Goal: Task Accomplishment & Management: Complete application form

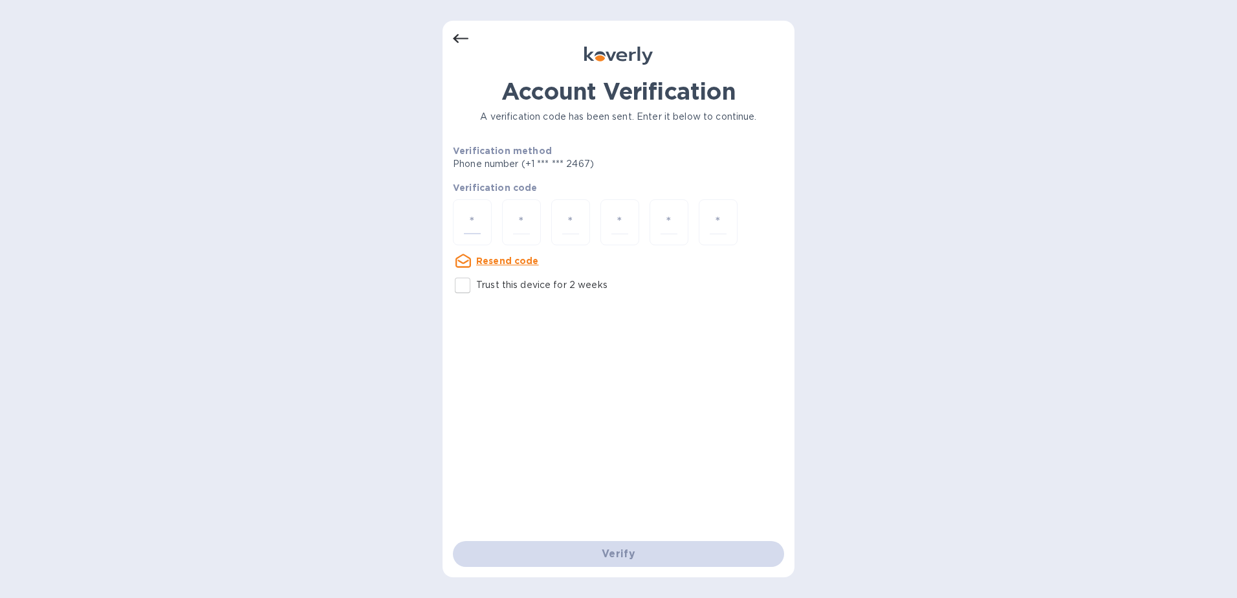
type input "2"
type input "9"
type input "2"
type input "6"
type input "5"
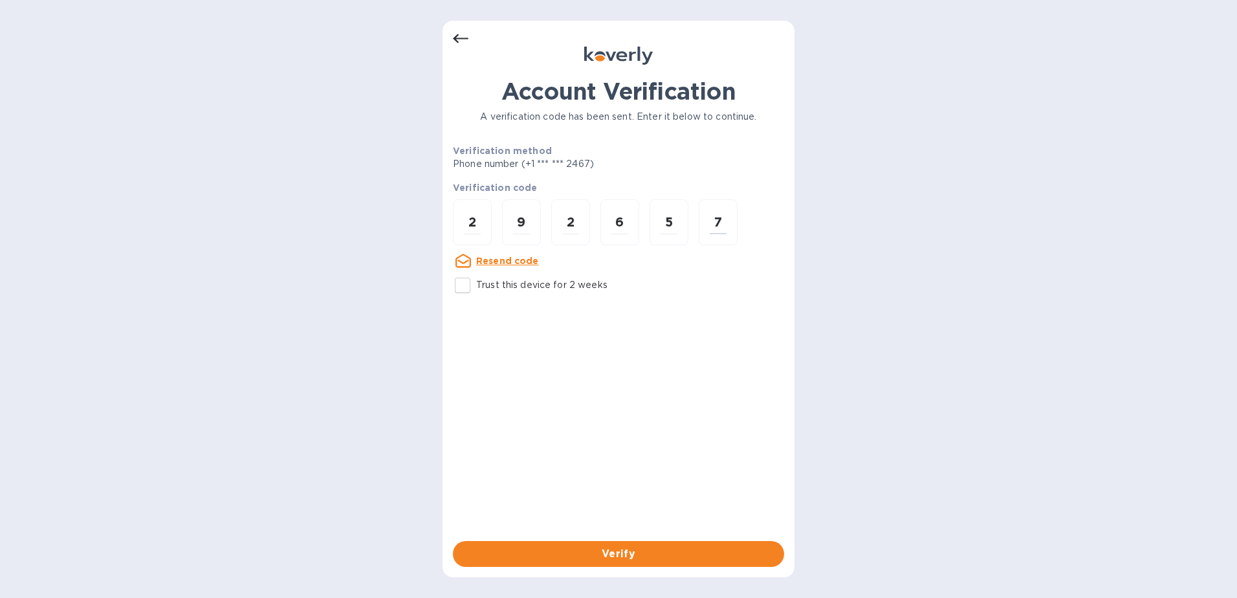
type input "7"
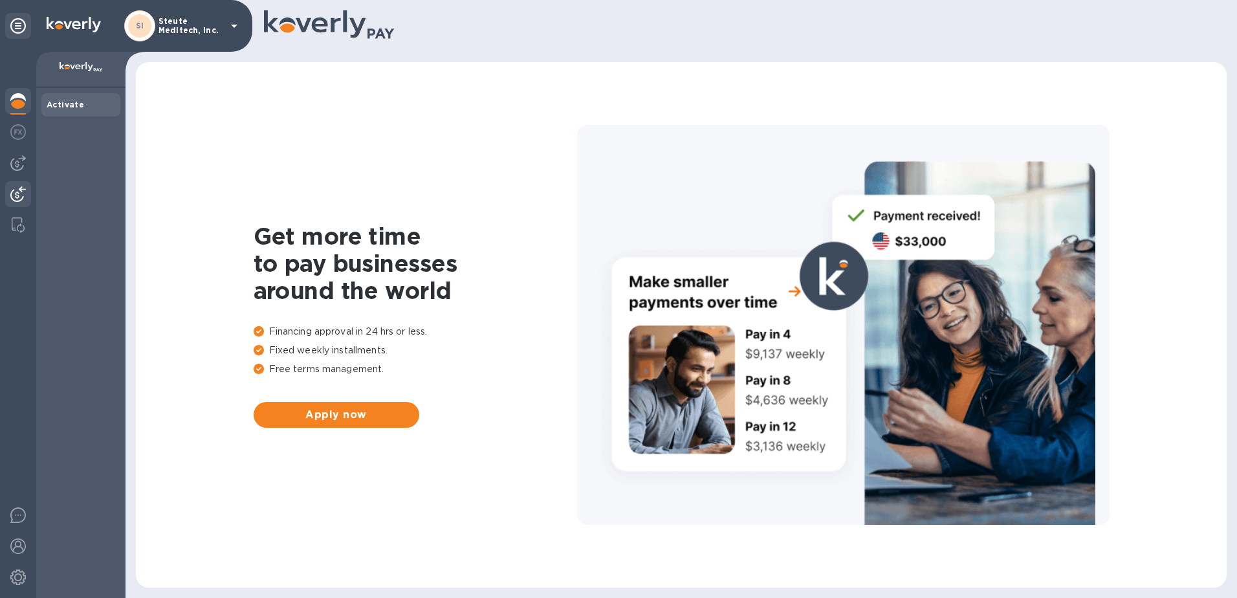
click at [17, 186] on img at bounding box center [18, 194] width 16 height 16
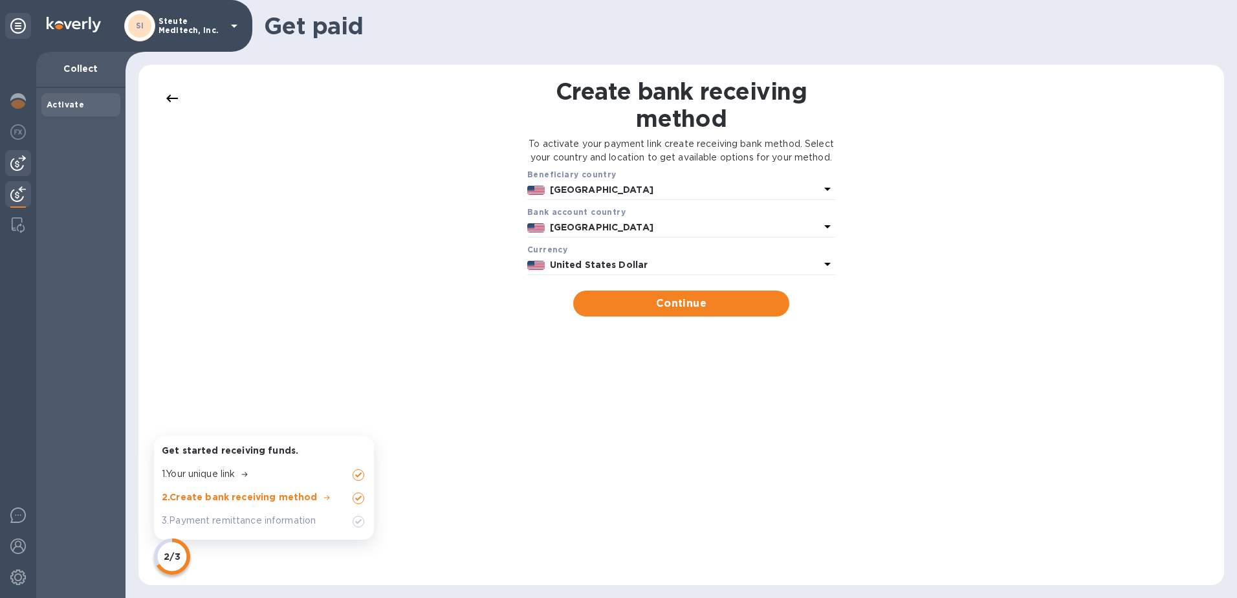
click at [17, 164] on img at bounding box center [18, 163] width 16 height 16
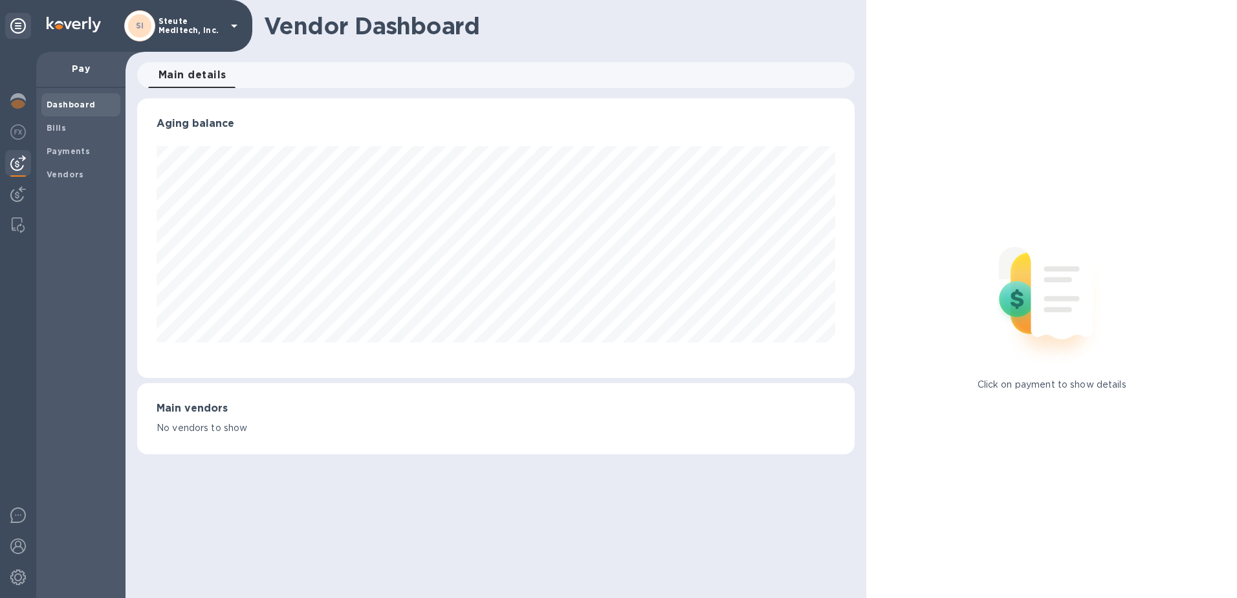
scroll to position [280, 718]
click at [65, 127] on span "Bills" at bounding box center [81, 128] width 69 height 13
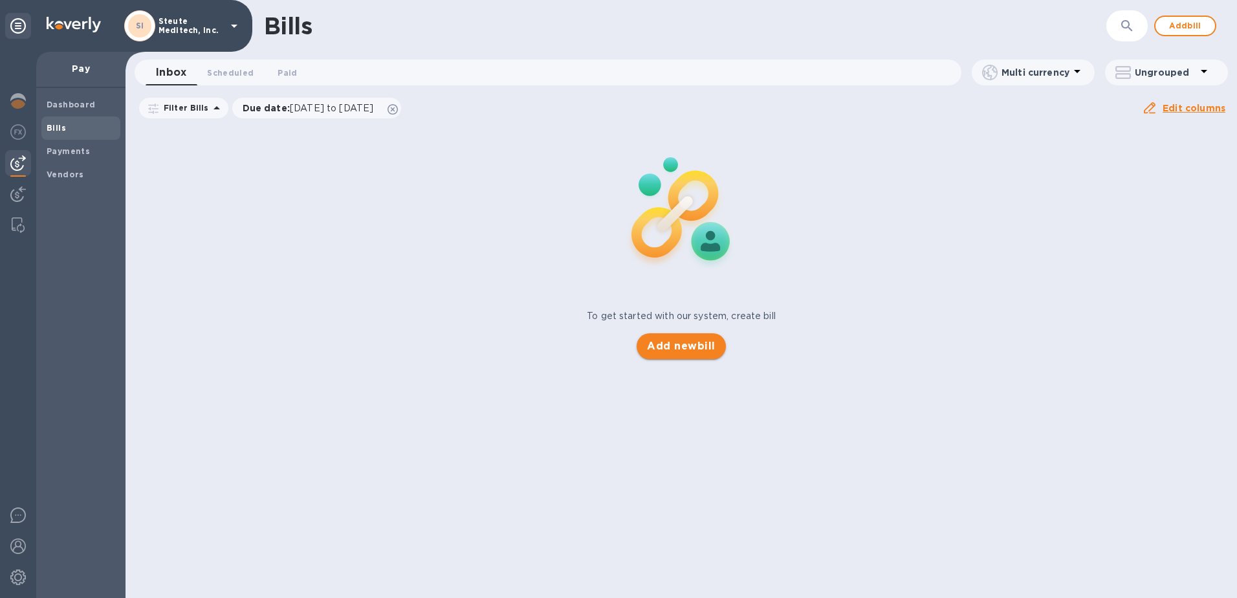
click at [671, 345] on span "Add new bill" at bounding box center [681, 346] width 68 height 16
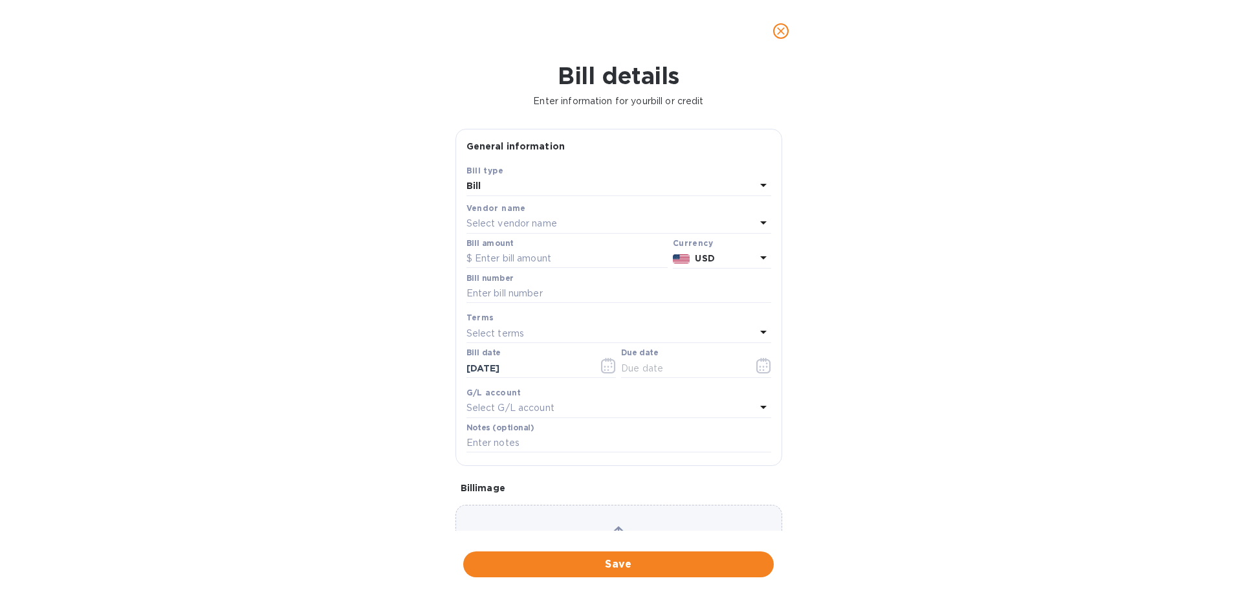
click at [515, 223] on p "Select vendor name" at bounding box center [512, 224] width 91 height 14
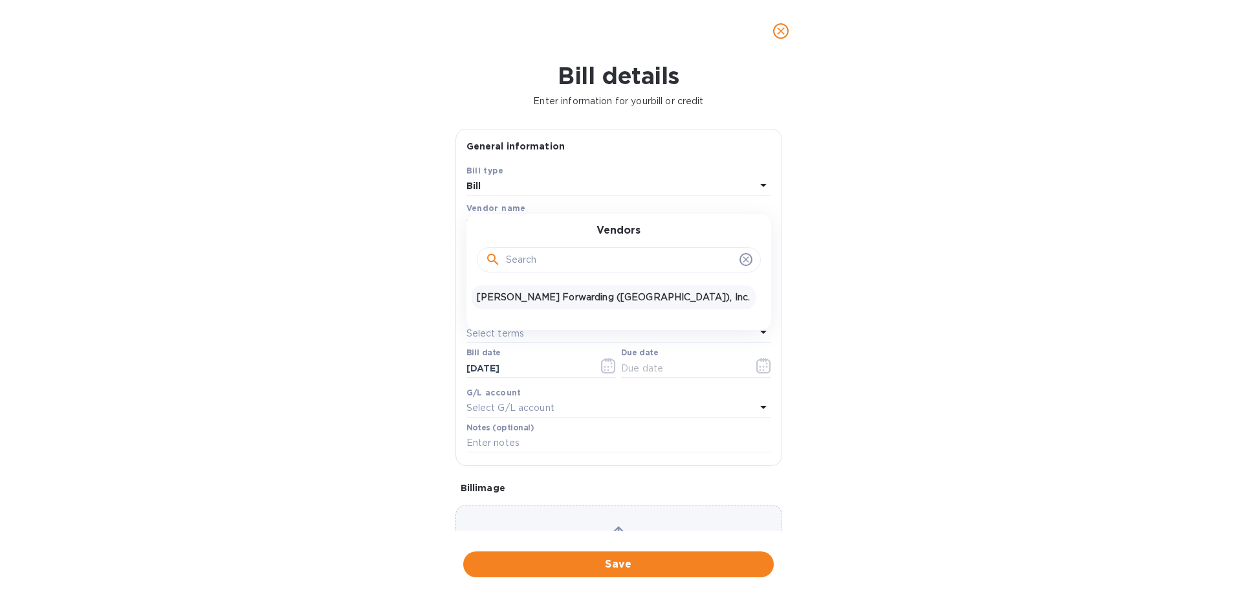
drag, startPoint x: 536, startPoint y: 310, endPoint x: 537, endPoint y: 302, distance: 8.5
click at [536, 309] on div "Vendors [PERSON_NAME] Forwarding ([GEOGRAPHIC_DATA]), Inc." at bounding box center [619, 272] width 305 height 116
click at [538, 302] on p "[PERSON_NAME] Forwarding ([GEOGRAPHIC_DATA]), Inc." at bounding box center [614, 298] width 274 height 14
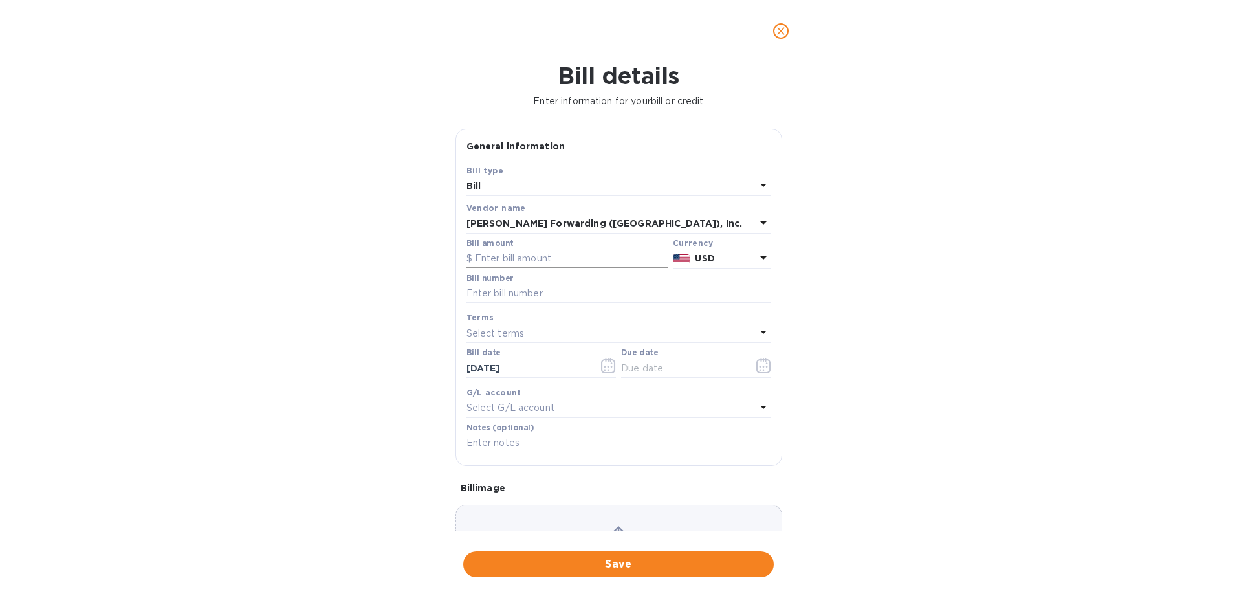
click at [515, 254] on input "text" at bounding box center [567, 258] width 201 height 19
type input "573.26"
click at [556, 293] on input "text" at bounding box center [619, 293] width 305 height 19
type input "n"
type input "NYC503343346"
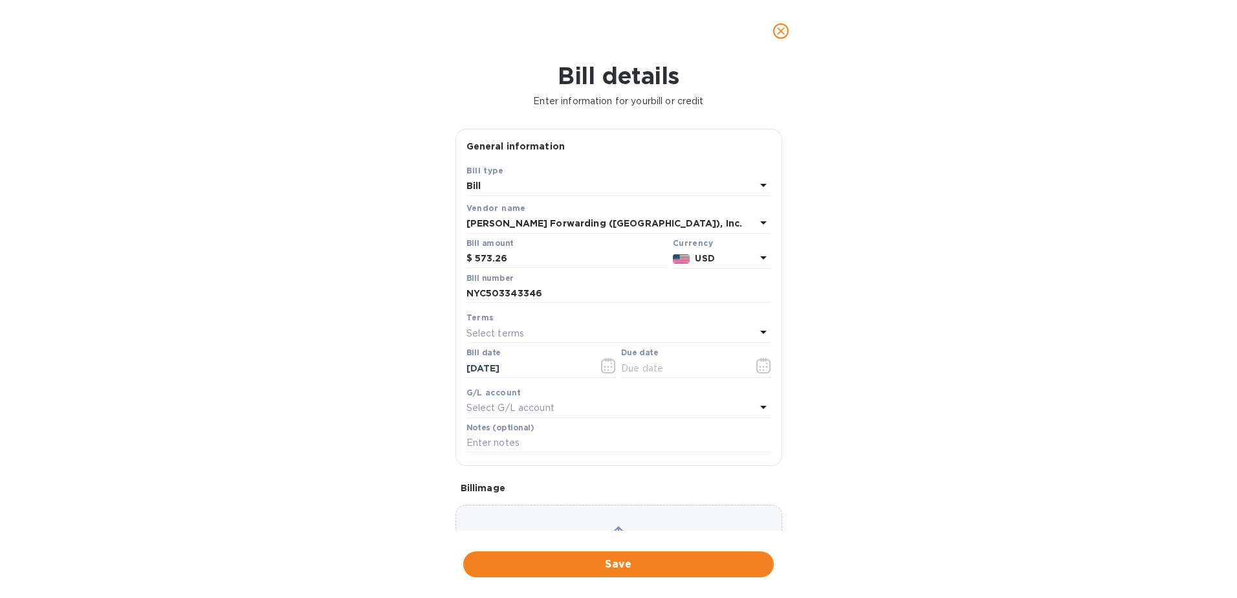
click at [524, 333] on div "Select terms" at bounding box center [611, 333] width 289 height 18
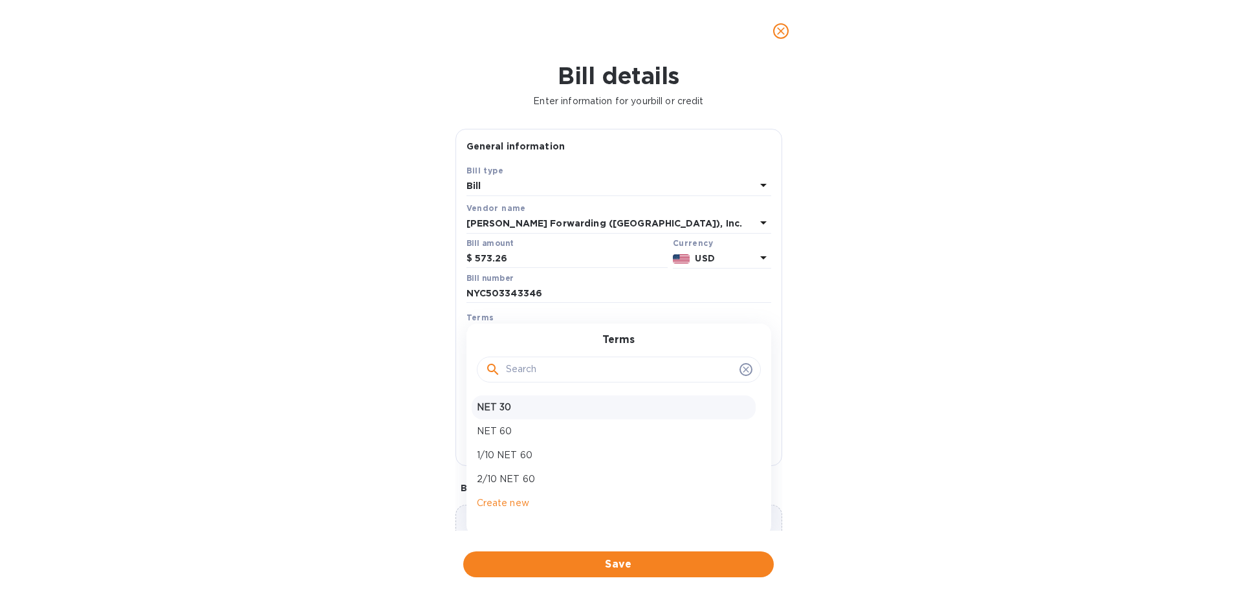
click at [549, 402] on p "NET 30" at bounding box center [614, 408] width 274 height 14
type input "[DATE]"
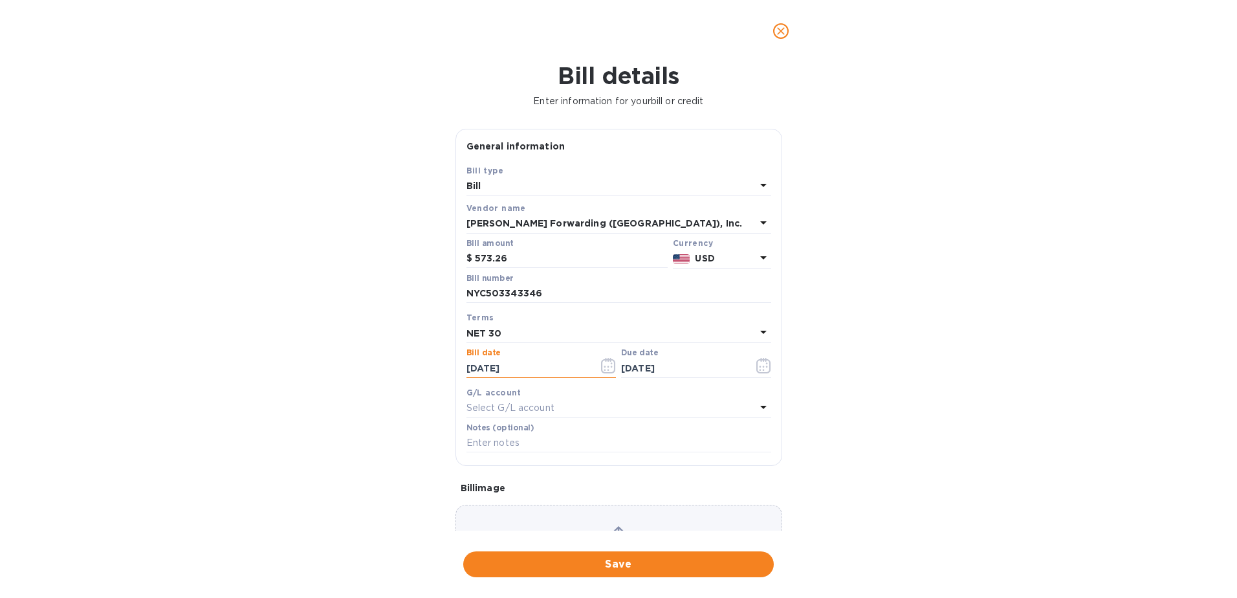
drag, startPoint x: 553, startPoint y: 366, endPoint x: 394, endPoint y: 382, distance: 159.4
click at [394, 382] on div "Bill details Enter information for your bill or credit General information Save…" at bounding box center [618, 330] width 1237 height 536
click at [601, 365] on icon "button" at bounding box center [608, 366] width 15 height 16
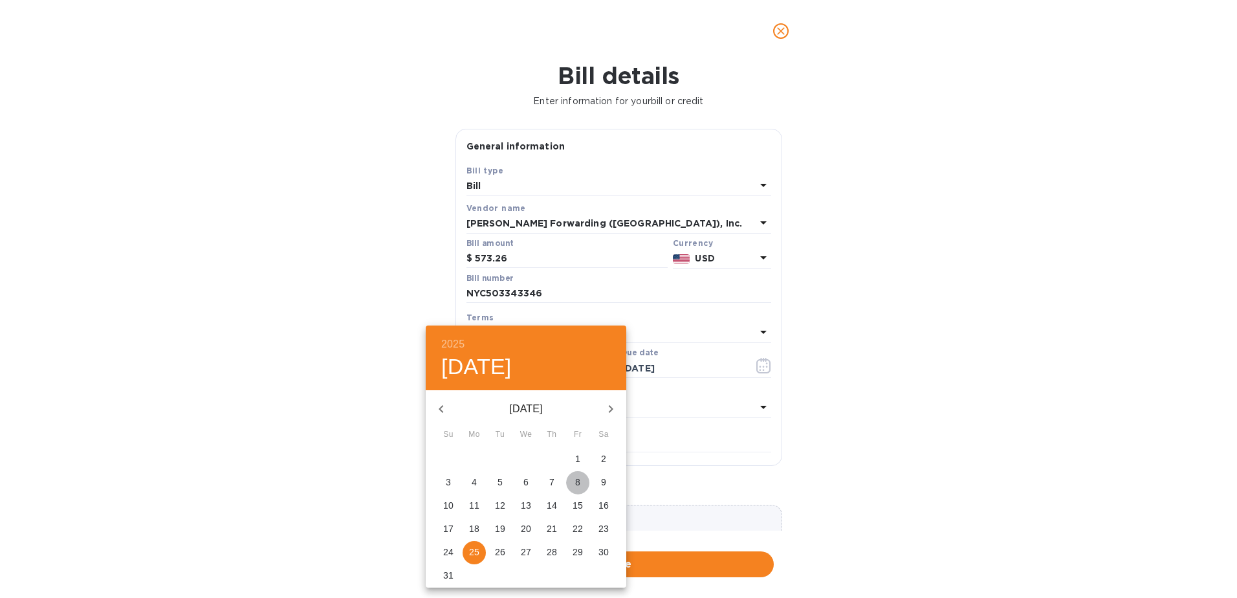
click at [577, 481] on p "8" at bounding box center [577, 482] width 5 height 13
type input "[DATE]"
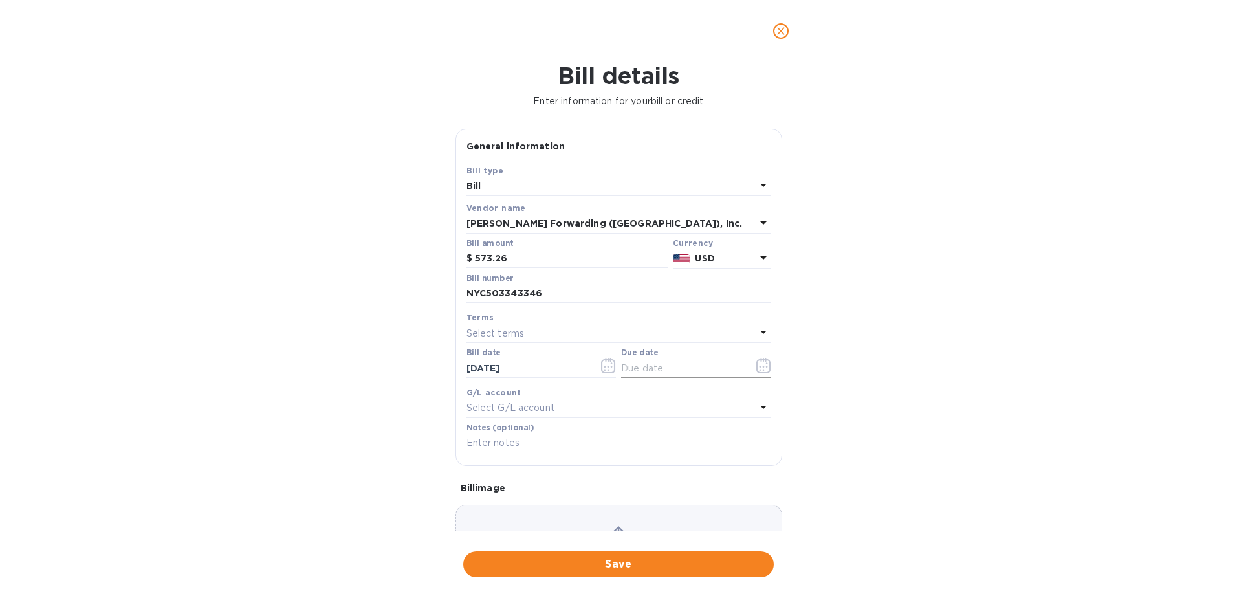
click at [760, 362] on icon "button" at bounding box center [764, 366] width 15 height 16
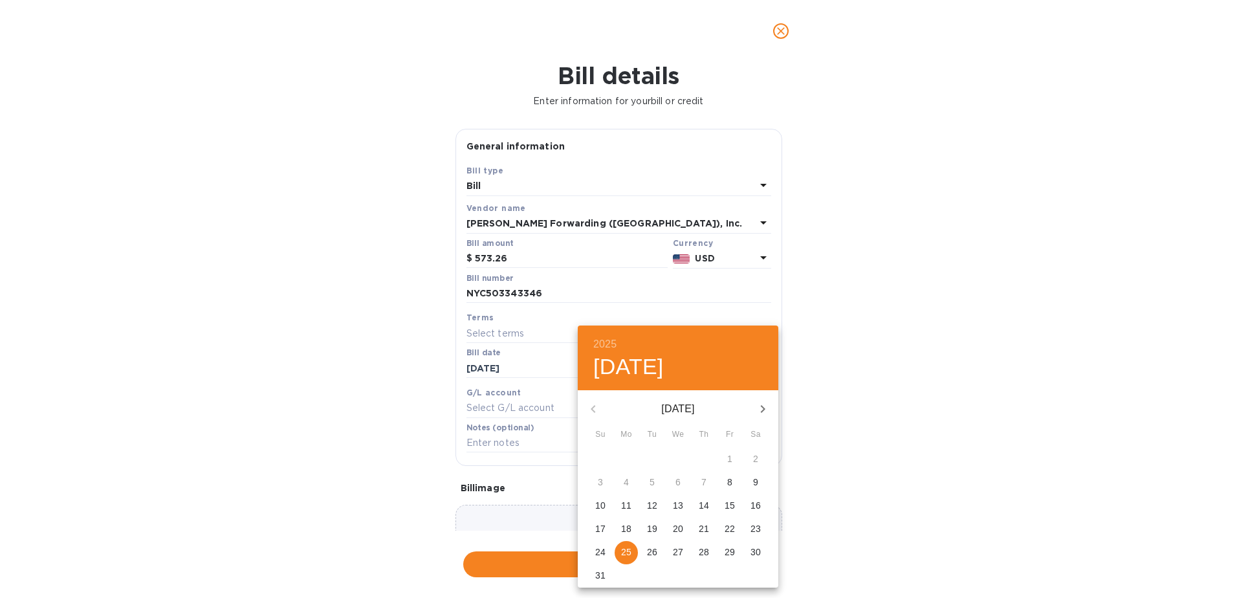
click at [760, 415] on icon "button" at bounding box center [763, 409] width 16 height 16
click at [601, 482] on p "7" at bounding box center [600, 482] width 5 height 13
type input "[DATE]"
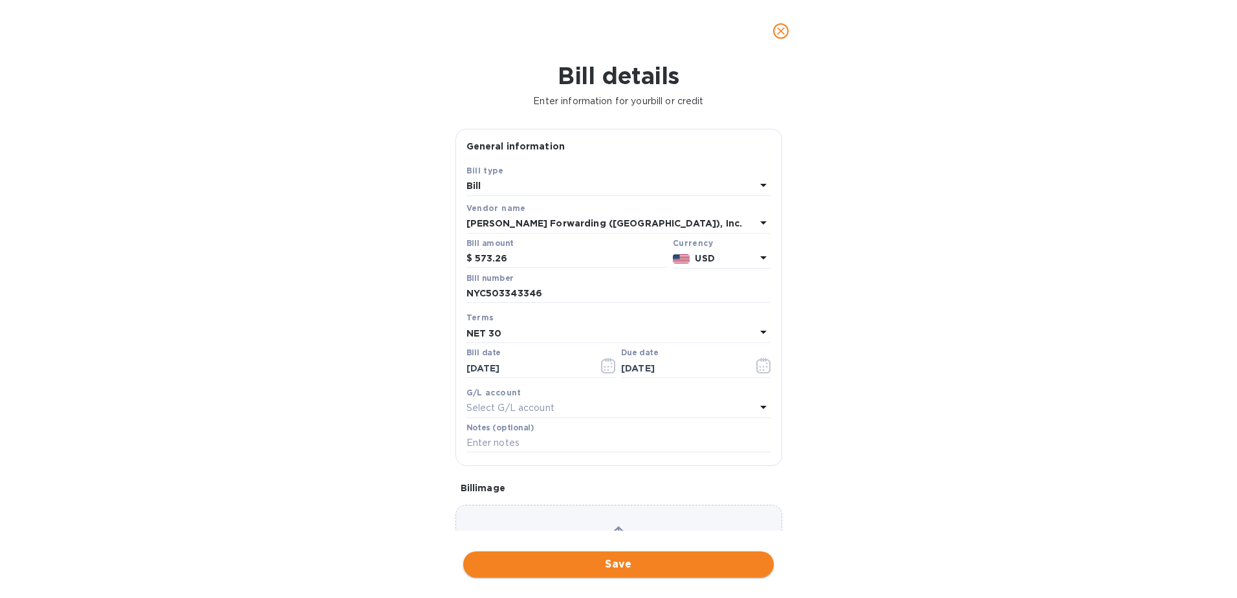
click at [642, 564] on span "Save" at bounding box center [619, 565] width 290 height 16
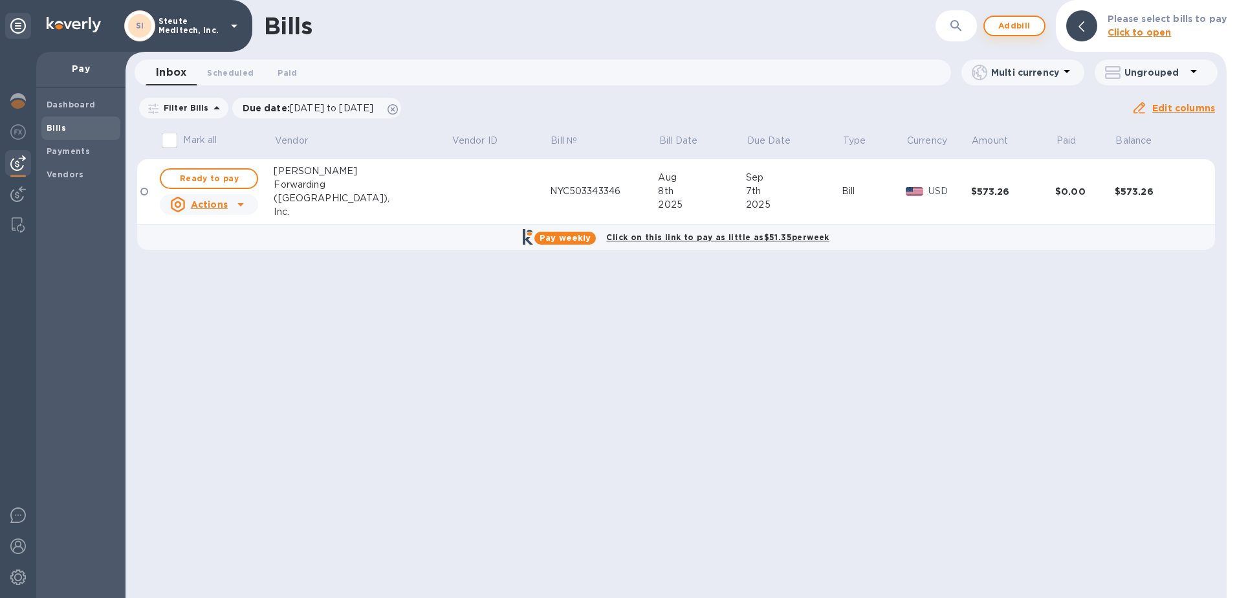
click at [1025, 30] on span "Add bill" at bounding box center [1014, 26] width 39 height 16
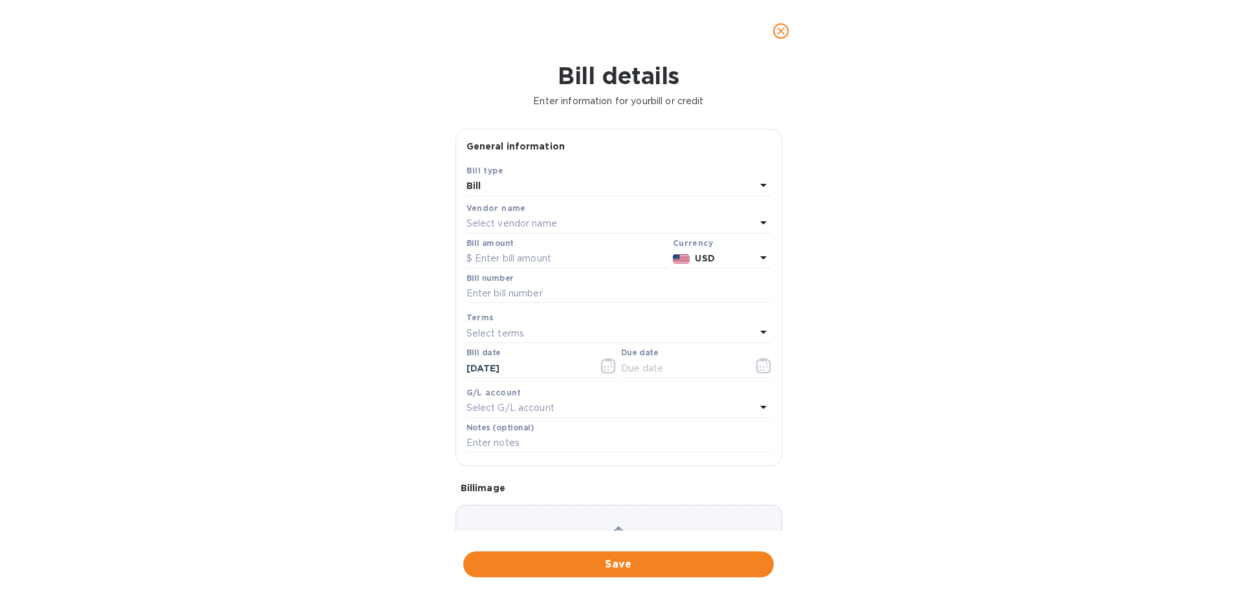
click at [513, 228] on p "Select vendor name" at bounding box center [512, 224] width 91 height 14
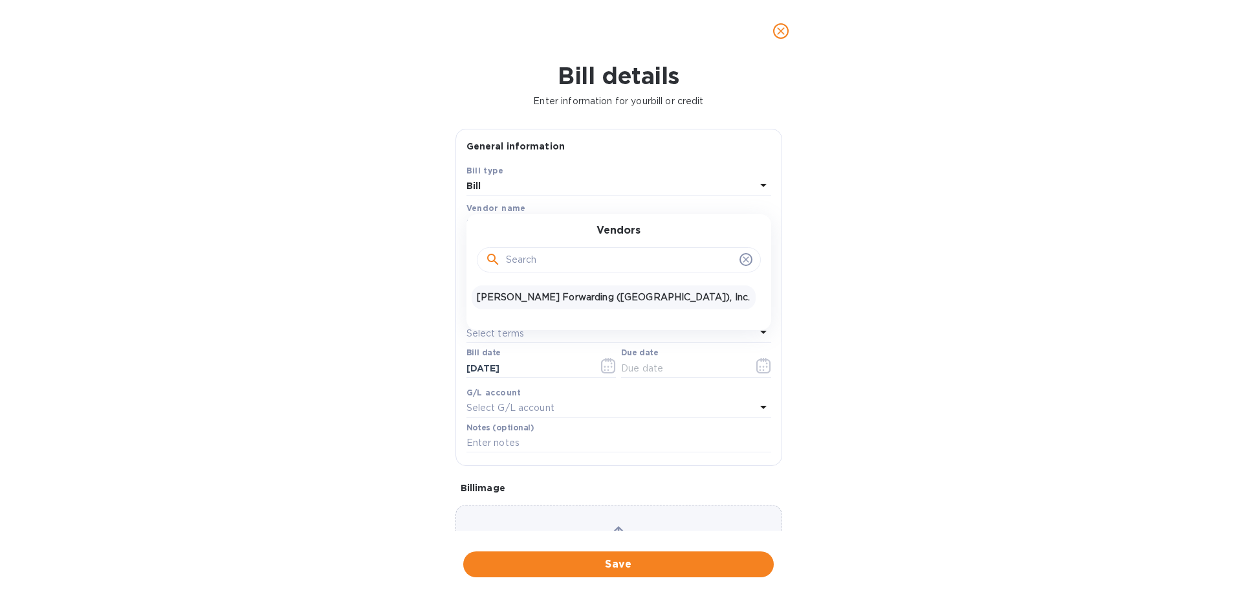
click at [540, 298] on p "[PERSON_NAME] Forwarding ([GEOGRAPHIC_DATA]), Inc." at bounding box center [614, 298] width 274 height 14
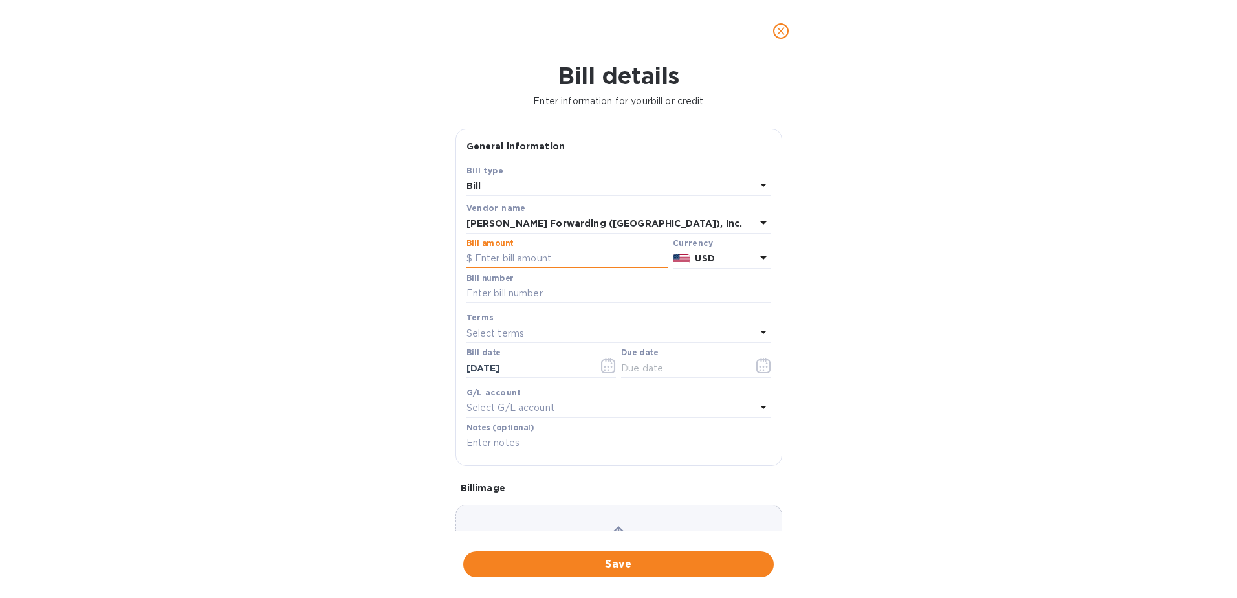
click at [524, 255] on input "text" at bounding box center [567, 258] width 201 height 19
type input "1,957.58"
click at [502, 293] on input "text" at bounding box center [619, 293] width 305 height 19
type input "NYC503343346"
type input "[DATE]"
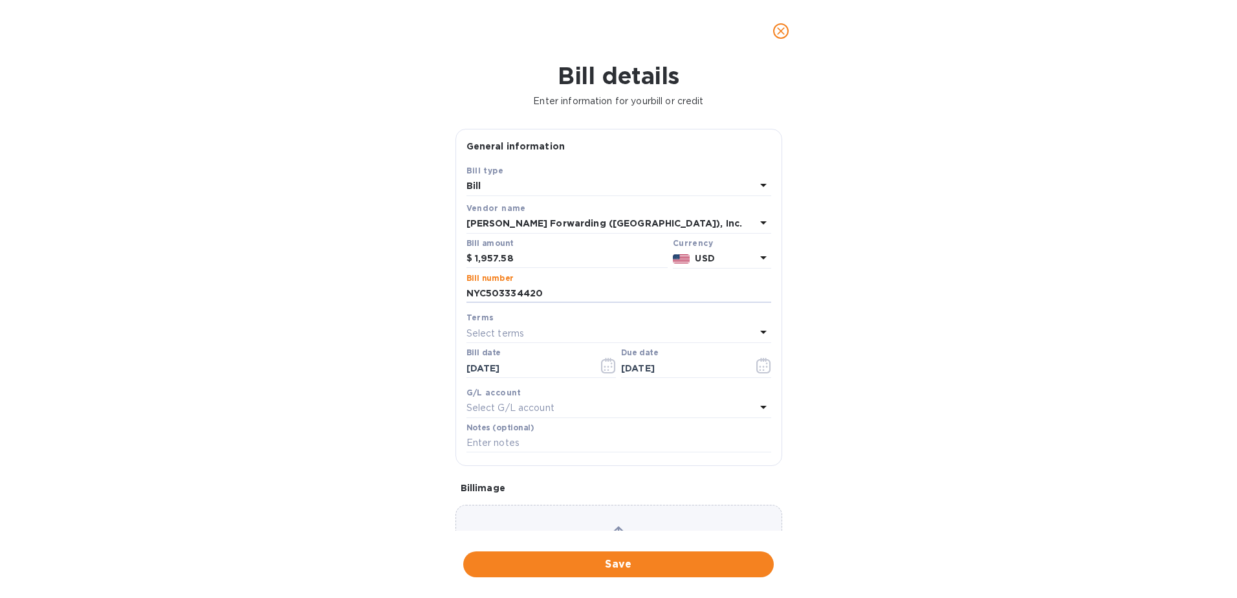
type input "NYC503334420"
click at [502, 331] on p "Select terms" at bounding box center [496, 334] width 58 height 14
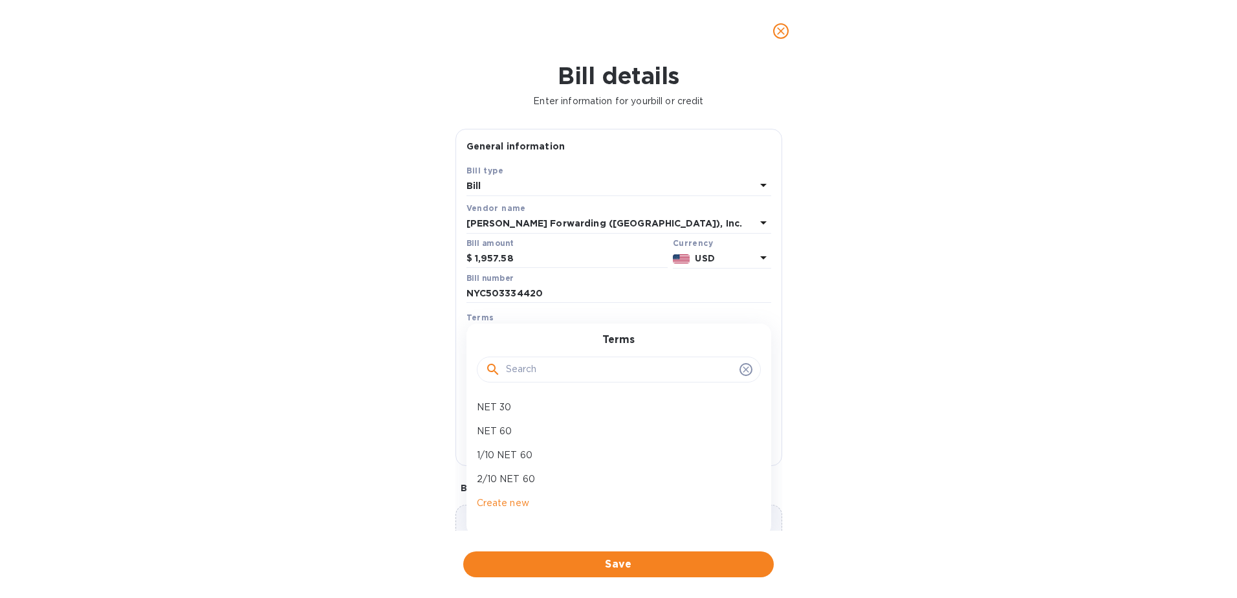
drag, startPoint x: 518, startPoint y: 408, endPoint x: 520, endPoint y: 357, distance: 50.5
click at [518, 406] on p "NET 30" at bounding box center [614, 408] width 274 height 14
type input "[DATE]"
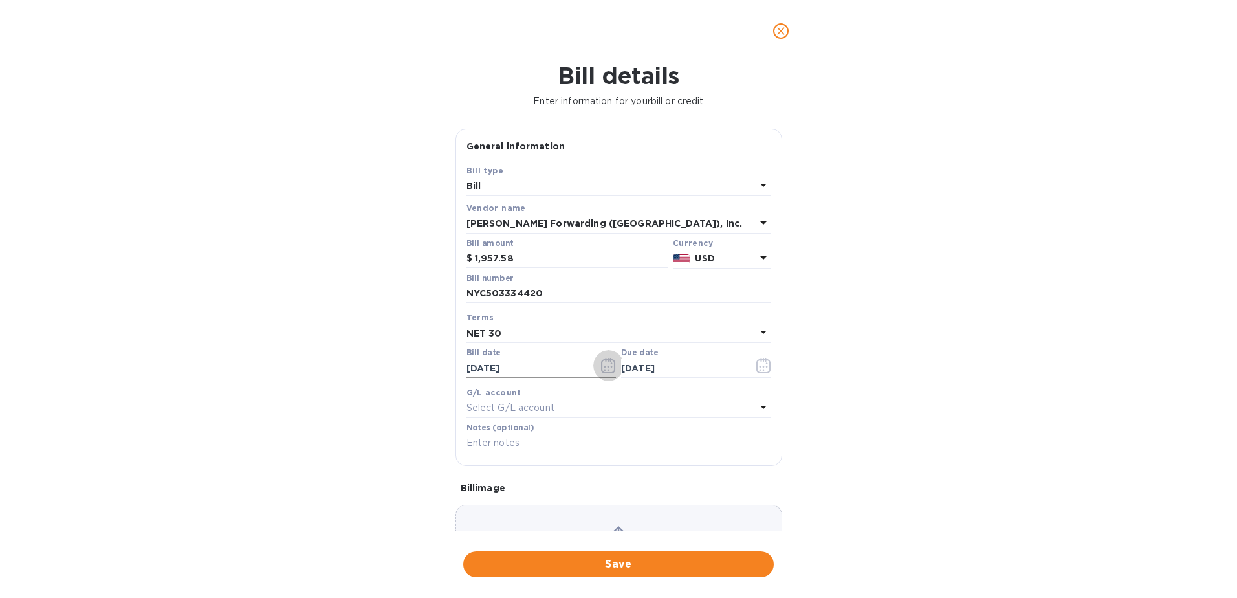
click at [607, 367] on icon "button" at bounding box center [608, 366] width 15 height 16
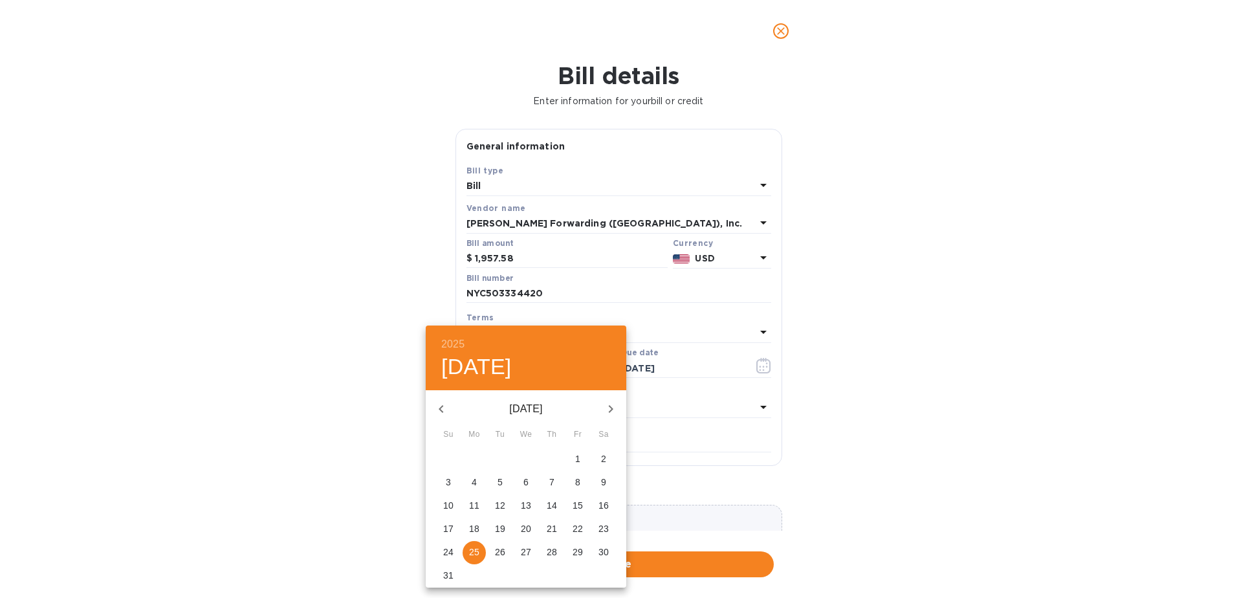
click at [439, 406] on icon "button" at bounding box center [442, 409] width 16 height 16
click at [547, 549] on p "31" at bounding box center [552, 552] width 10 height 13
type input "[DATE]"
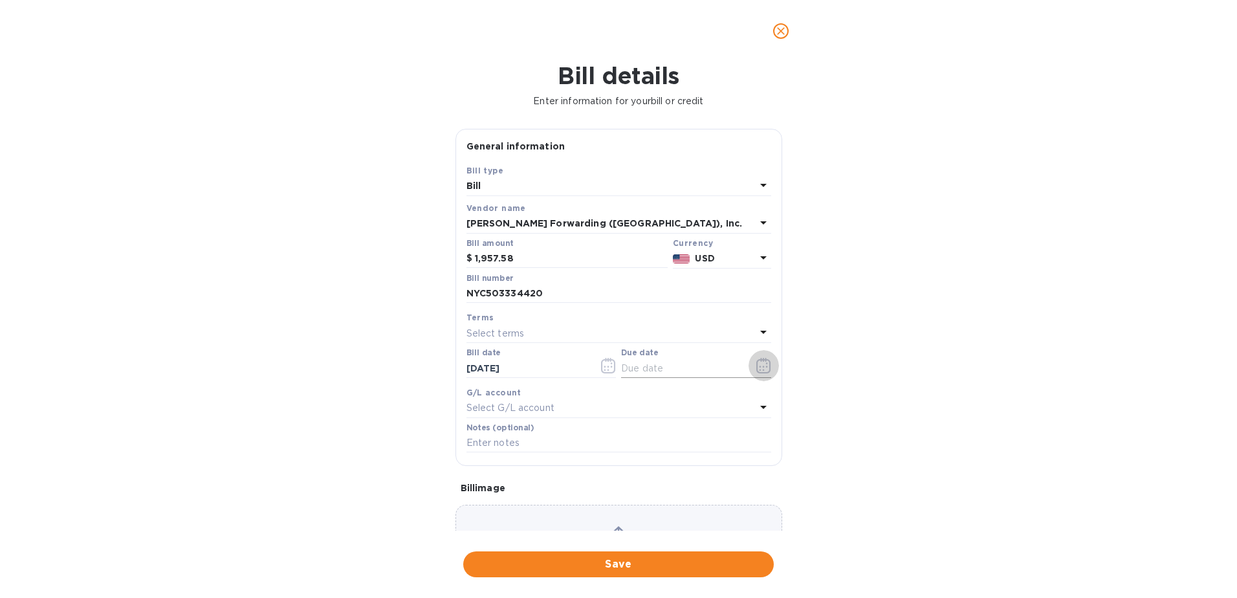
click at [757, 366] on icon "button" at bounding box center [764, 366] width 15 height 16
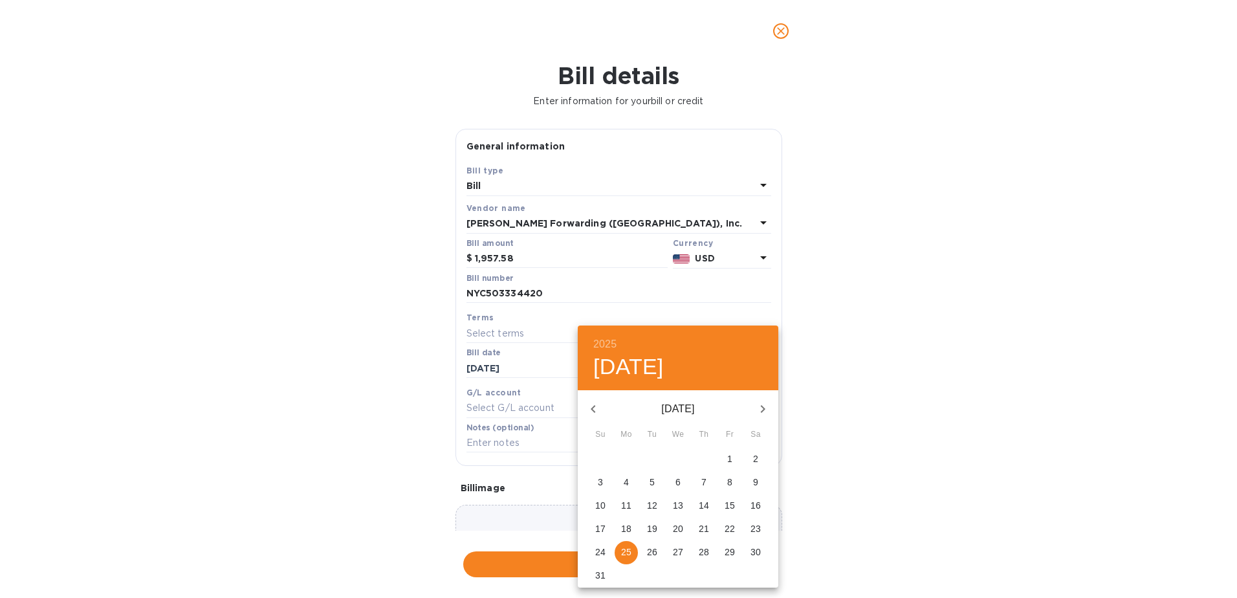
click at [762, 547] on span "30" at bounding box center [755, 552] width 23 height 13
type input "[DATE]"
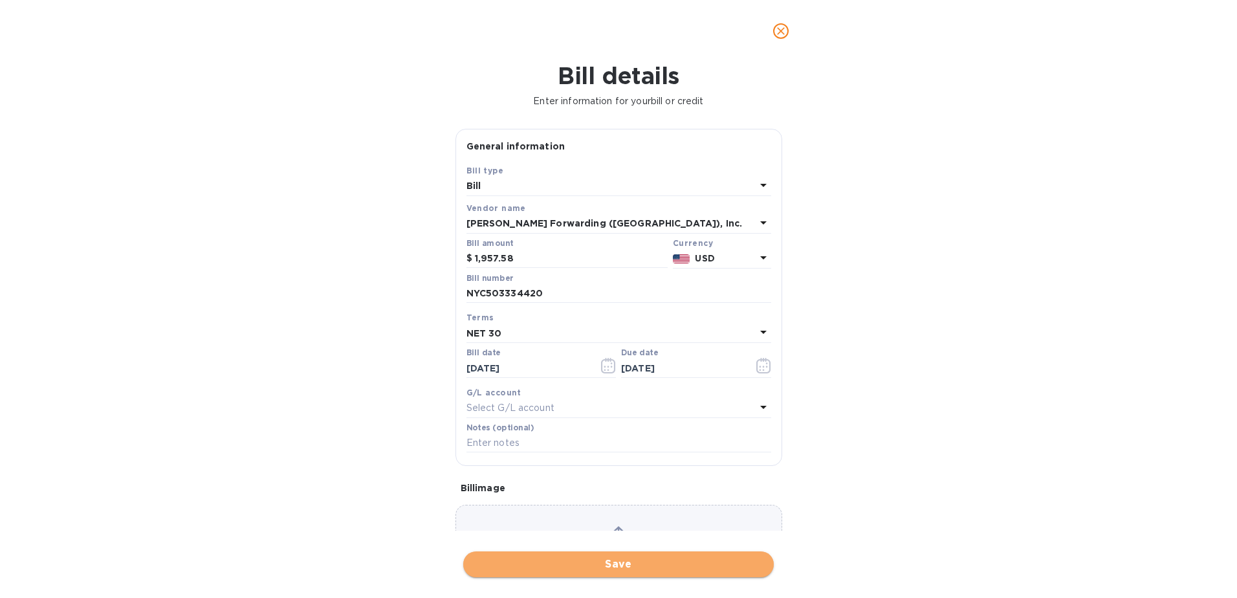
click at [583, 570] on span "Save" at bounding box center [619, 565] width 290 height 16
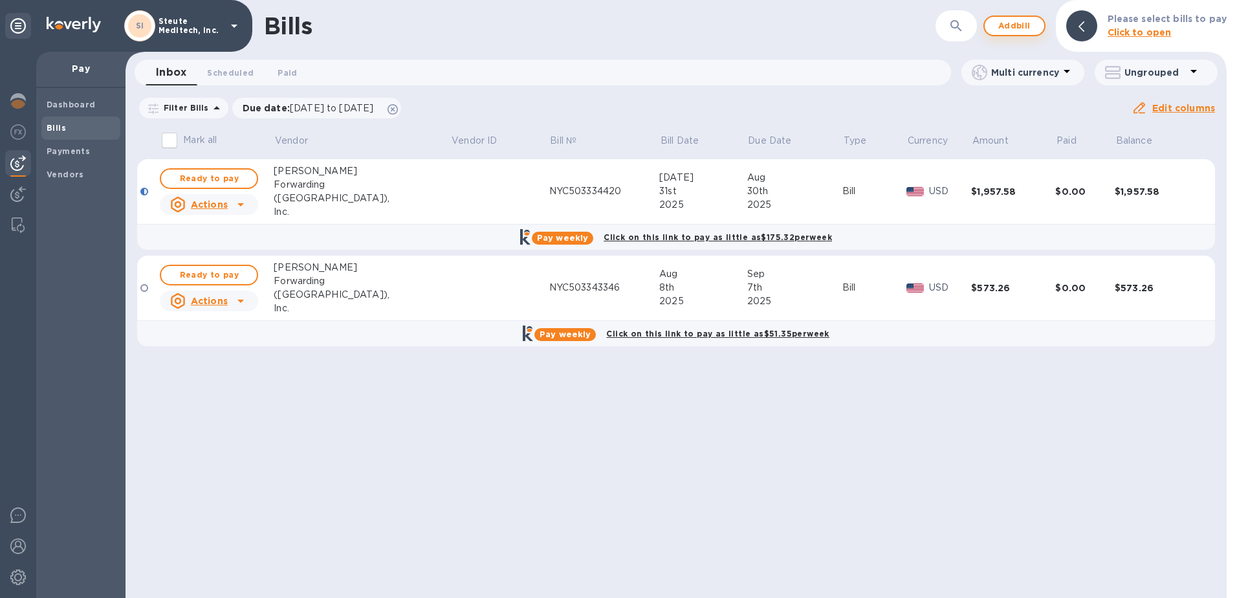
click at [1007, 28] on span "Add bill" at bounding box center [1014, 26] width 39 height 16
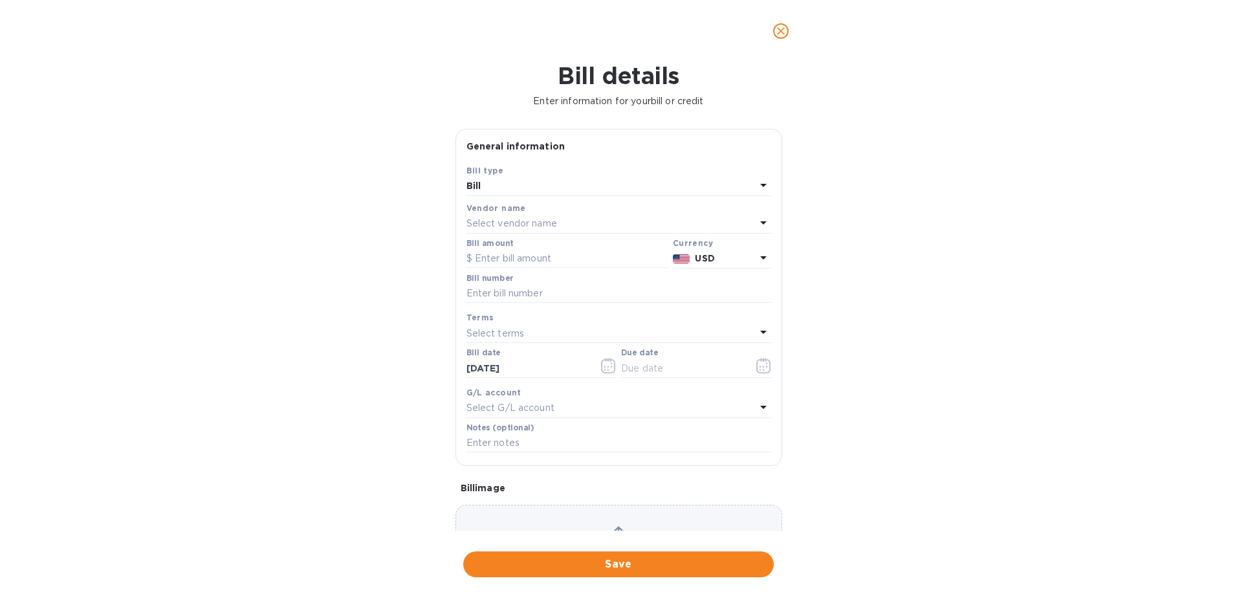
click at [505, 221] on p "Select vendor name" at bounding box center [512, 224] width 91 height 14
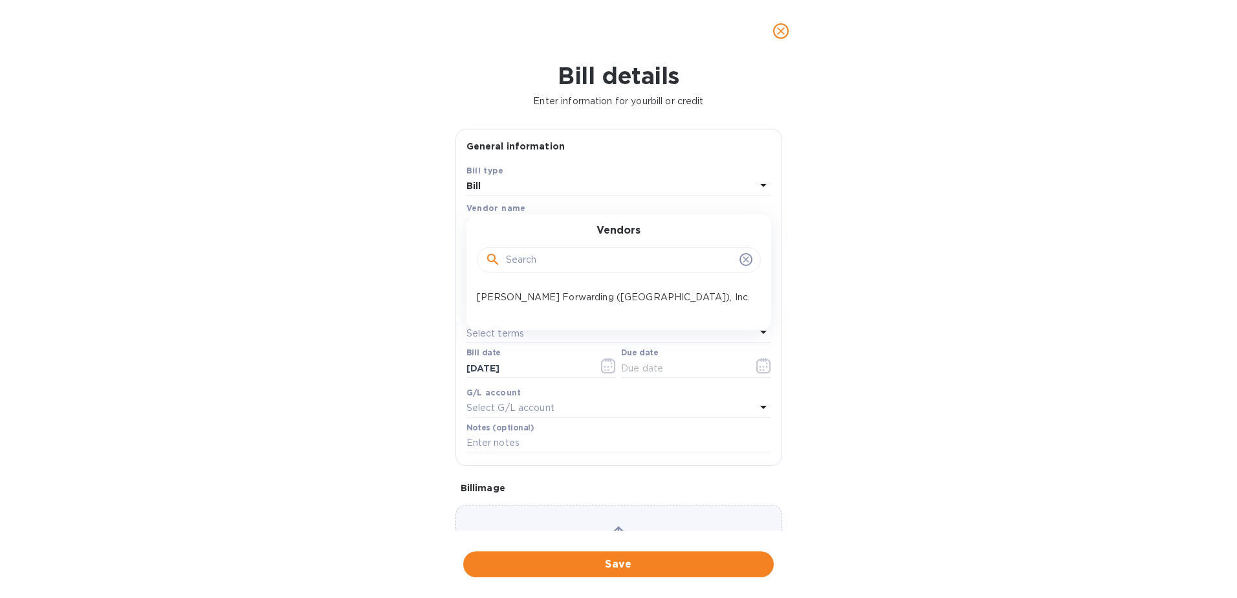
click at [531, 304] on p "[PERSON_NAME] Forwarding ([GEOGRAPHIC_DATA]), Inc." at bounding box center [614, 298] width 274 height 14
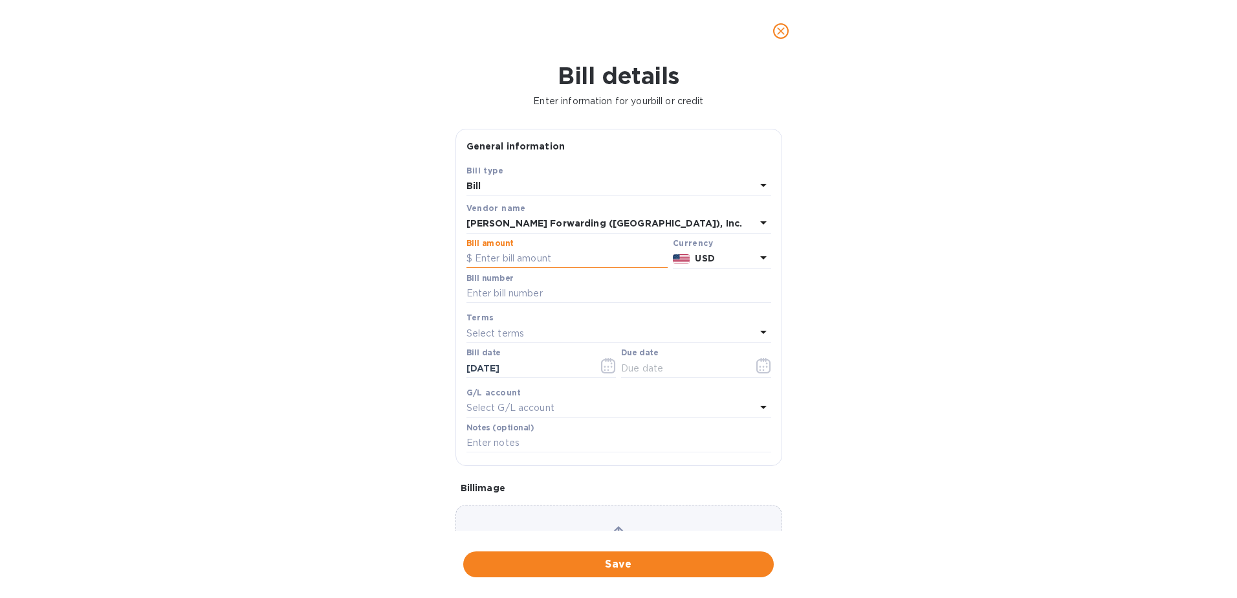
click at [516, 260] on input "text" at bounding box center [567, 258] width 201 height 19
type input "573.26"
click at [541, 294] on input "text" at bounding box center [619, 293] width 305 height 19
type input "NYC503334420"
type input "[DATE]"
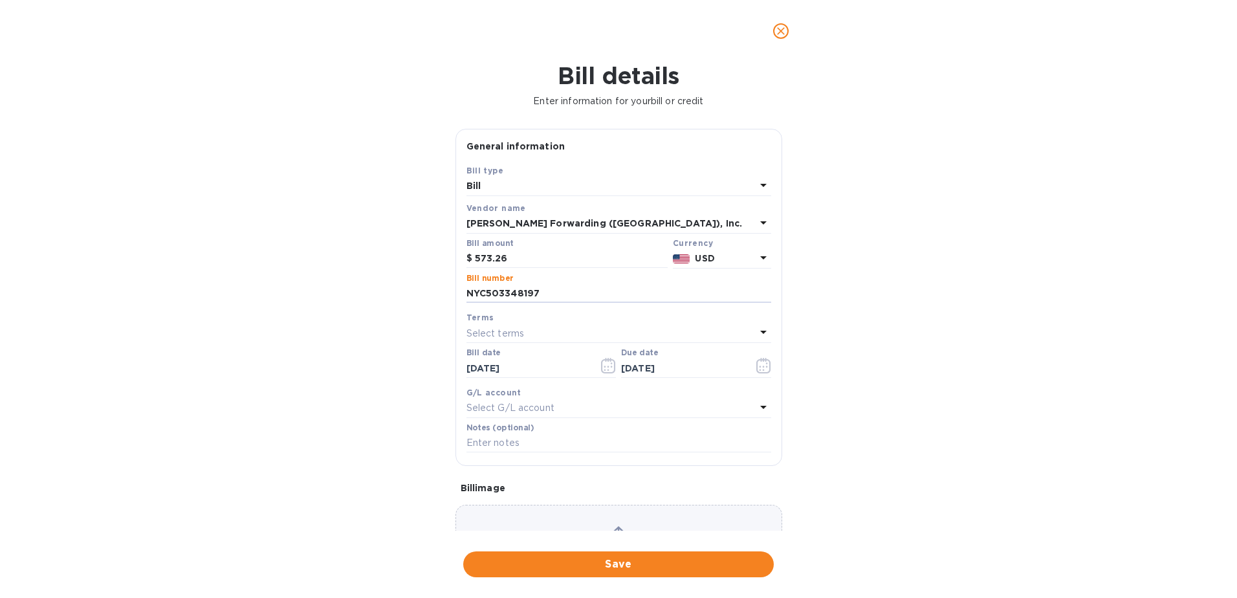
type input "NYC503348197"
click at [528, 332] on div "Select terms" at bounding box center [611, 333] width 289 height 18
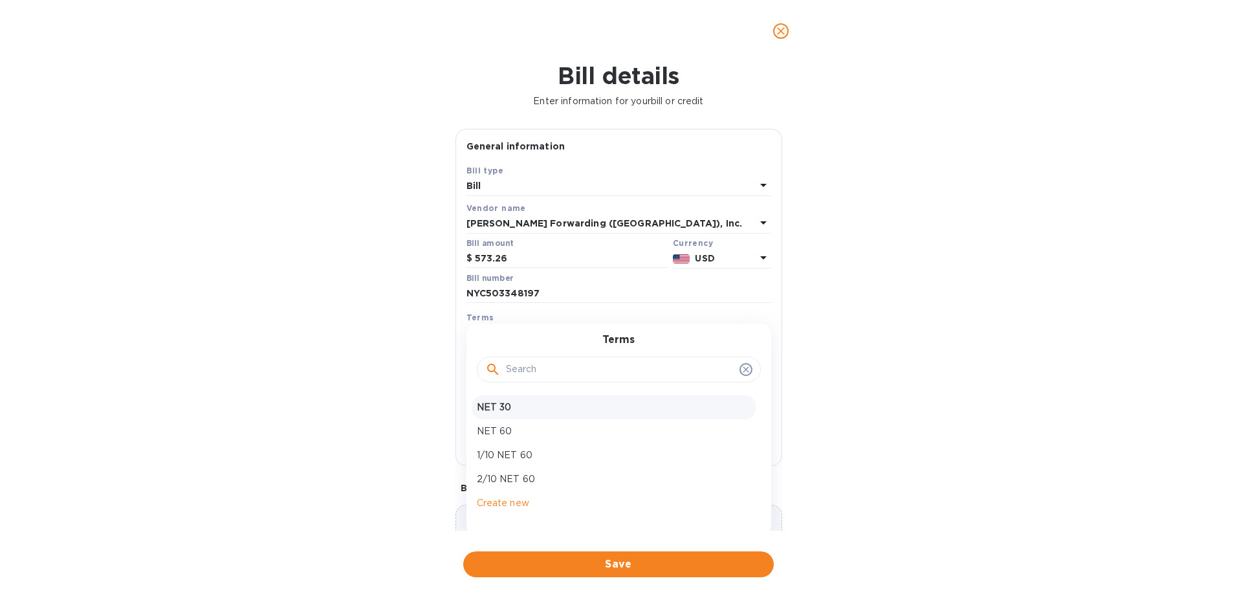
click at [522, 406] on p "NET 30" at bounding box center [614, 408] width 274 height 14
type input "[DATE]"
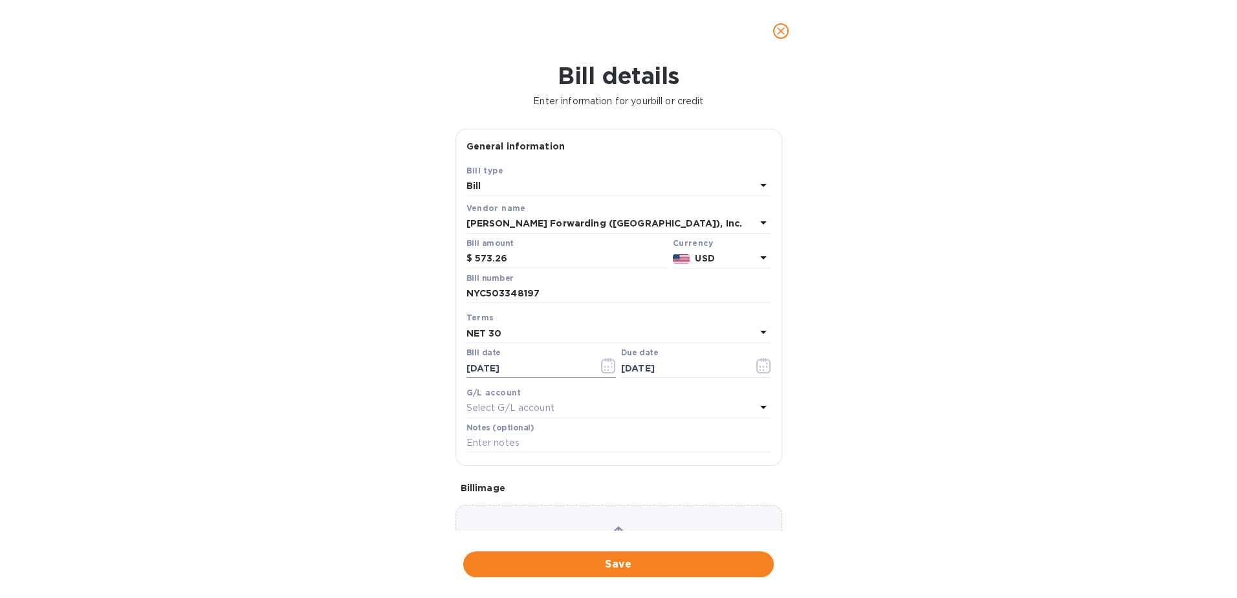
click at [607, 363] on icon "button" at bounding box center [608, 366] width 15 height 16
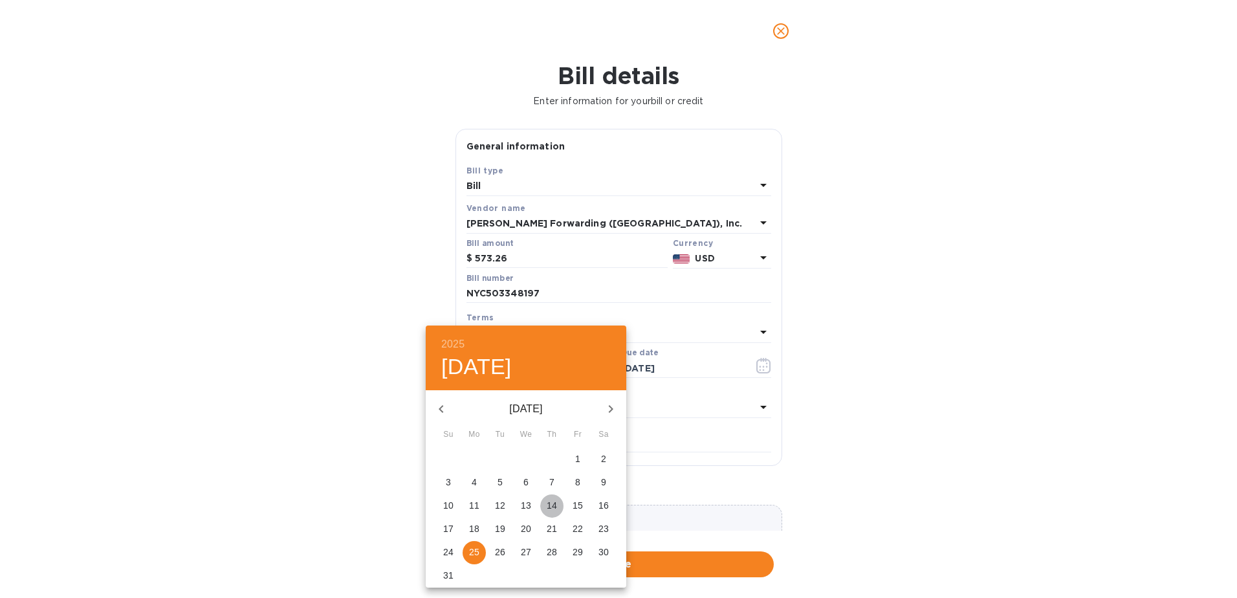
drag, startPoint x: 555, startPoint y: 502, endPoint x: 680, endPoint y: 402, distance: 160.3
click at [555, 501] on p "14" at bounding box center [552, 505] width 10 height 13
type input "[DATE]"
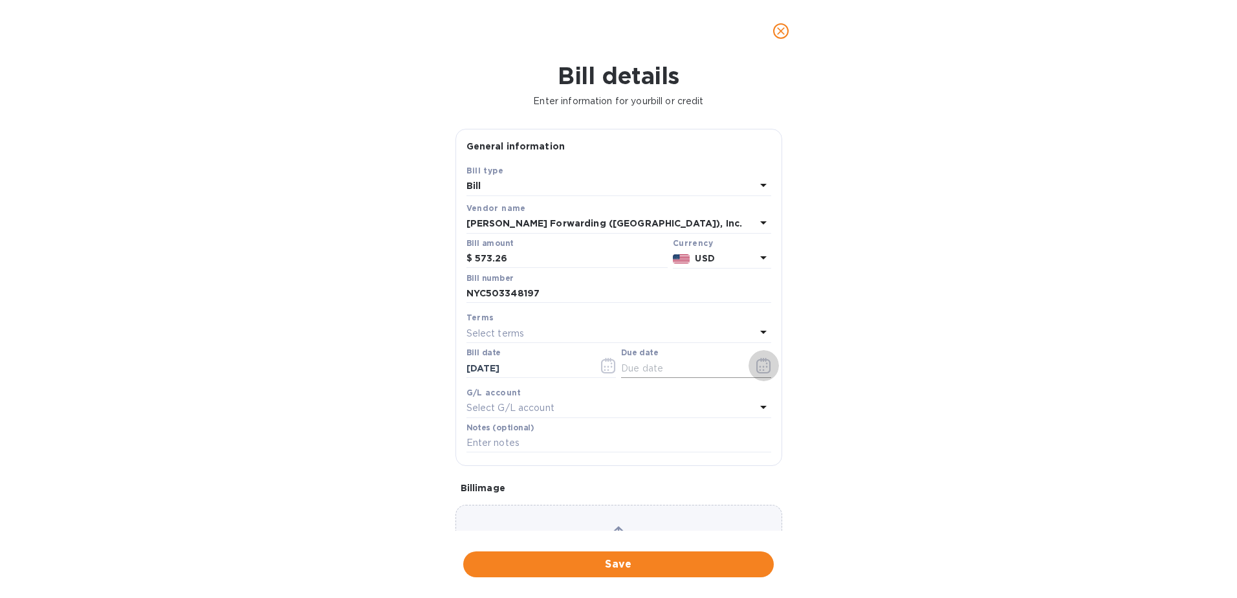
click at [758, 375] on button "button" at bounding box center [764, 365] width 30 height 31
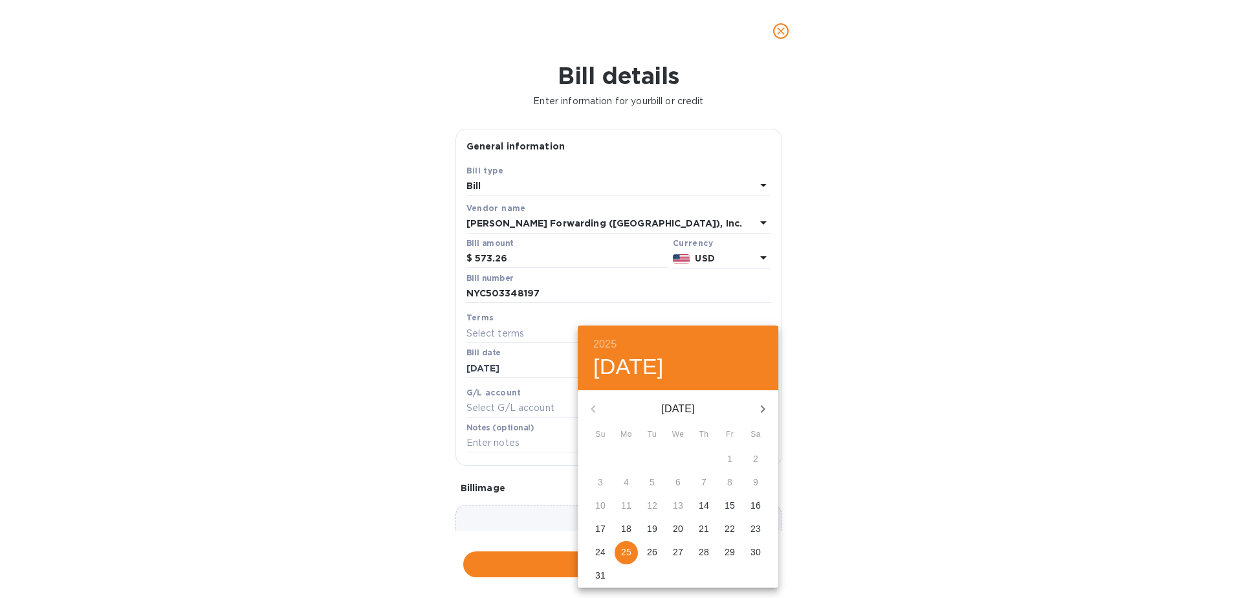
click at [757, 412] on icon "button" at bounding box center [763, 409] width 16 height 16
click at [765, 404] on icon "button" at bounding box center [763, 409] width 16 height 16
click at [590, 410] on icon "button" at bounding box center [594, 409] width 16 height 16
click at [749, 483] on span "13" at bounding box center [755, 482] width 23 height 13
type input "[DATE]"
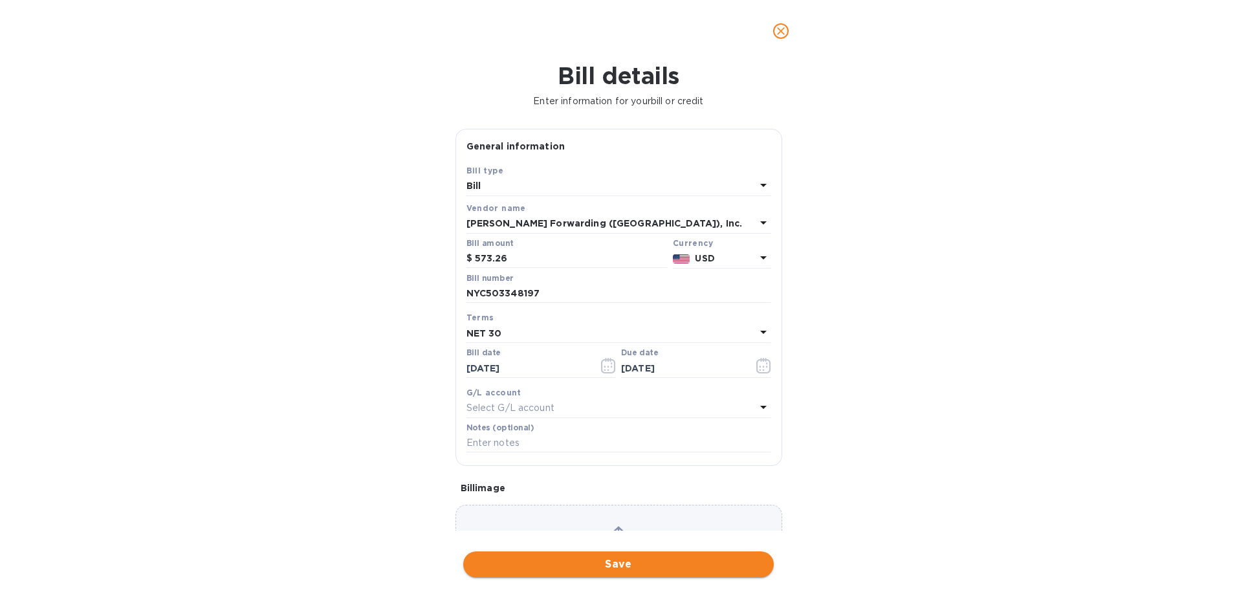
click at [643, 566] on span "Save" at bounding box center [619, 565] width 290 height 16
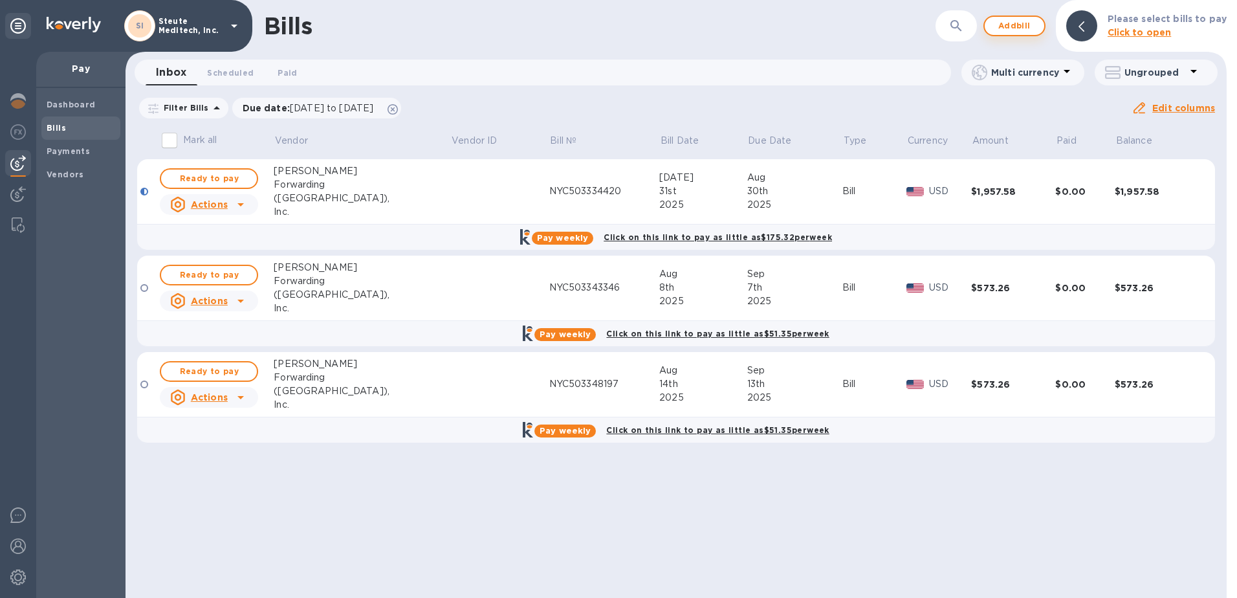
click at [1021, 29] on span "Add bill" at bounding box center [1014, 26] width 39 height 16
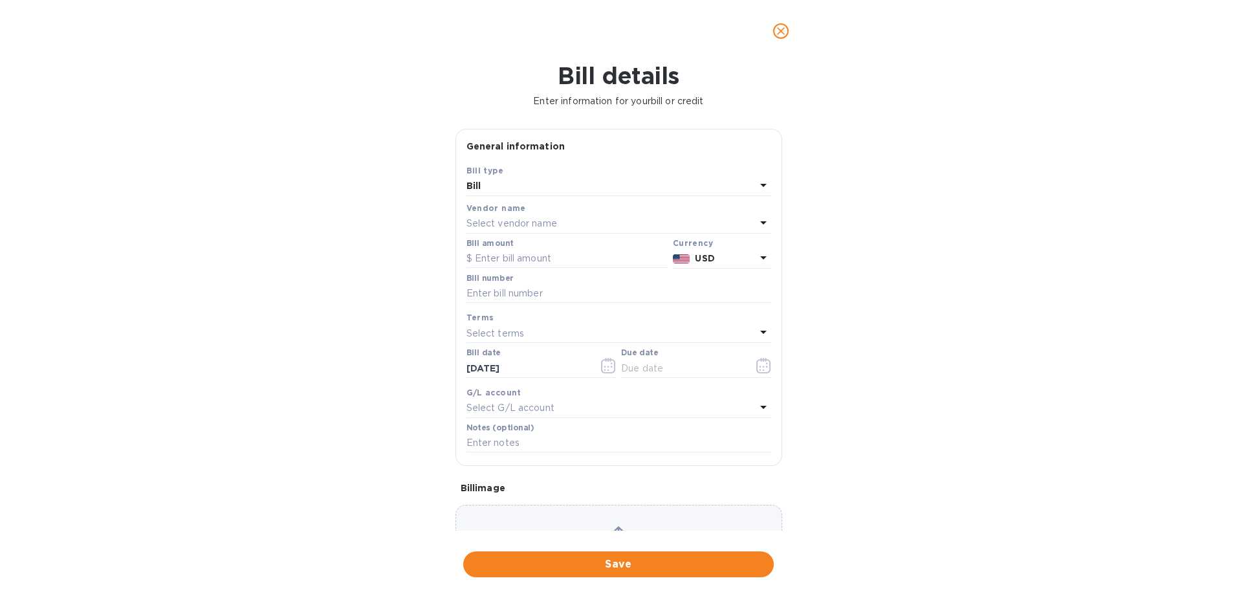
click at [520, 219] on p "Select vendor name" at bounding box center [512, 224] width 91 height 14
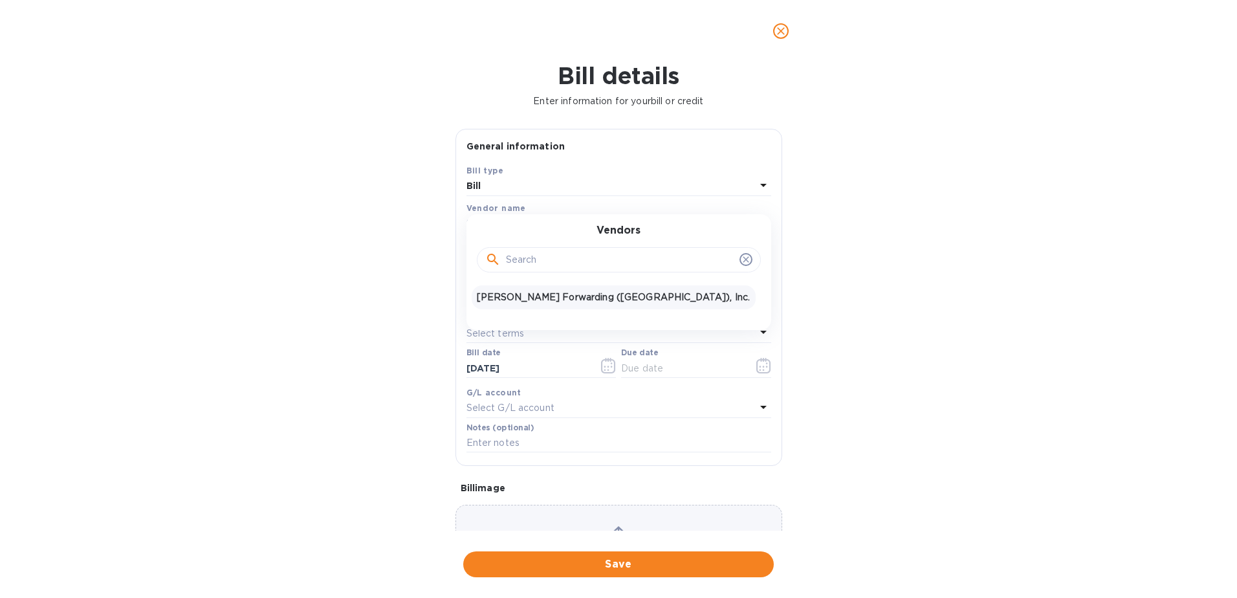
click at [555, 298] on p "[PERSON_NAME] Forwarding ([GEOGRAPHIC_DATA]), Inc." at bounding box center [614, 298] width 274 height 14
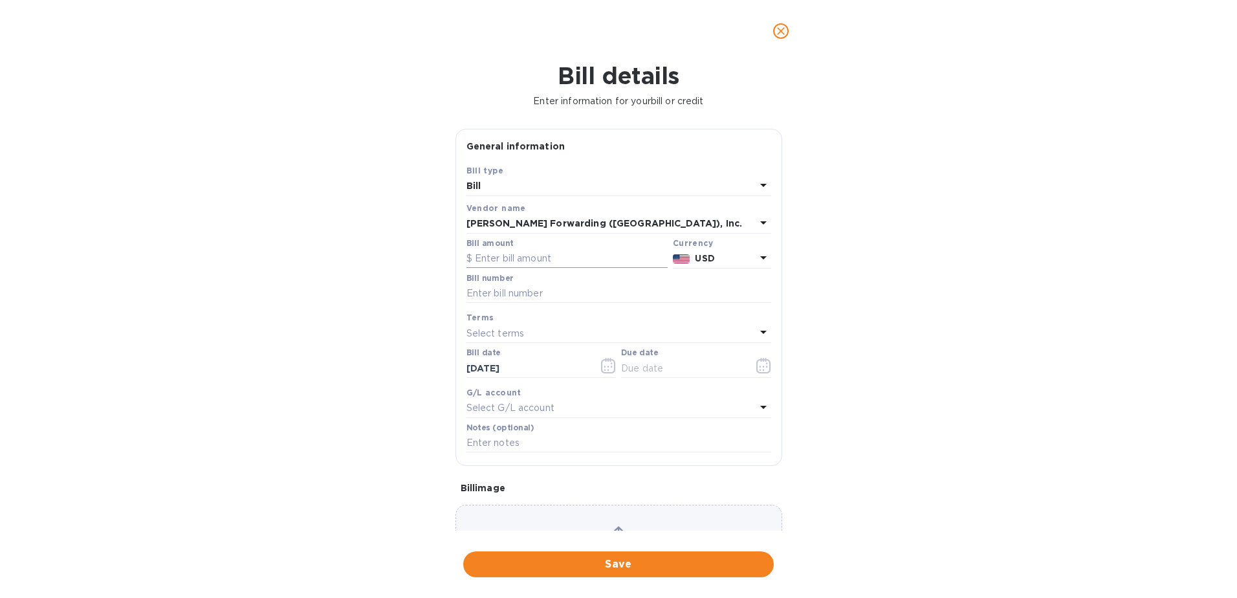
click at [520, 252] on input "text" at bounding box center [567, 258] width 201 height 19
type input "1,799.21"
click at [551, 295] on input "text" at bounding box center [619, 293] width 305 height 19
type input "NYC503348197"
type input "[DATE]"
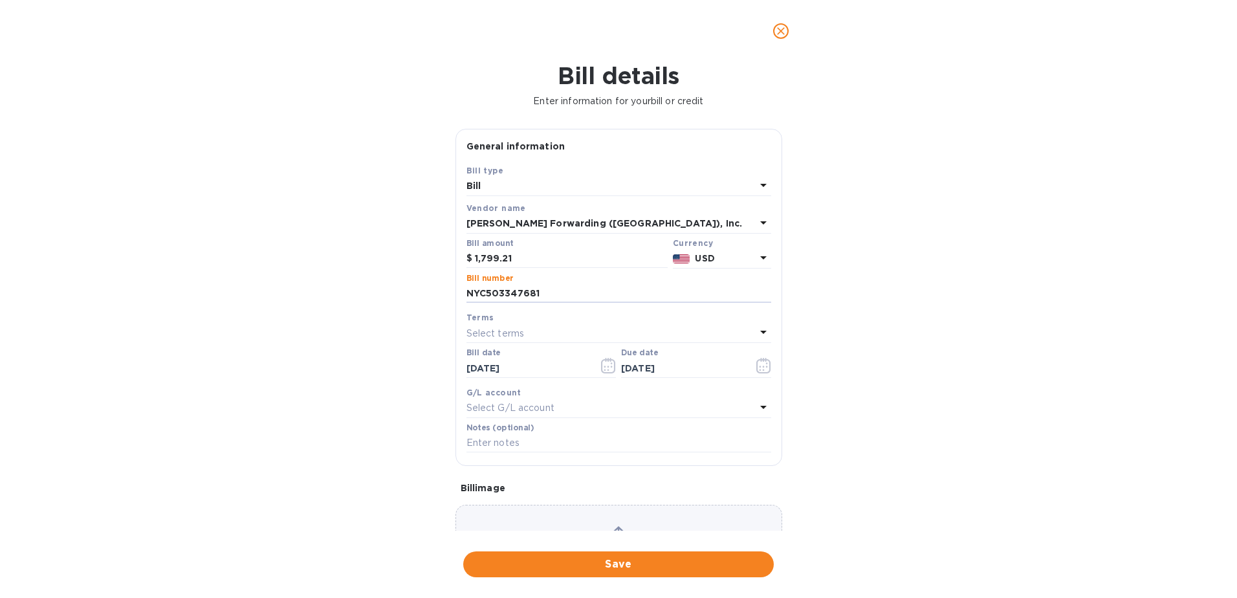
type input "NYC503347681"
click at [561, 332] on div "Select terms" at bounding box center [611, 333] width 289 height 18
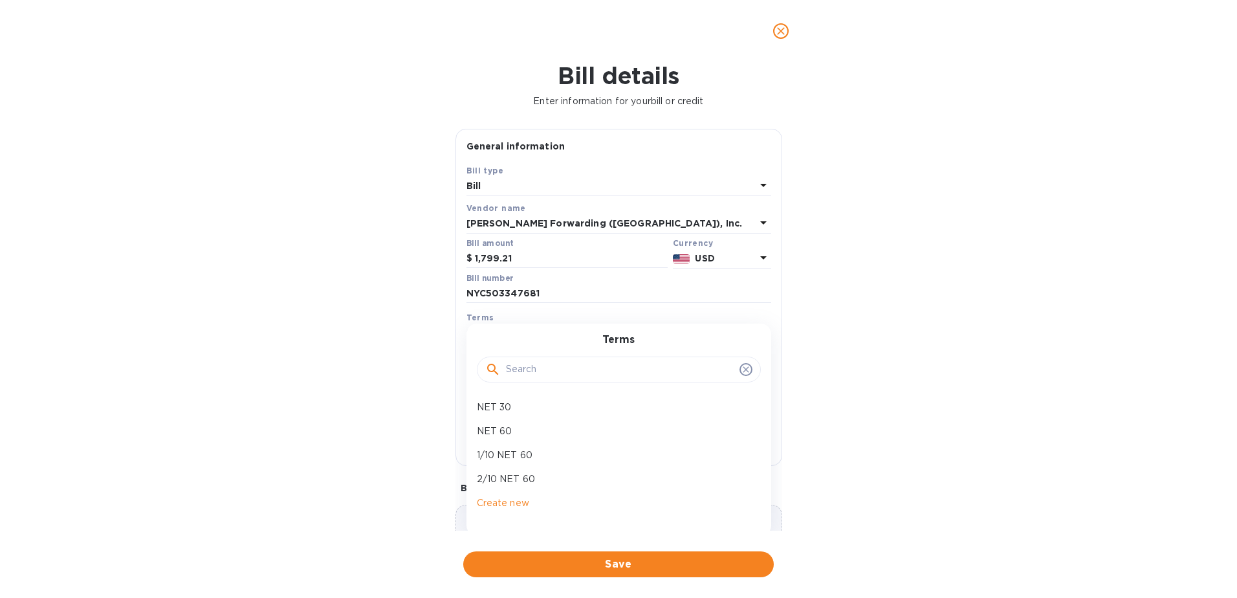
drag, startPoint x: 538, startPoint y: 412, endPoint x: 540, endPoint y: 401, distance: 11.2
click at [539, 401] on p "NET 30" at bounding box center [614, 408] width 274 height 14
type input "[DATE]"
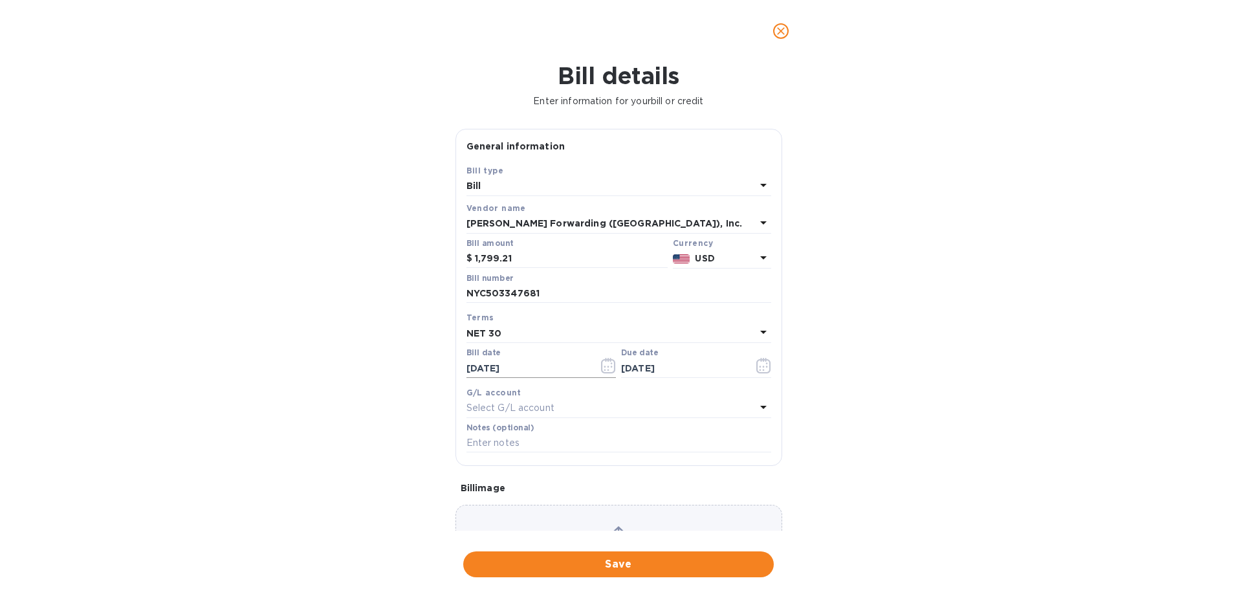
click at [610, 370] on icon "button" at bounding box center [608, 366] width 15 height 16
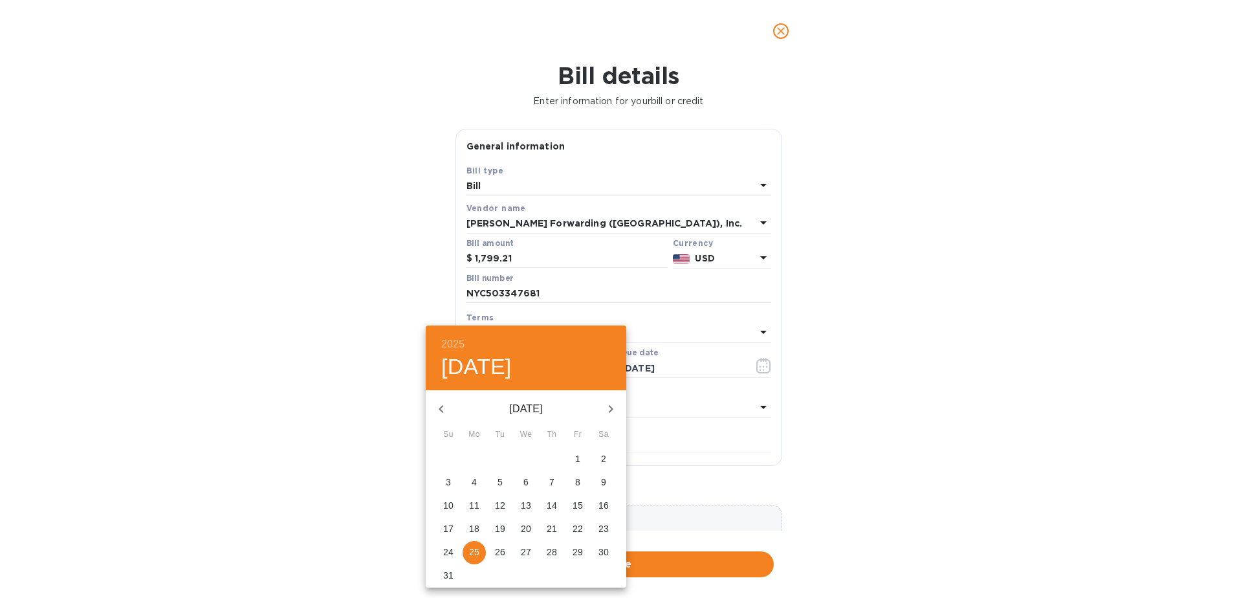
click at [528, 507] on p "13" at bounding box center [526, 505] width 10 height 13
type input "[DATE]"
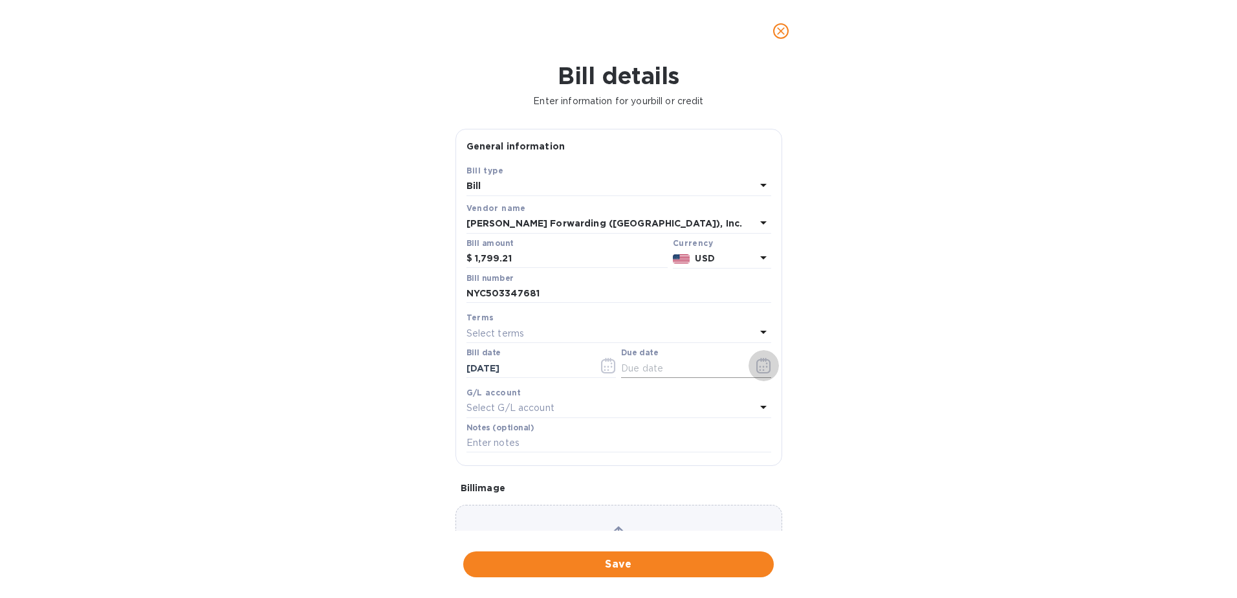
click at [763, 366] on icon "button" at bounding box center [764, 366] width 15 height 16
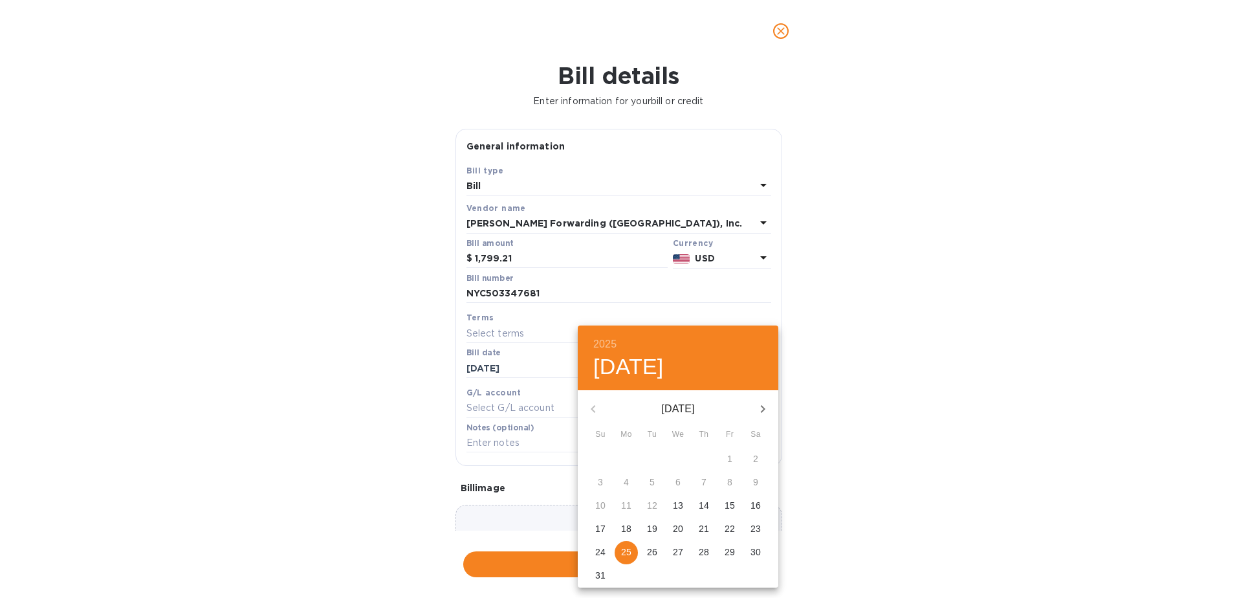
click at [762, 408] on icon "button" at bounding box center [763, 409] width 16 height 16
click at [727, 481] on p "12" at bounding box center [730, 482] width 10 height 13
type input "[DATE]"
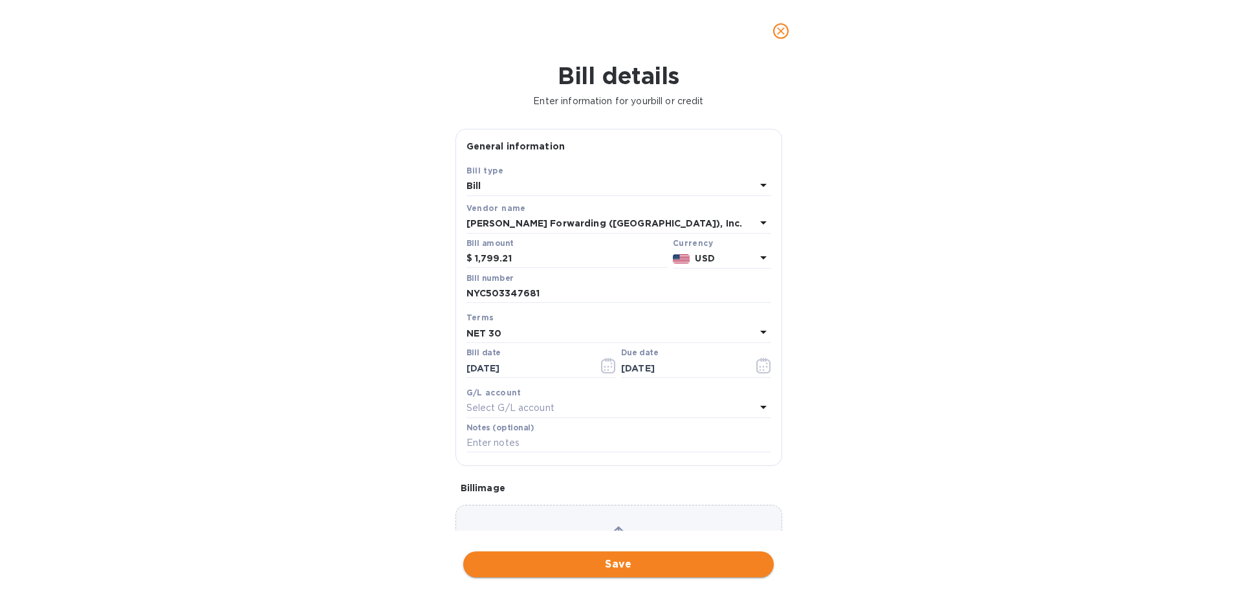
click at [640, 568] on span "Save" at bounding box center [619, 565] width 290 height 16
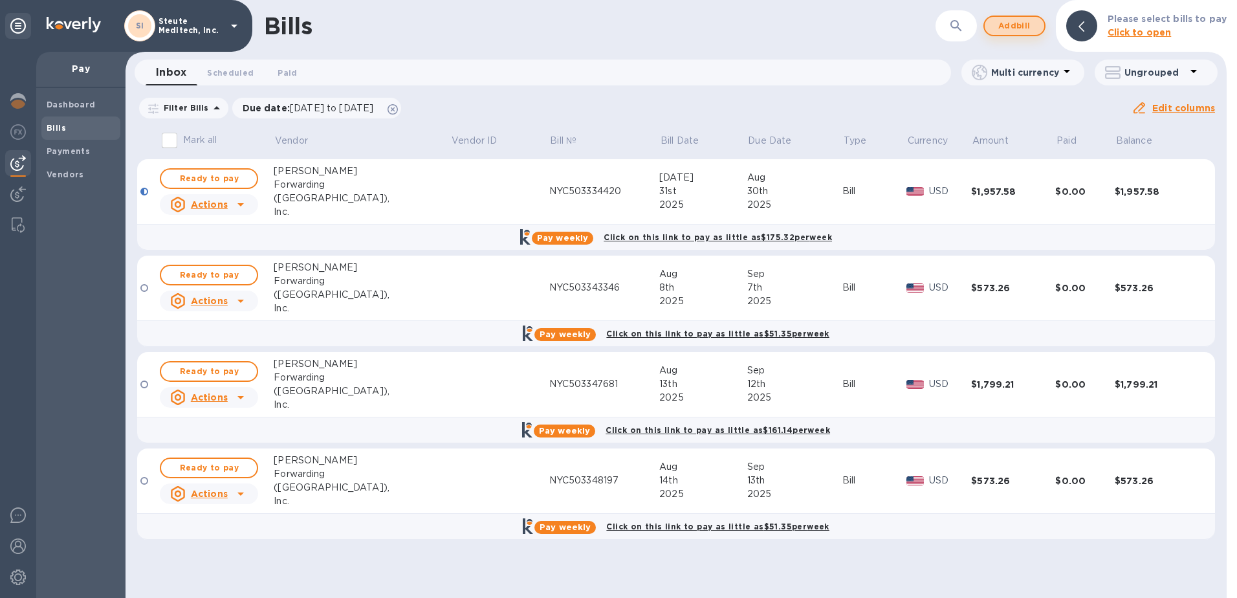
click at [1025, 20] on span "Add bill" at bounding box center [1014, 26] width 39 height 16
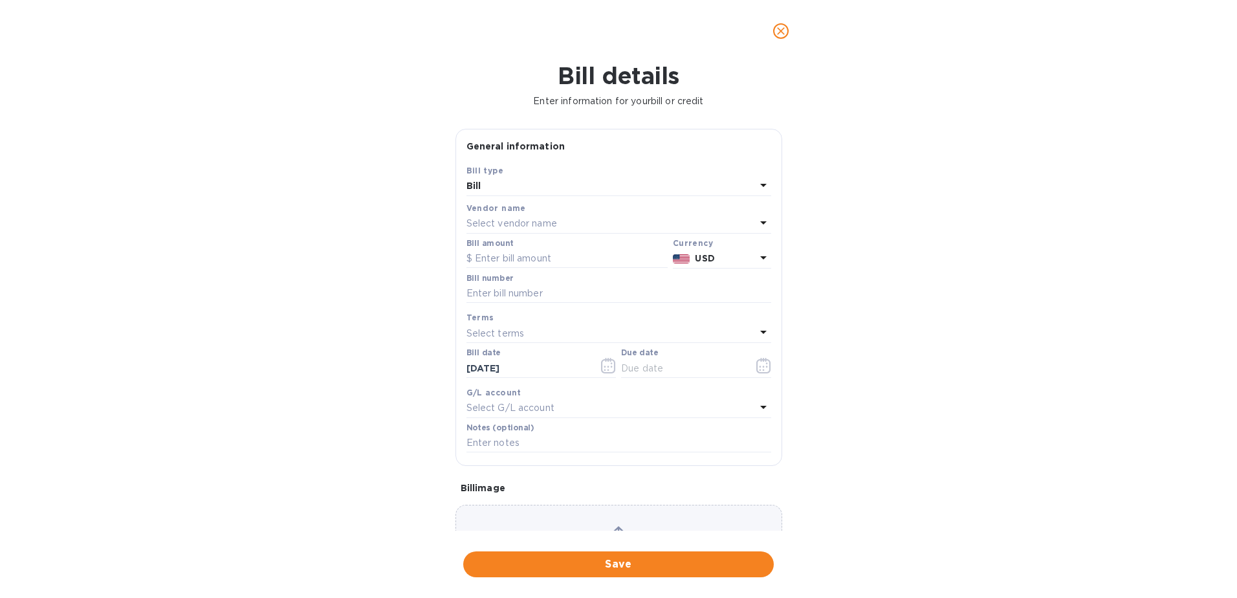
click at [518, 226] on p "Select vendor name" at bounding box center [512, 224] width 91 height 14
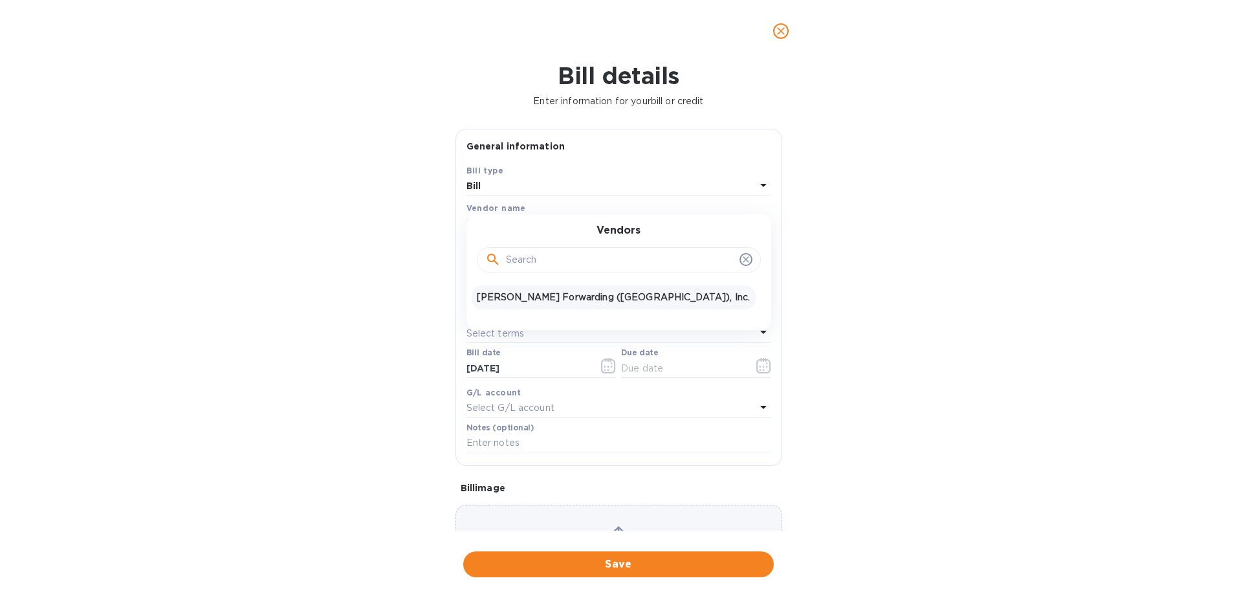
click at [550, 288] on div "[PERSON_NAME] Forwarding ([GEOGRAPHIC_DATA]), Inc." at bounding box center [614, 297] width 284 height 24
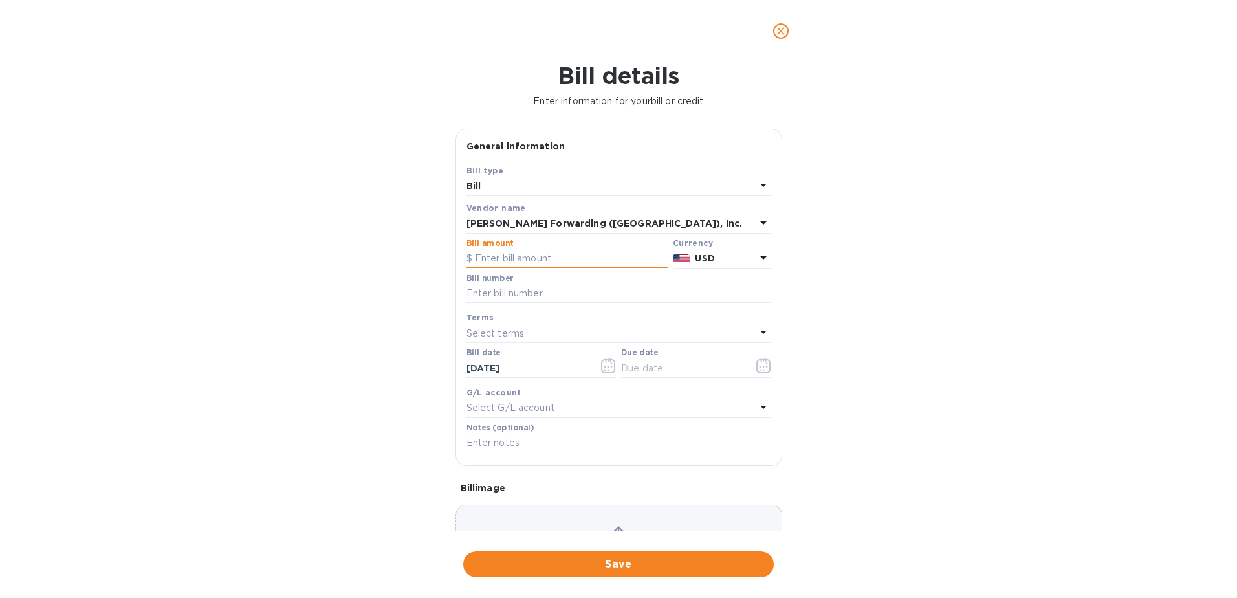
click at [508, 258] on input "text" at bounding box center [567, 258] width 201 height 19
type input "4,599.71"
click at [512, 295] on input "text" at bounding box center [619, 293] width 305 height 19
type input "NYC503347681"
type input "[DATE]"
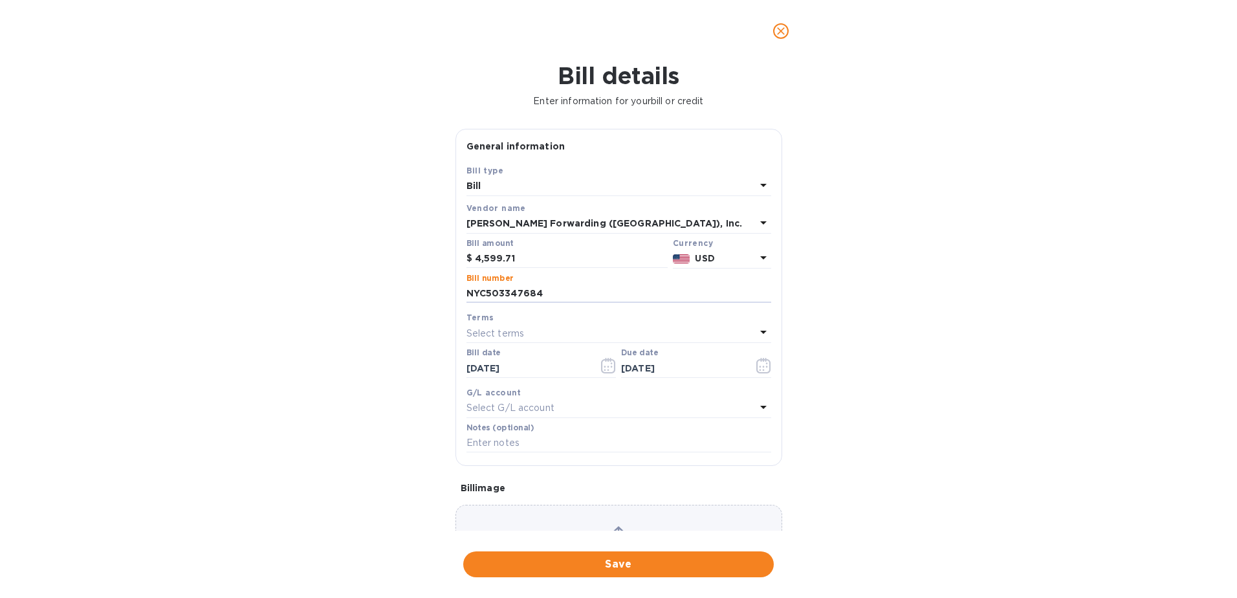
type input "NYC503347684"
click at [566, 325] on div "Select terms" at bounding box center [611, 333] width 289 height 18
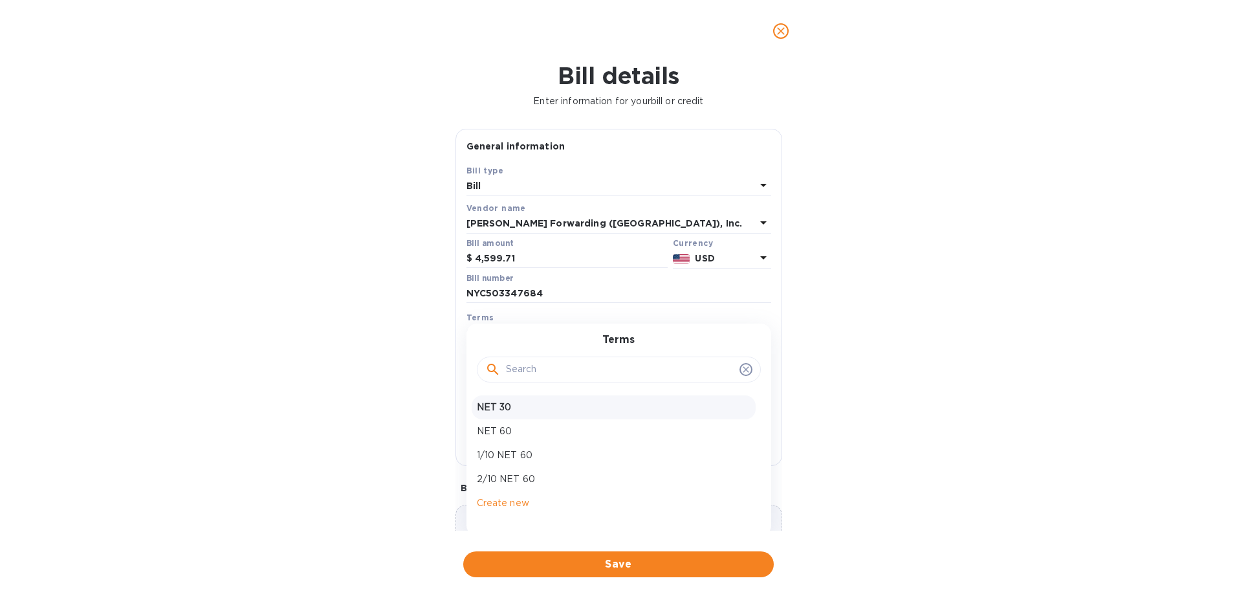
click at [536, 403] on p "NET 30" at bounding box center [614, 408] width 274 height 14
type input "[DATE]"
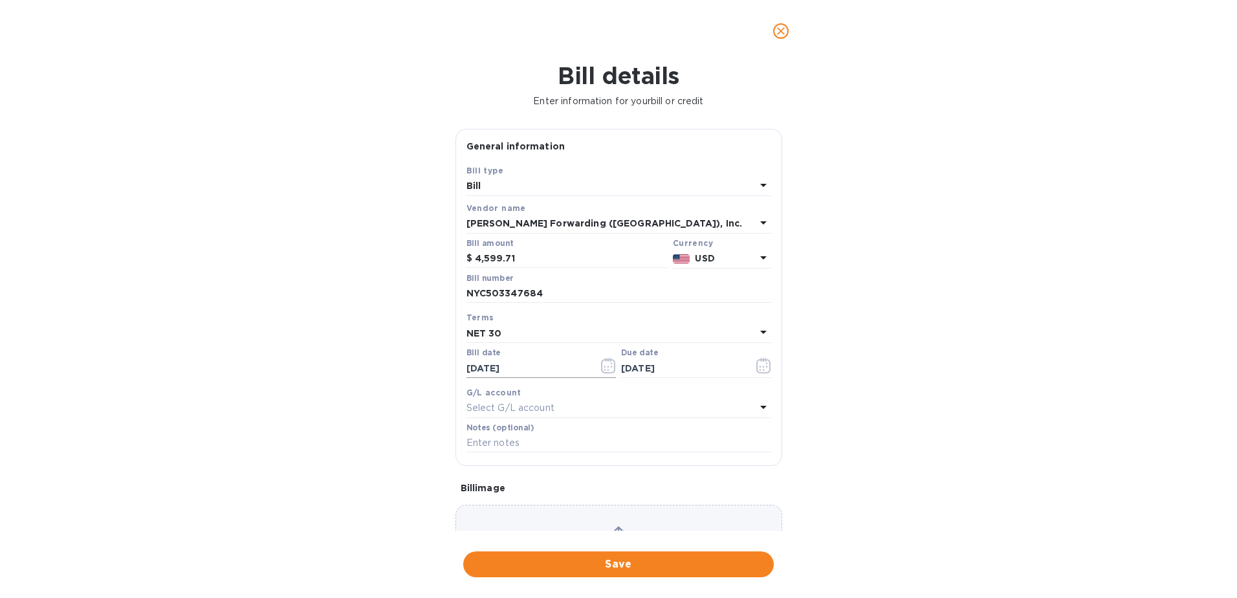
click at [605, 364] on icon "button" at bounding box center [608, 366] width 15 height 16
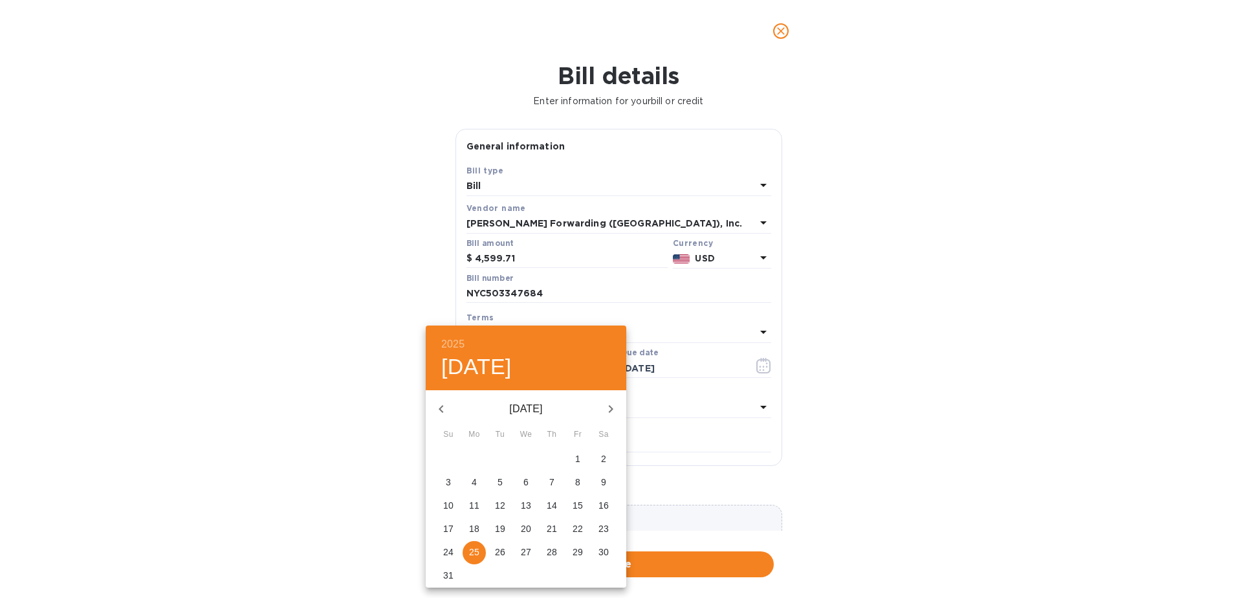
drag, startPoint x: 528, startPoint y: 503, endPoint x: 532, endPoint y: 494, distance: 9.9
click at [529, 500] on p "13" at bounding box center [526, 505] width 10 height 13
type input "[DATE]"
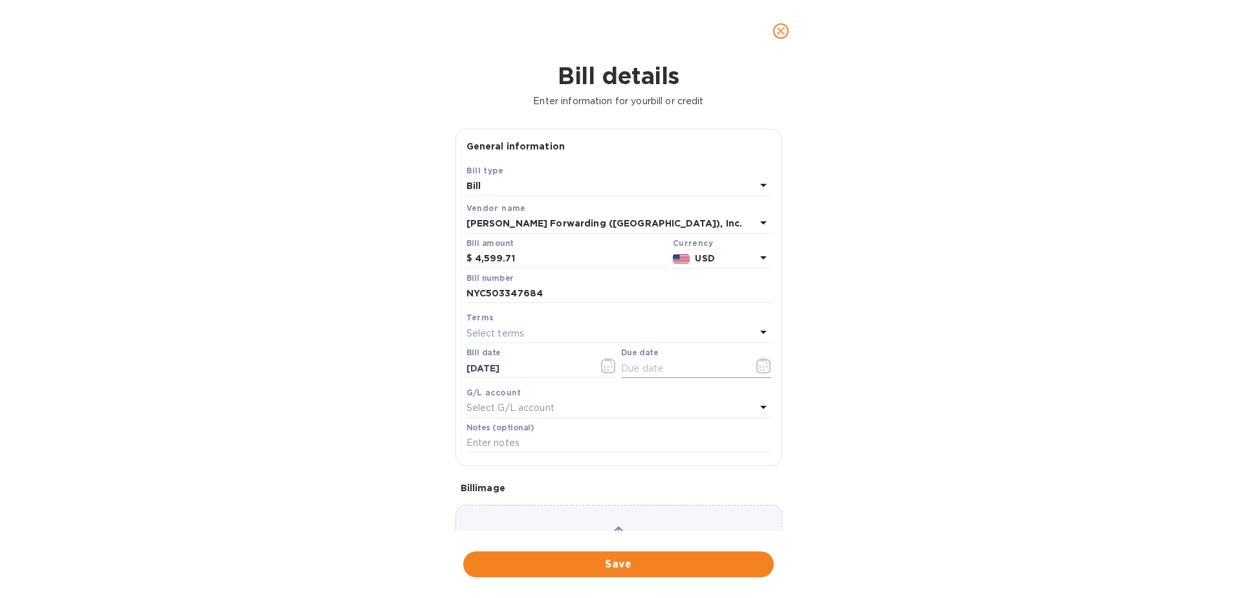
click at [764, 364] on icon "button" at bounding box center [764, 366] width 15 height 16
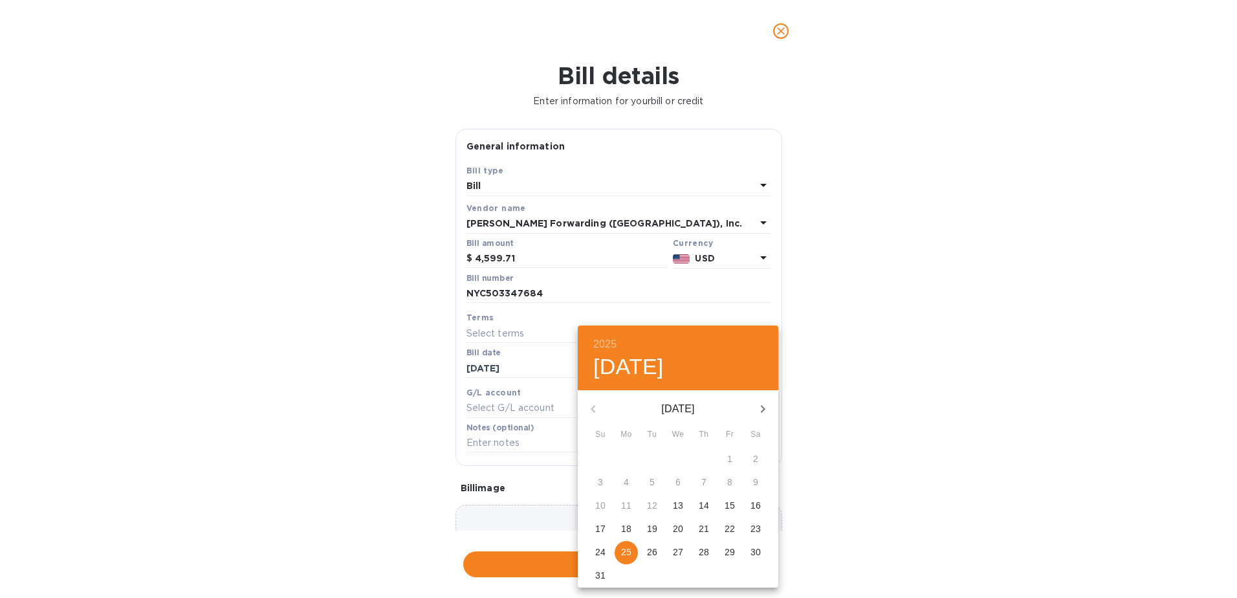
click at [771, 413] on button "button" at bounding box center [762, 408] width 31 height 31
click at [729, 483] on p "12" at bounding box center [730, 482] width 10 height 13
type input "[DATE]"
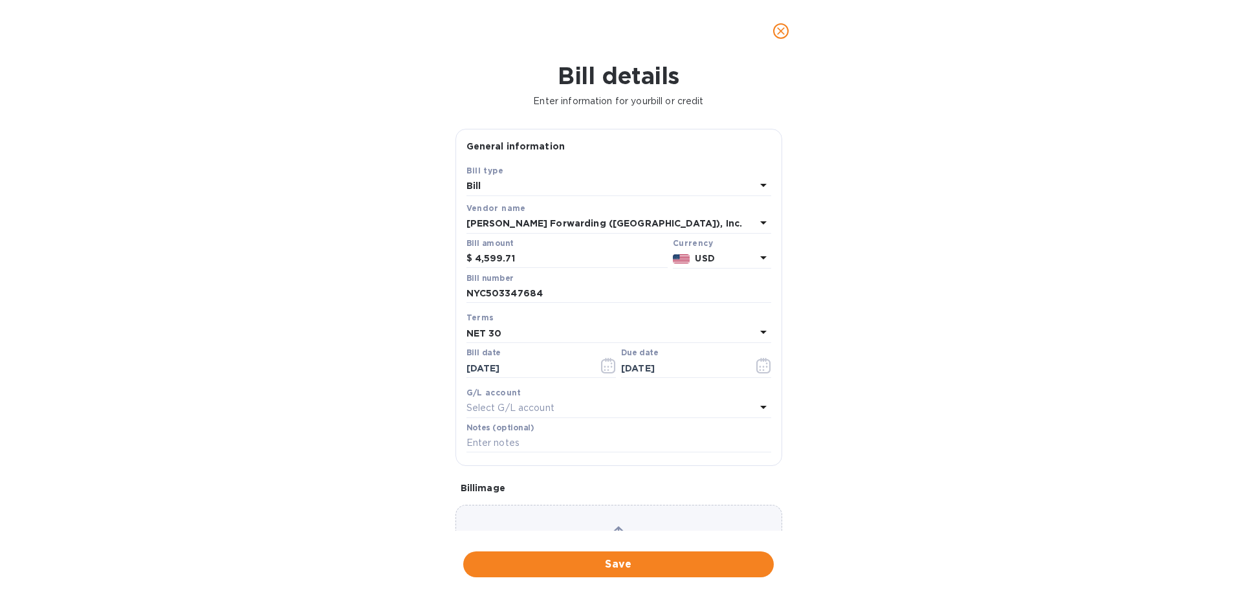
click at [577, 565] on span "Save" at bounding box center [619, 565] width 290 height 16
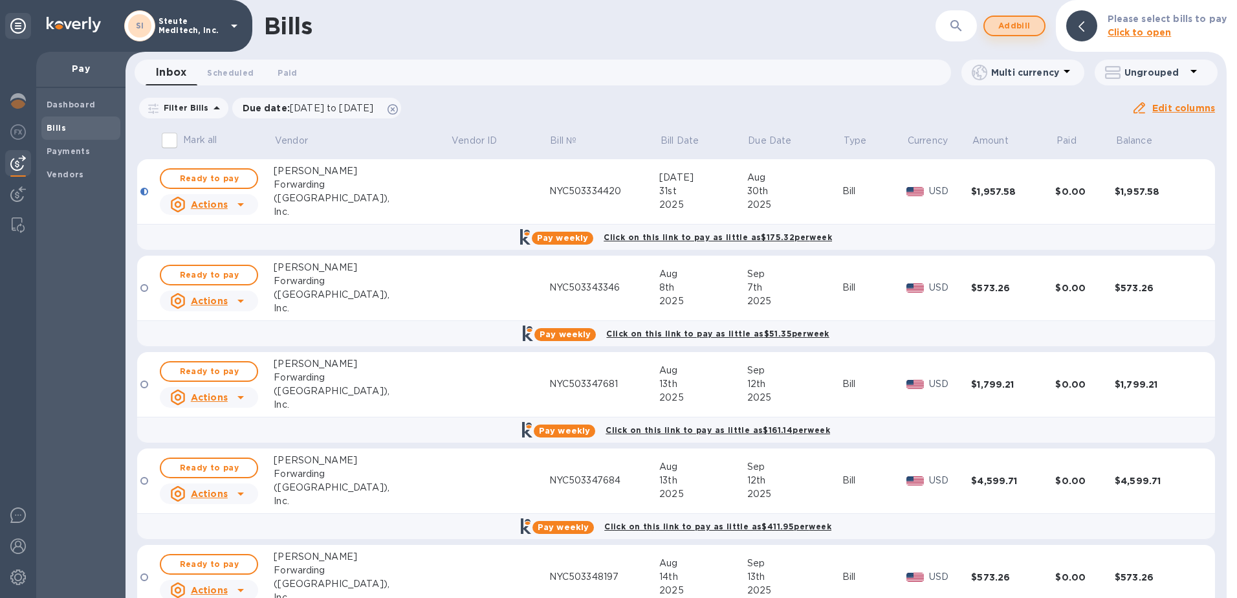
click at [1011, 28] on span "Add bill" at bounding box center [1014, 26] width 39 height 16
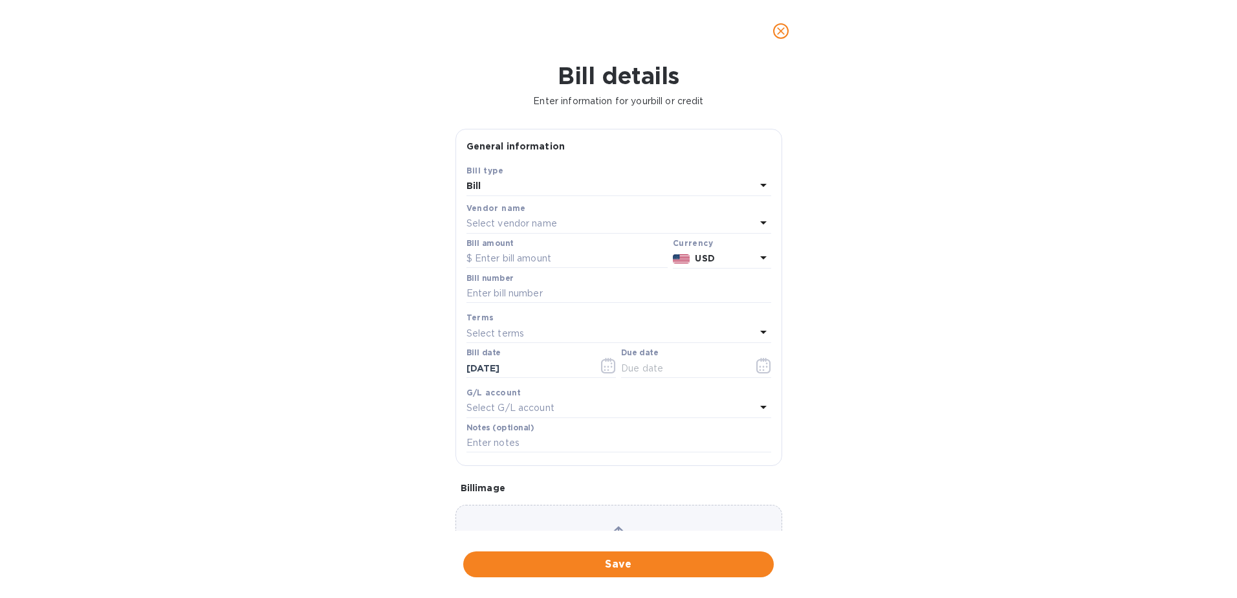
click at [529, 221] on p "Select vendor name" at bounding box center [512, 224] width 91 height 14
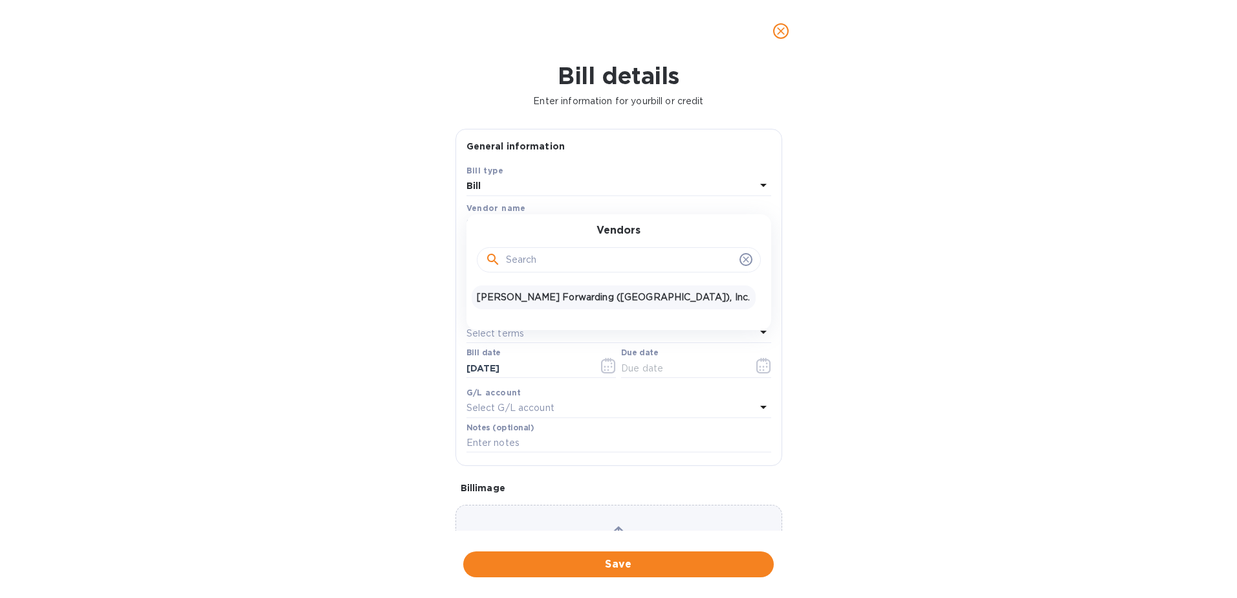
click at [549, 304] on p "[PERSON_NAME] Forwarding ([GEOGRAPHIC_DATA]), Inc." at bounding box center [614, 298] width 274 height 14
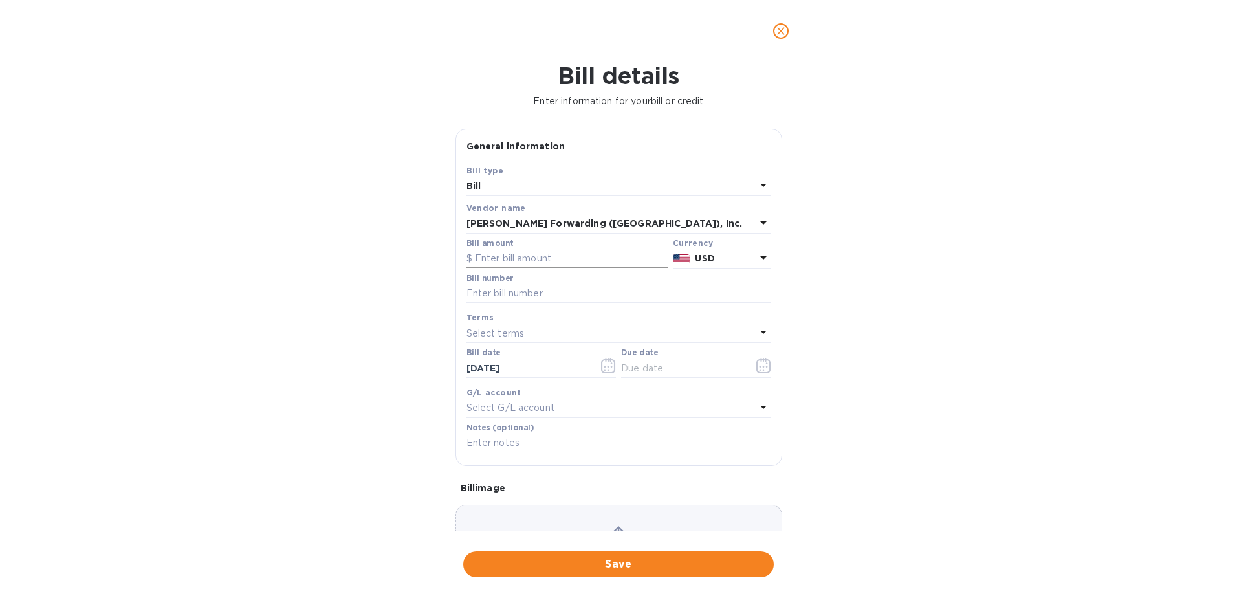
click at [531, 256] on input "text" at bounding box center [567, 258] width 201 height 19
type input "2,772.65"
click at [558, 291] on input "text" at bounding box center [619, 293] width 305 height 19
type input "NYC503347684"
click at [522, 329] on p "Select terms" at bounding box center [496, 334] width 58 height 14
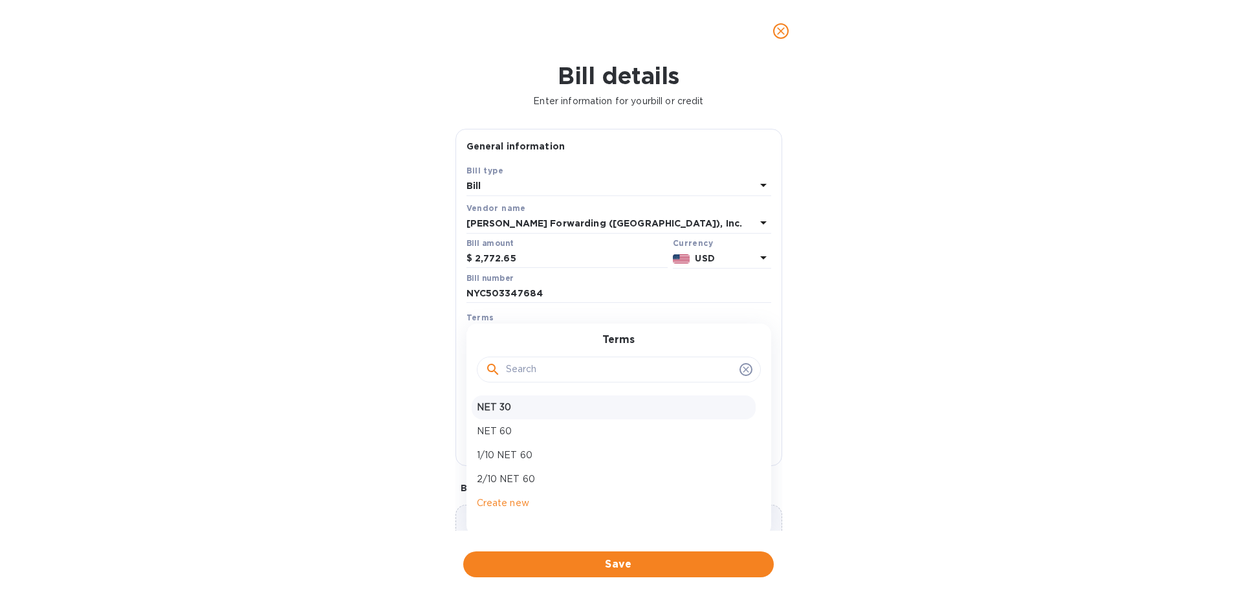
click at [530, 412] on p "NET 30" at bounding box center [614, 408] width 274 height 14
type input "[DATE]"
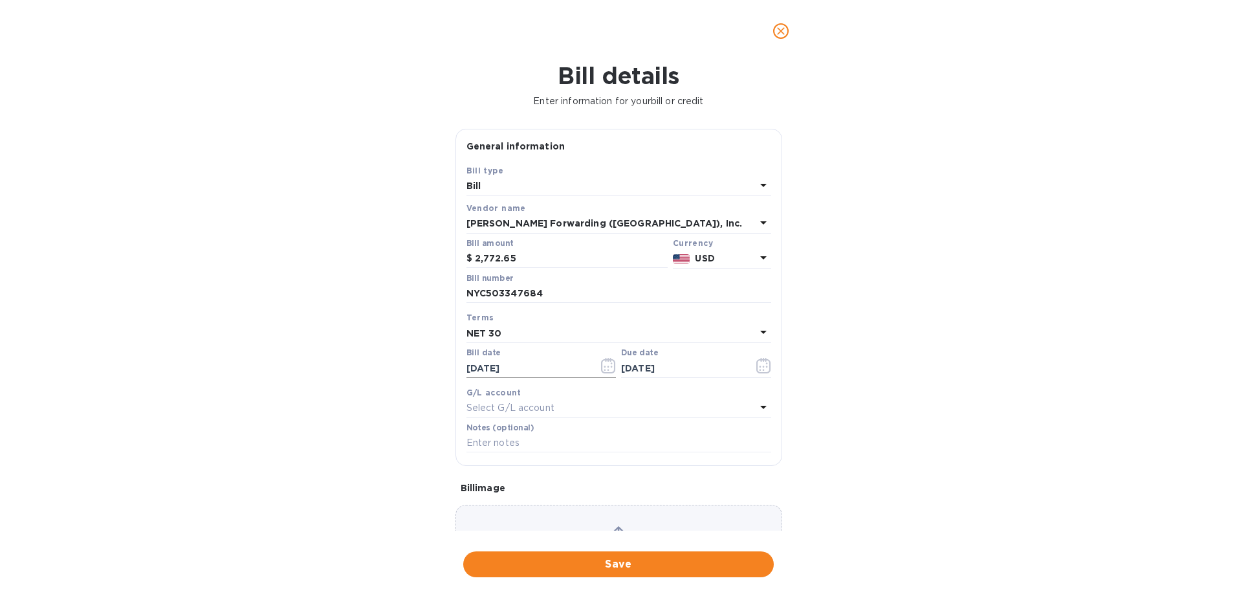
click at [604, 364] on icon "button" at bounding box center [608, 366] width 15 height 16
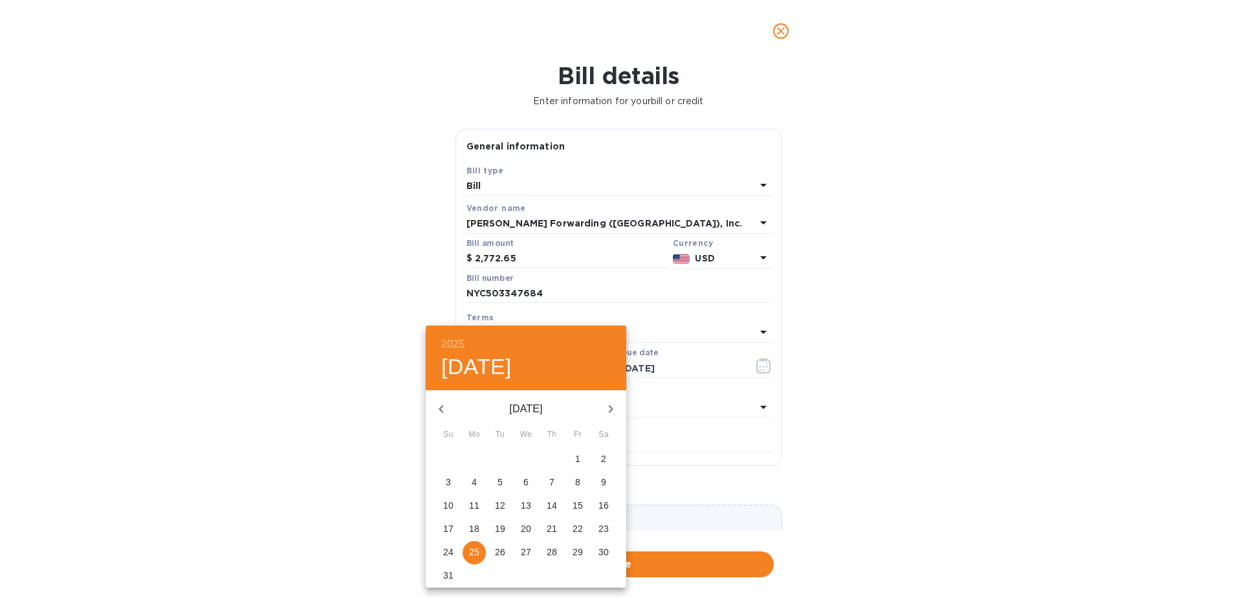
click at [495, 530] on p "19" at bounding box center [500, 528] width 10 height 13
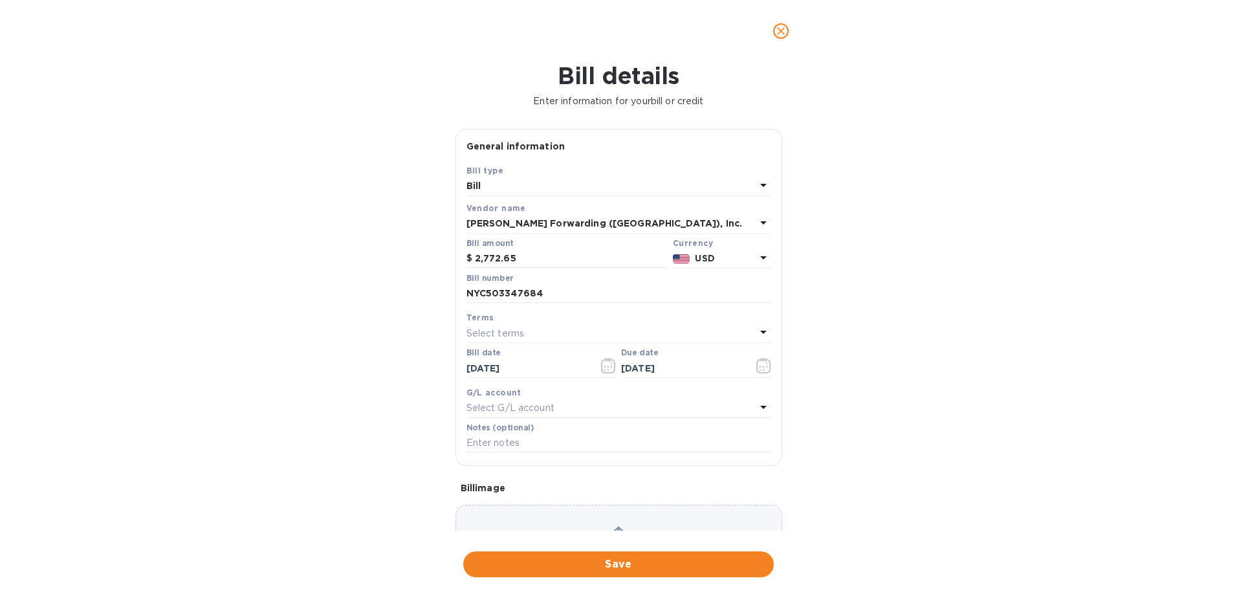
type input "[DATE]"
click at [694, 365] on input "text" at bounding box center [682, 368] width 122 height 19
click at [757, 366] on icon "button" at bounding box center [764, 366] width 15 height 16
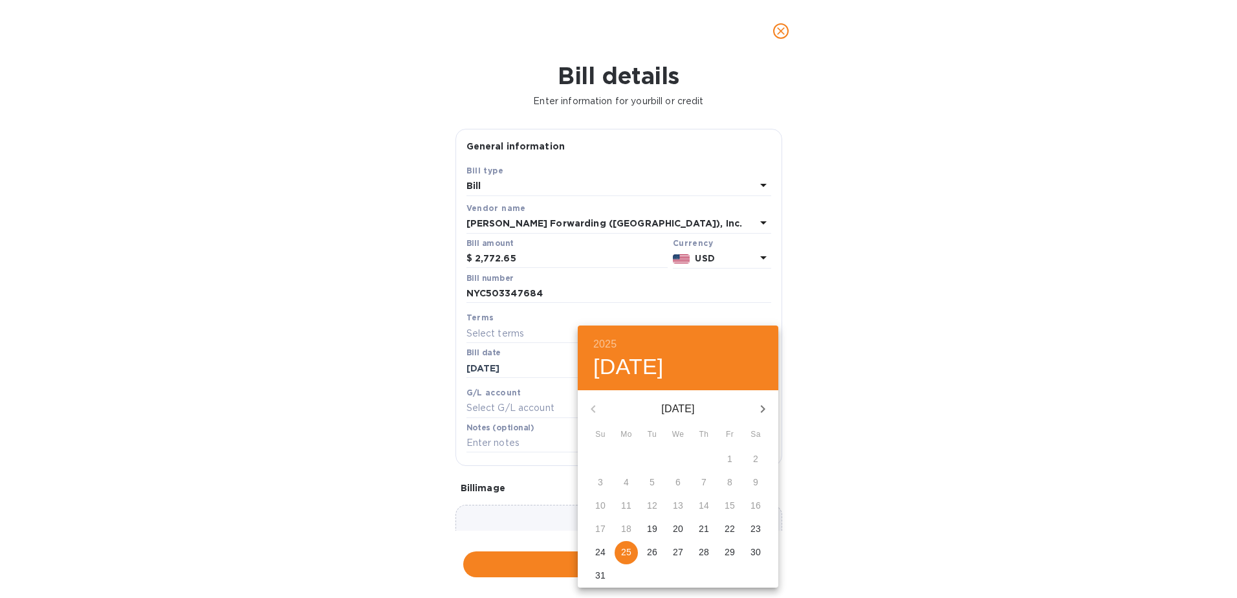
click at [772, 408] on button "button" at bounding box center [762, 408] width 31 height 31
click at [703, 498] on button "18" at bounding box center [703, 505] width 23 height 23
type input "[DATE]"
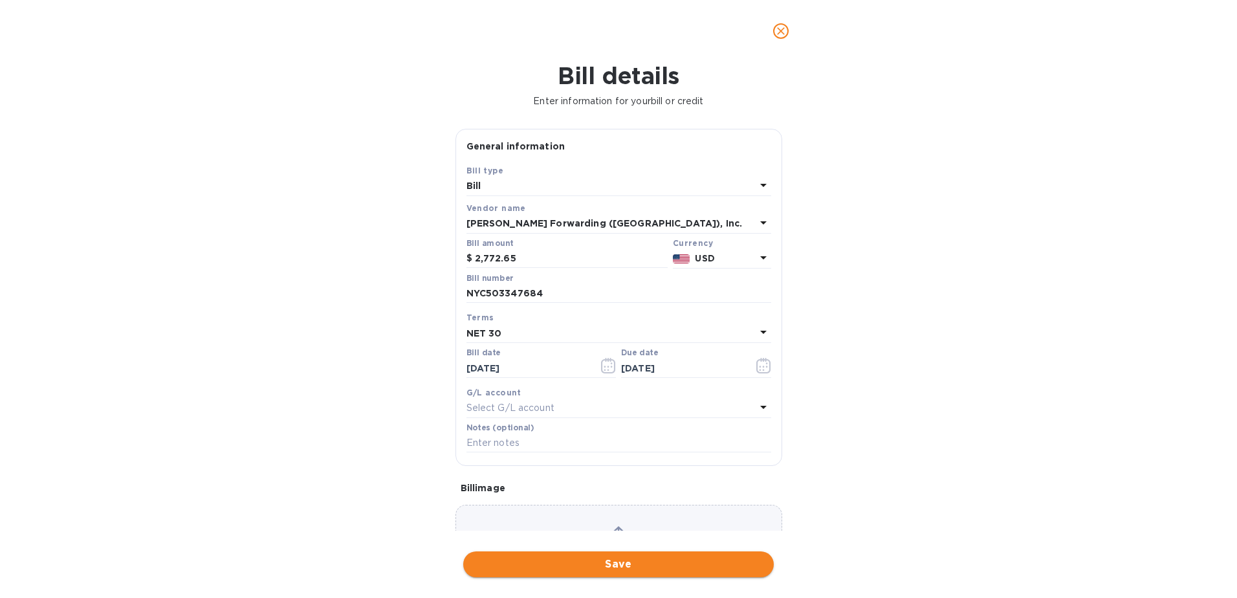
click at [637, 568] on span "Save" at bounding box center [619, 565] width 290 height 16
click at [686, 568] on span "Save" at bounding box center [619, 565] width 290 height 16
click at [671, 567] on span "Save" at bounding box center [619, 565] width 290 height 16
click at [616, 294] on input "NYC503347684" at bounding box center [619, 293] width 305 height 19
type input "NYC50334301"
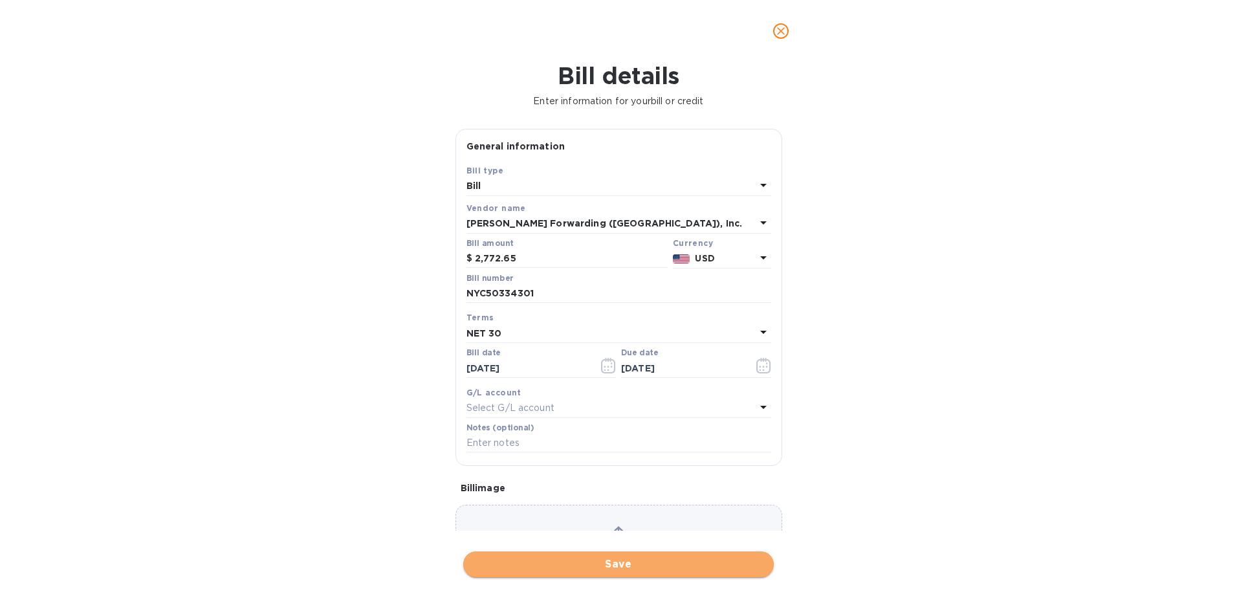
click at [703, 562] on span "Save" at bounding box center [619, 565] width 290 height 16
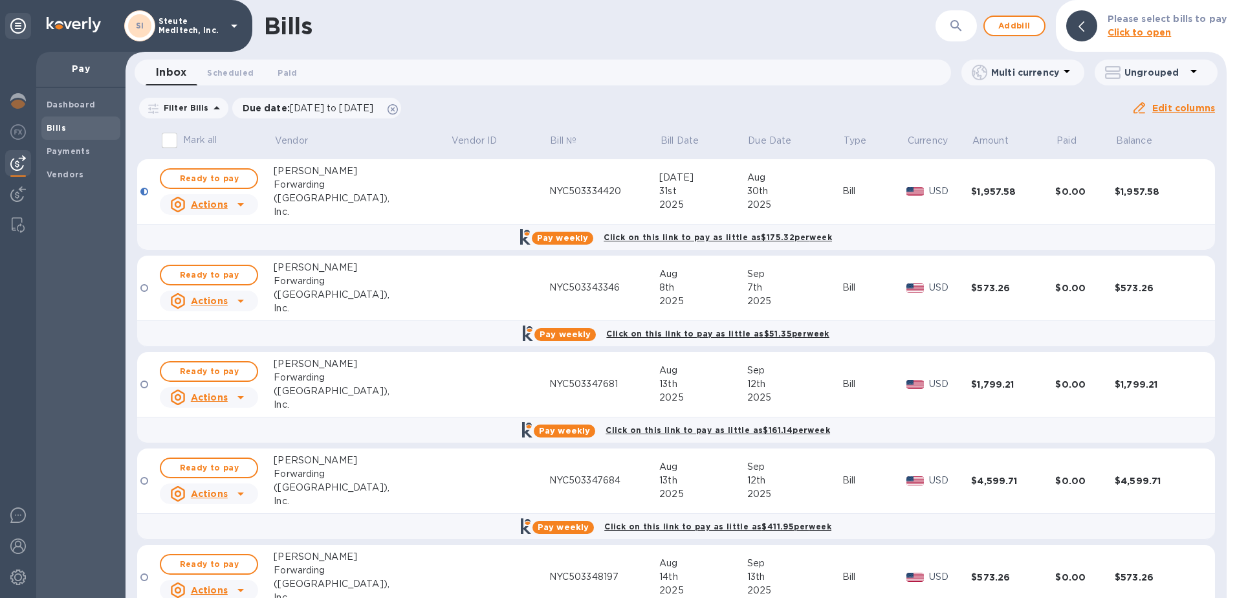
click at [171, 140] on input "Mark all" at bounding box center [169, 140] width 27 height 27
checkbox input "true"
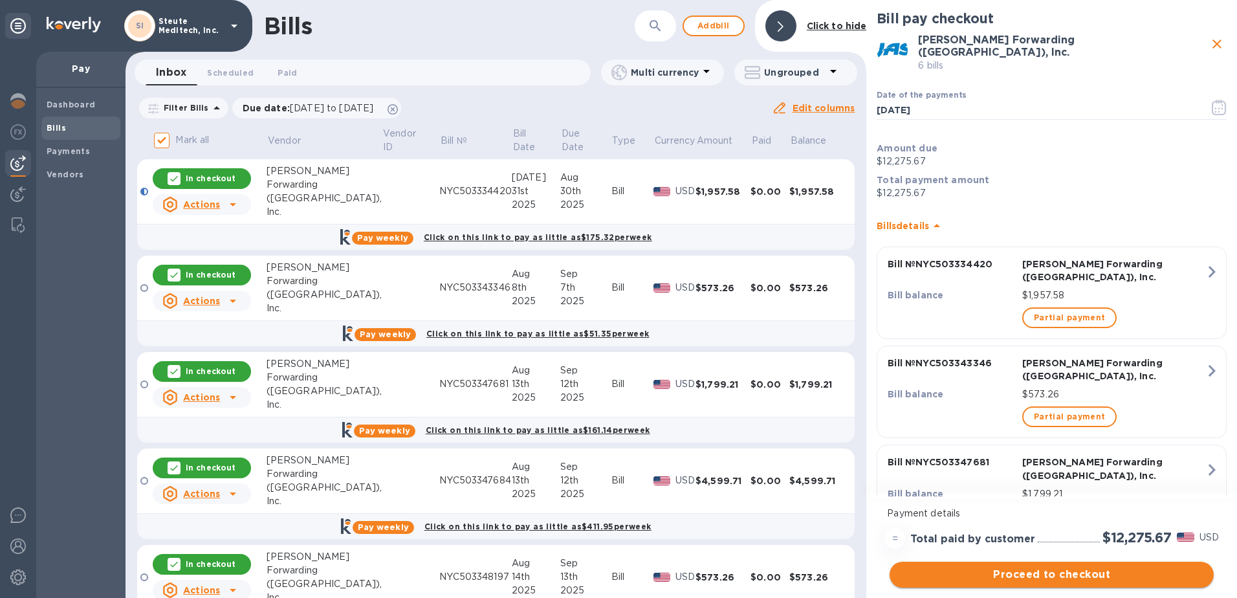
click at [1073, 569] on span "Proceed to checkout" at bounding box center [1052, 575] width 304 height 16
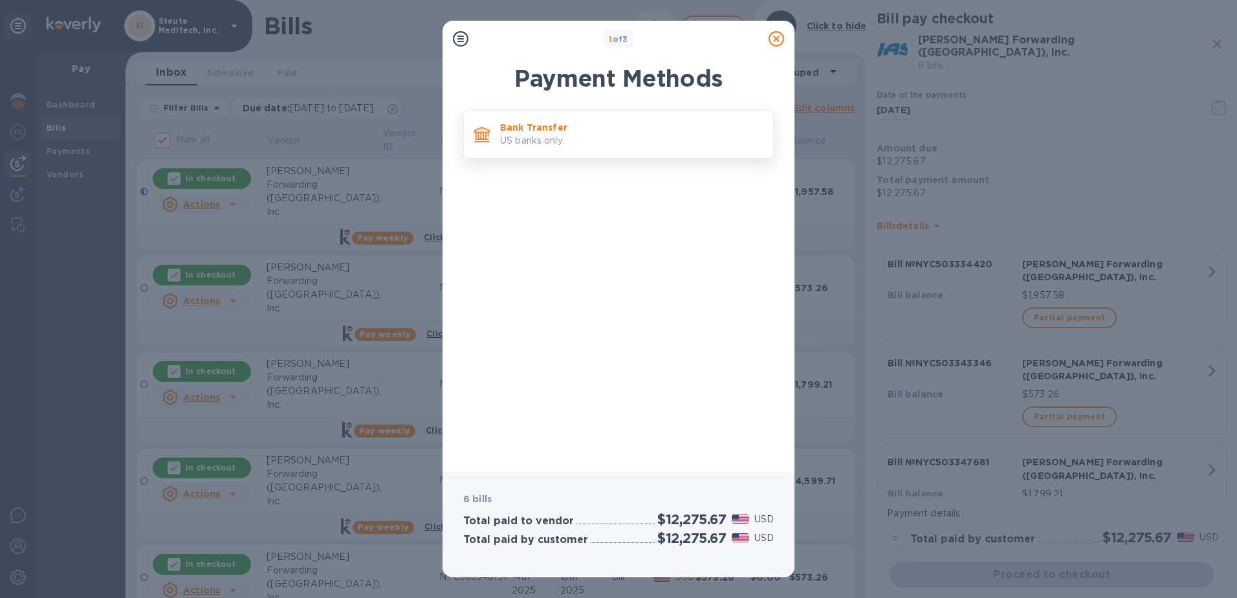
click at [566, 133] on p "Bank Transfer" at bounding box center [631, 127] width 263 height 13
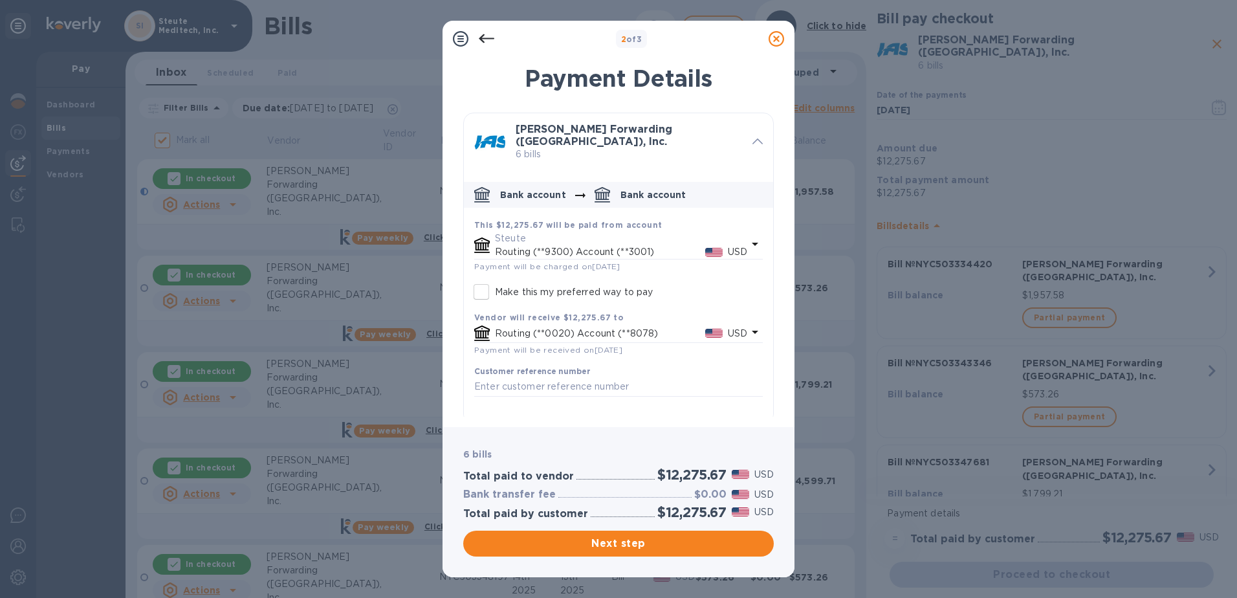
click at [657, 245] on p "Routing (**9300) Account (**3001)" at bounding box center [600, 252] width 210 height 14
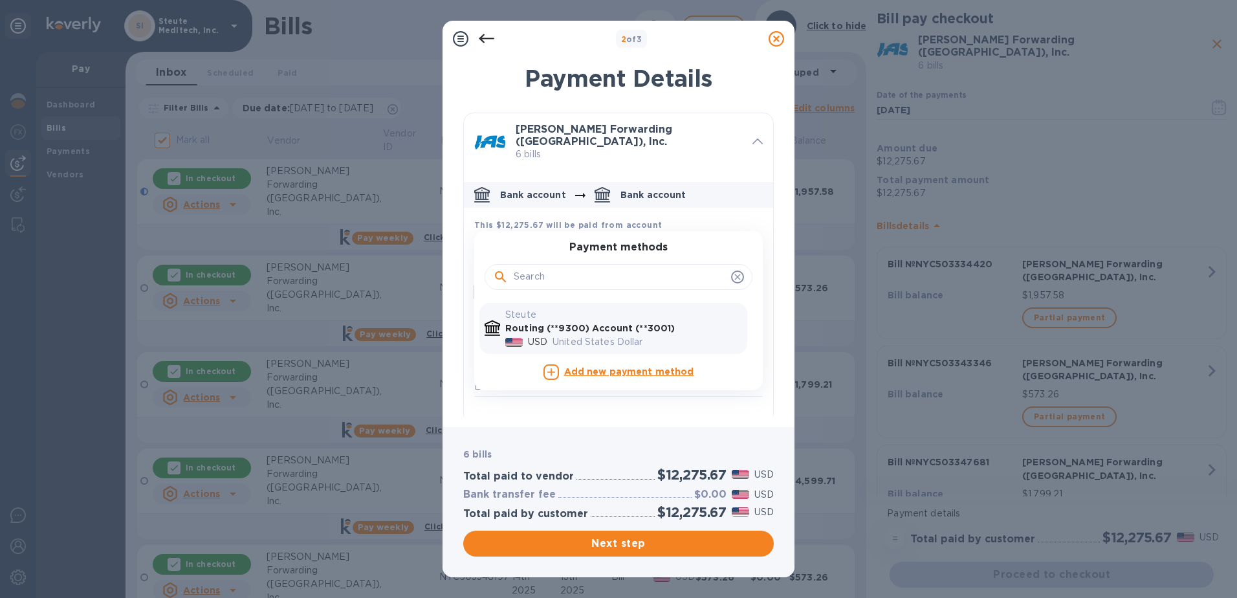
click at [633, 323] on b "Routing (**9300) Account (**3001)" at bounding box center [590, 328] width 170 height 10
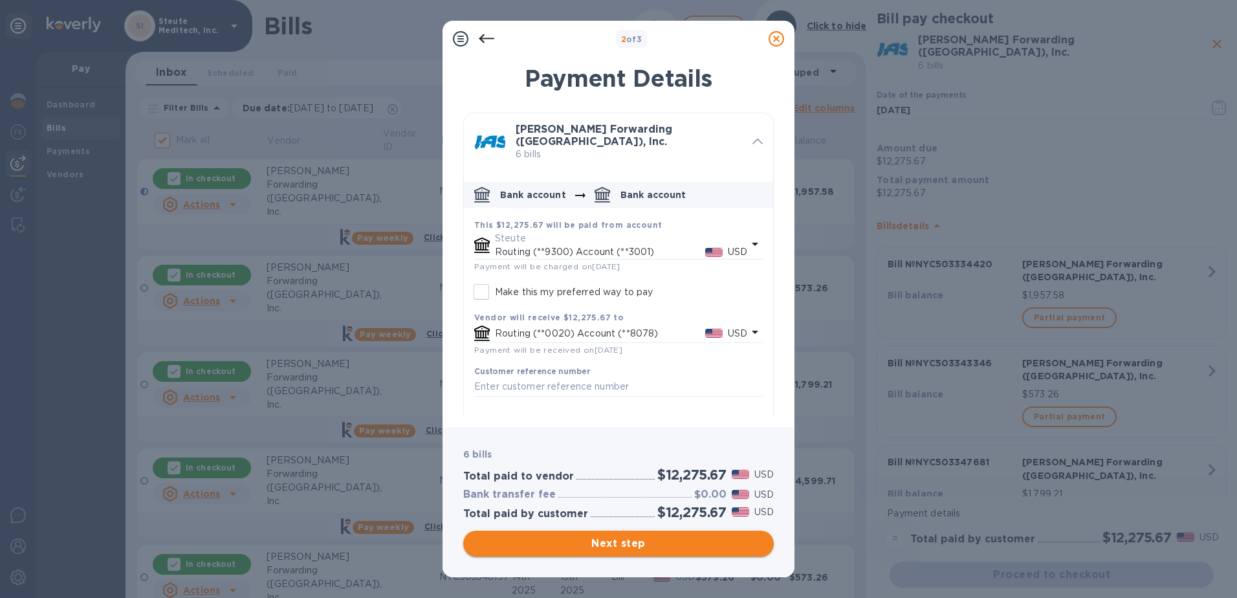
click at [659, 546] on span "Next step" at bounding box center [619, 544] width 290 height 16
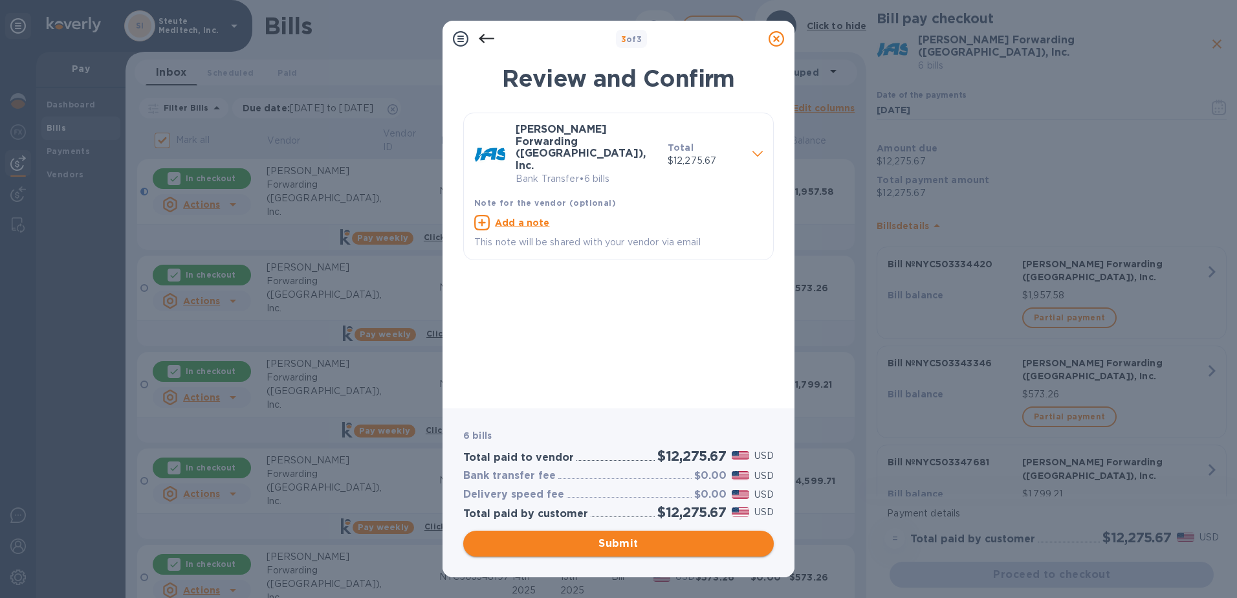
click at [659, 546] on span "Submit" at bounding box center [619, 544] width 290 height 16
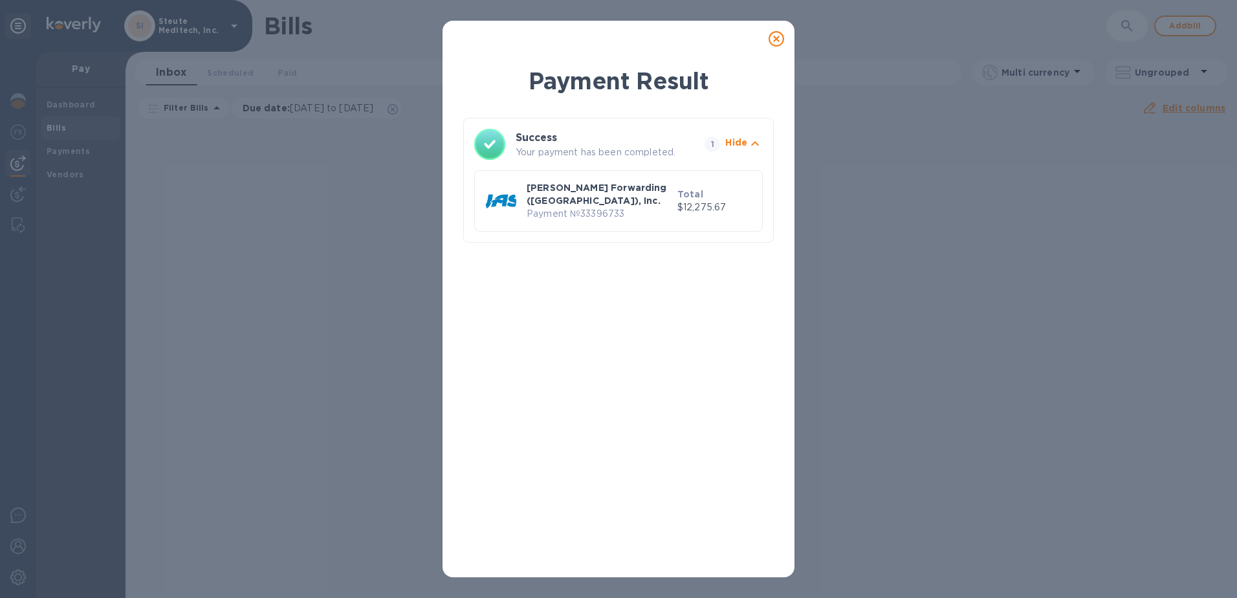
click at [700, 207] on p "$12,275.67" at bounding box center [715, 208] width 74 height 14
click at [775, 36] on icon at bounding box center [777, 39] width 16 height 16
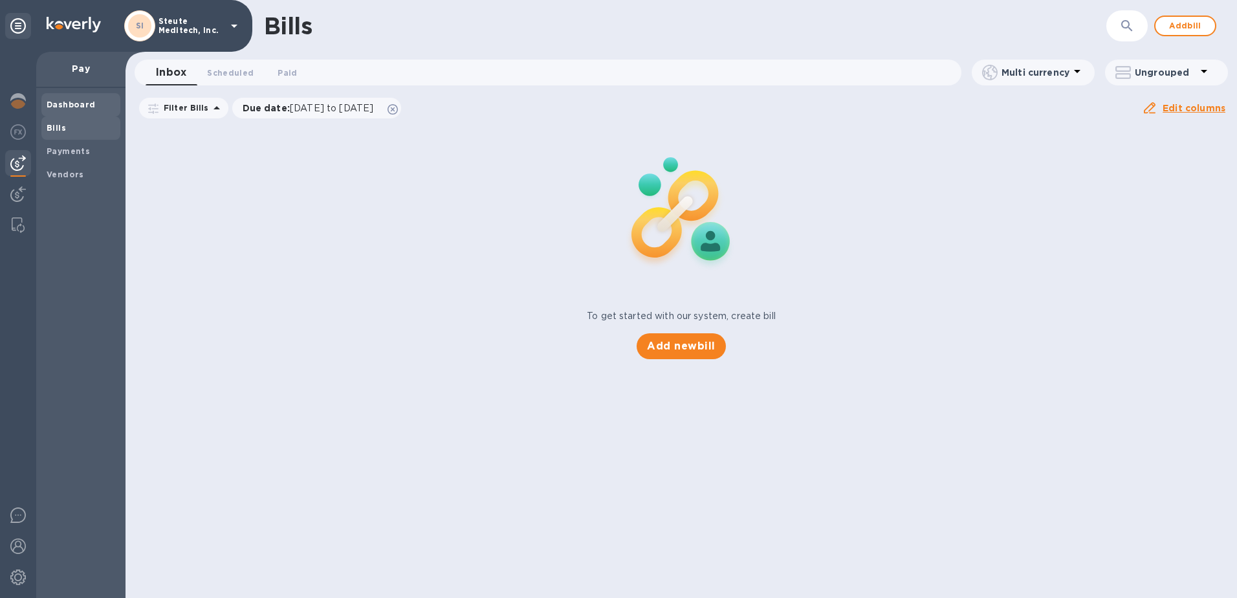
click at [79, 105] on b "Dashboard" at bounding box center [71, 105] width 49 height 10
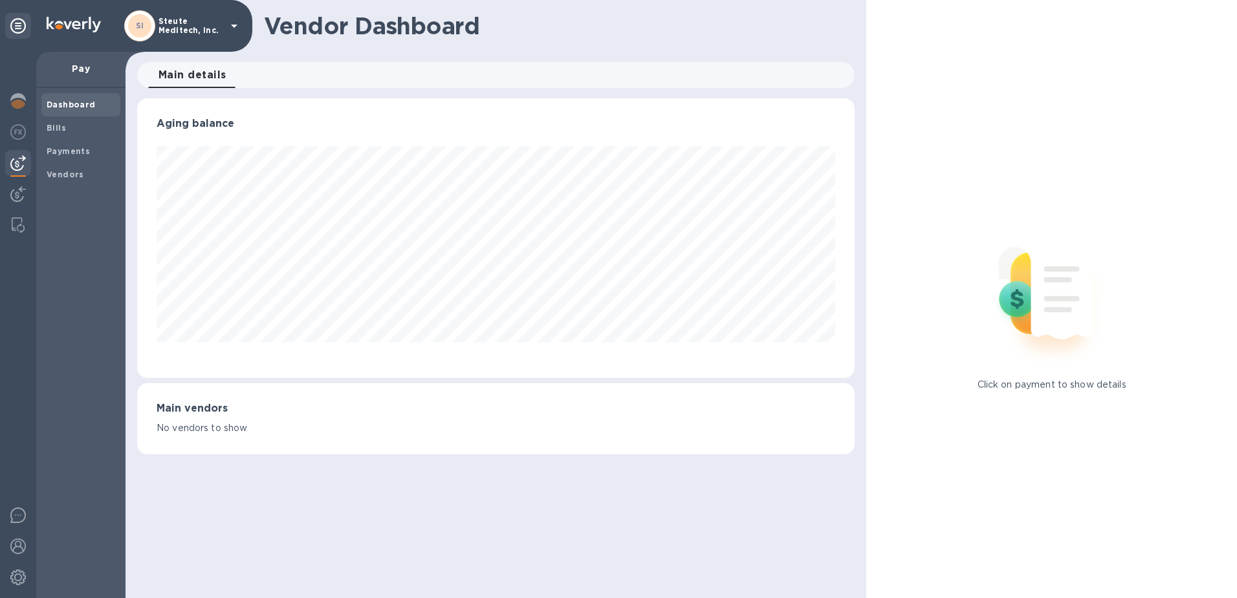
scroll to position [280, 718]
click at [58, 129] on b "Bills" at bounding box center [56, 128] width 19 height 10
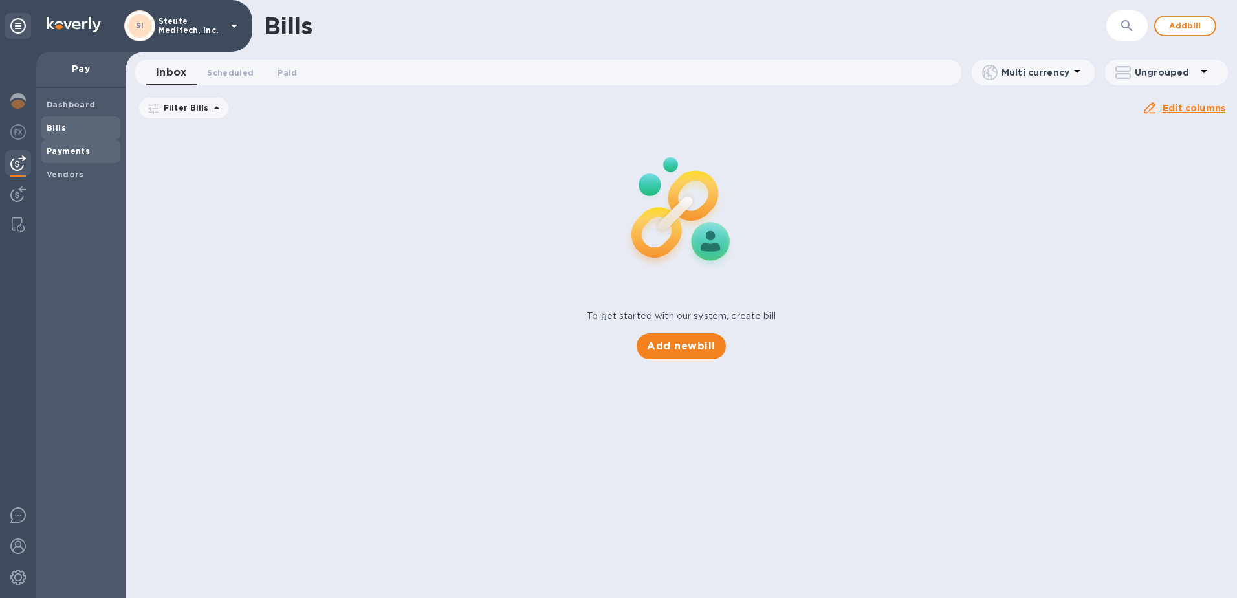
click at [63, 148] on b "Payments" at bounding box center [68, 151] width 43 height 10
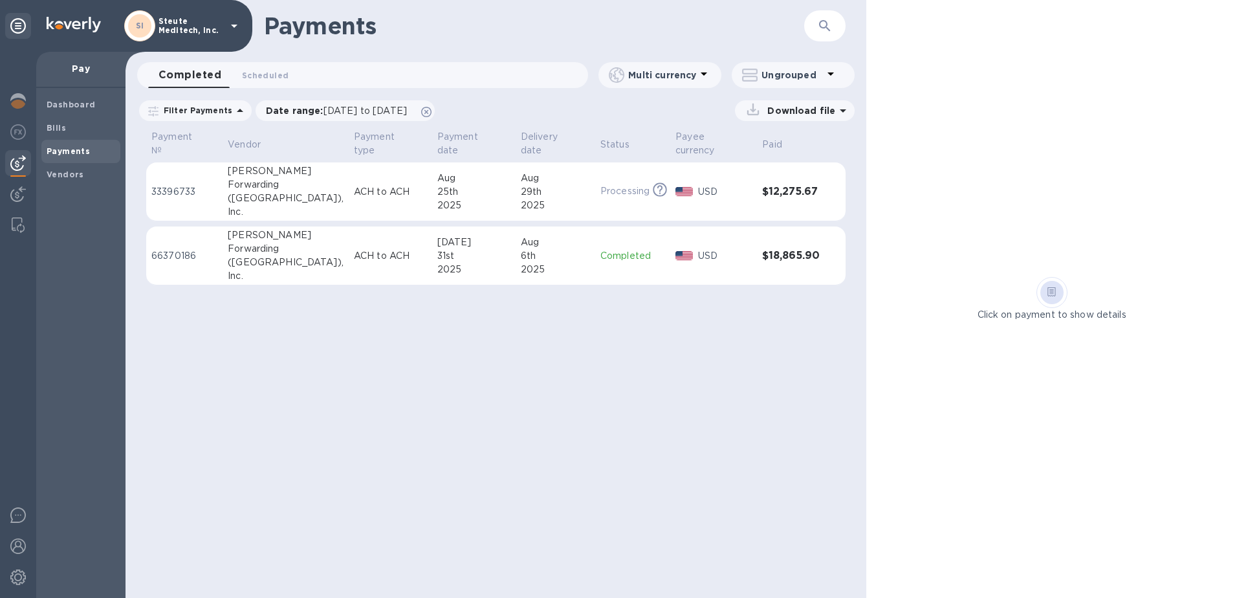
click at [601, 184] on p "Processing" at bounding box center [625, 191] width 49 height 14
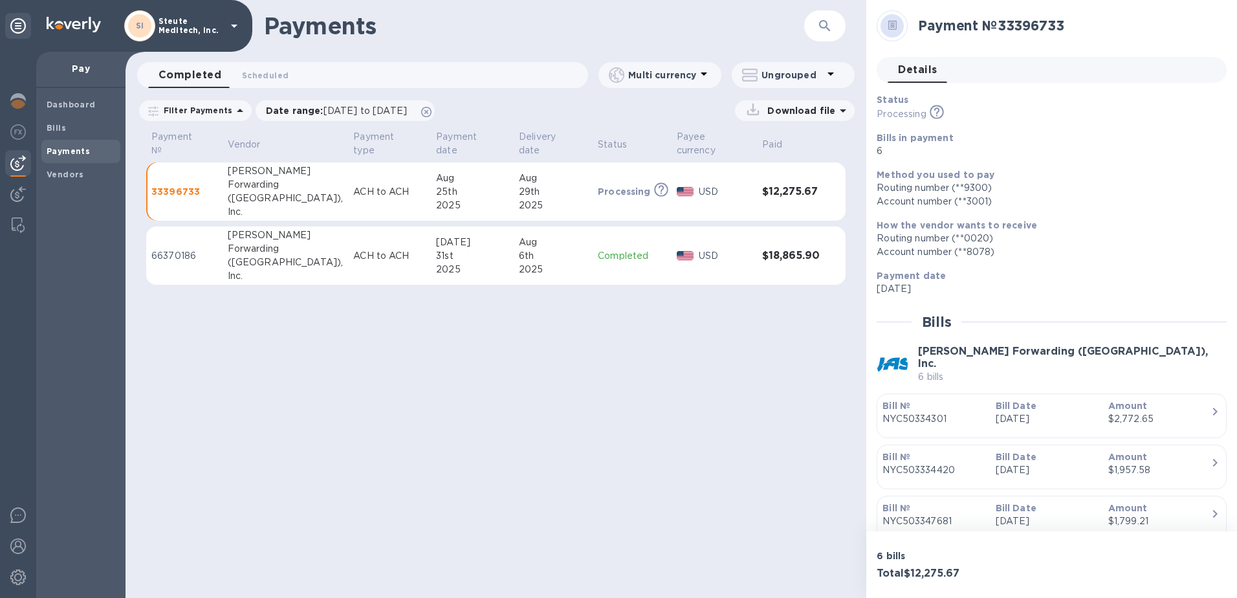
click at [824, 110] on p "Download file" at bounding box center [798, 110] width 73 height 13
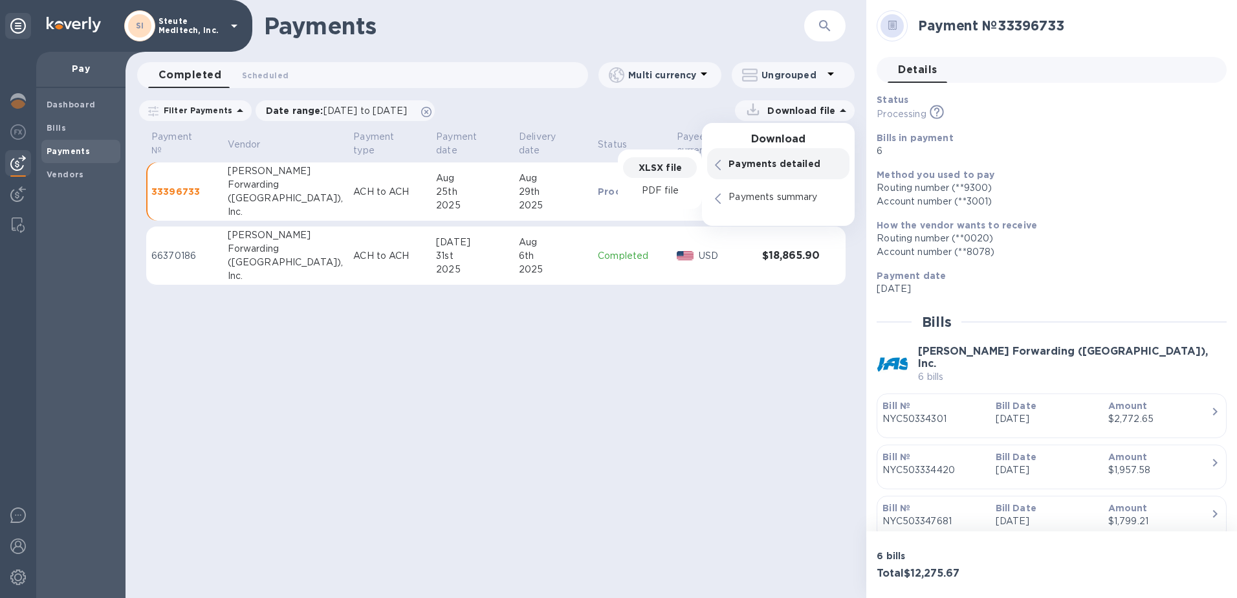
click at [675, 163] on p "XLSX file" at bounding box center [660, 167] width 43 height 13
click at [383, 113] on span "[DATE] to [DATE]" at bounding box center [365, 110] width 83 height 10
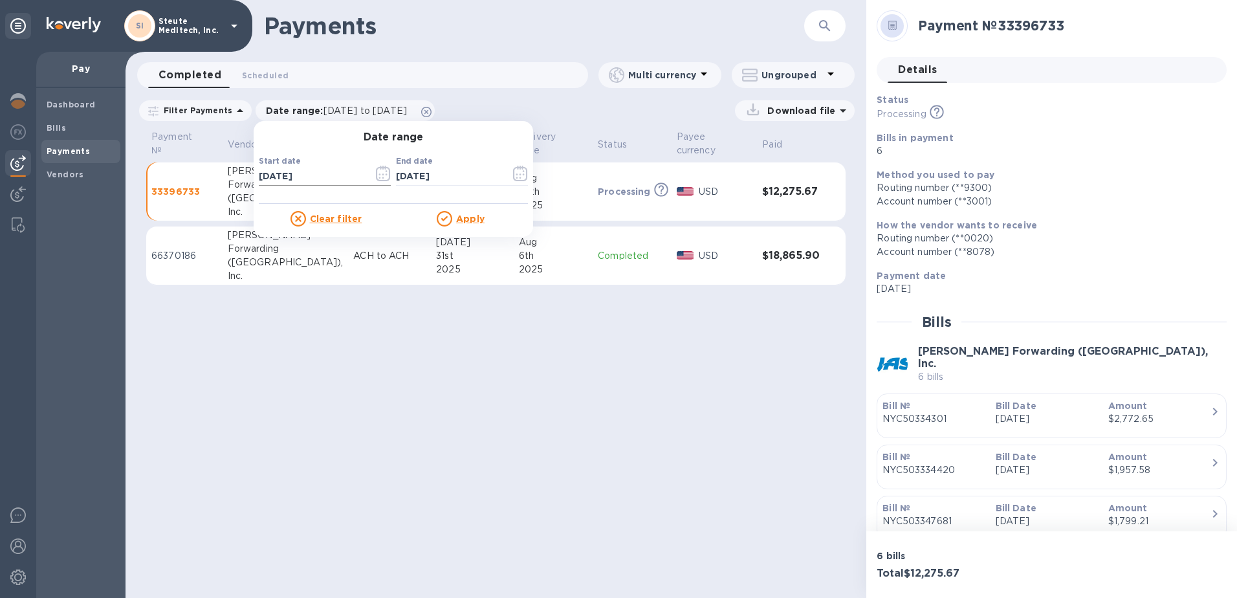
click at [383, 174] on icon "button" at bounding box center [383, 174] width 14 height 16
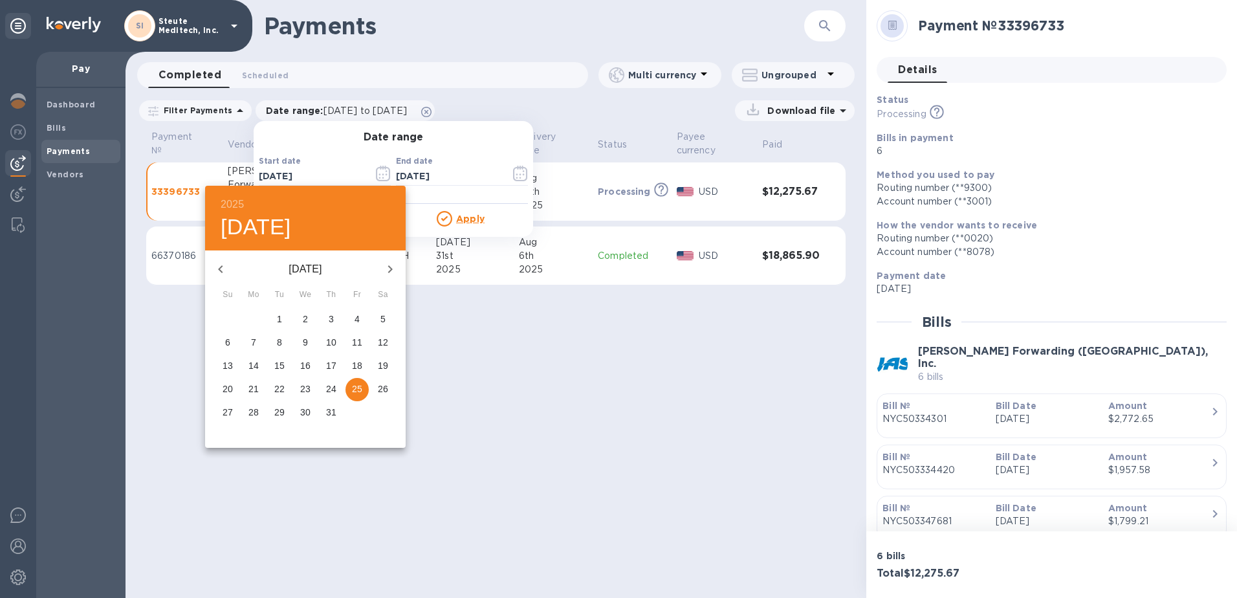
click at [386, 269] on icon "button" at bounding box center [390, 269] width 16 height 16
click at [252, 405] on button "25" at bounding box center [253, 412] width 23 height 23
type input "[DATE]"
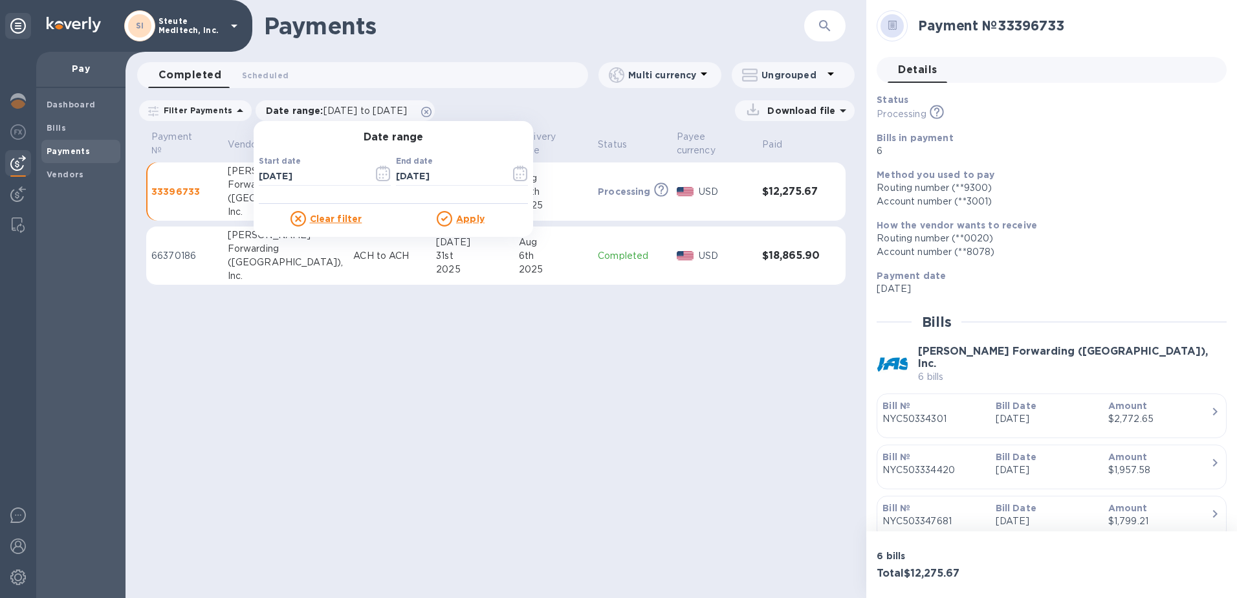
click at [448, 218] on div at bounding box center [446, 219] width 19 height 16
click at [441, 218] on icon at bounding box center [444, 218] width 6 height 5
click at [458, 219] on u "Apply" at bounding box center [470, 219] width 28 height 10
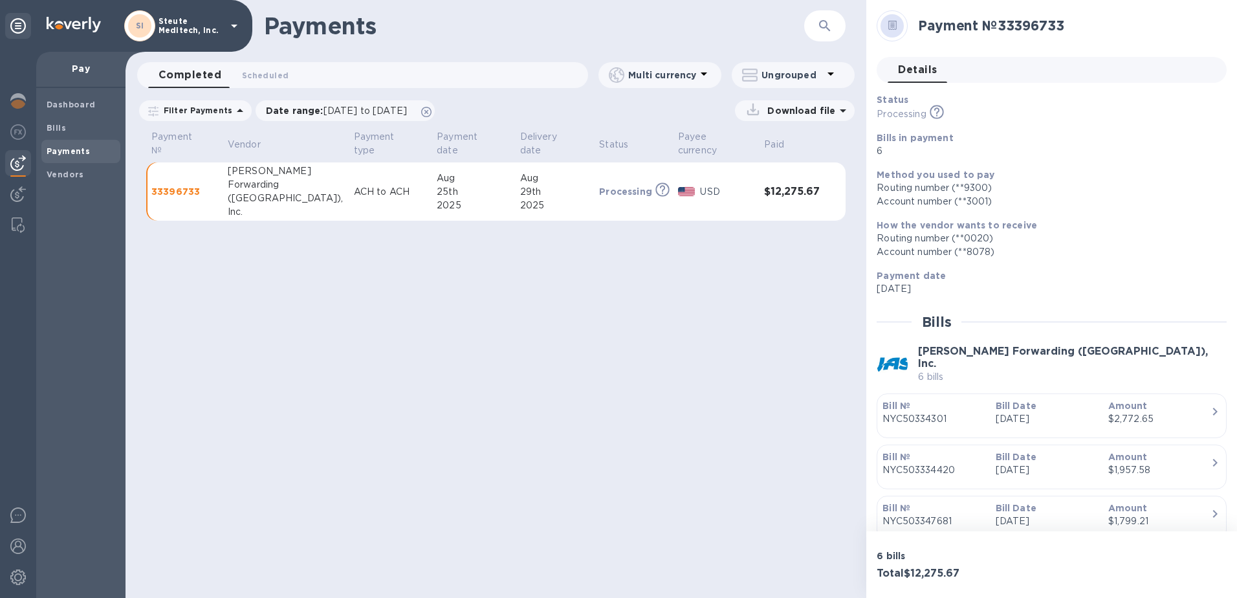
click at [820, 108] on p "Download file" at bounding box center [798, 110] width 73 height 13
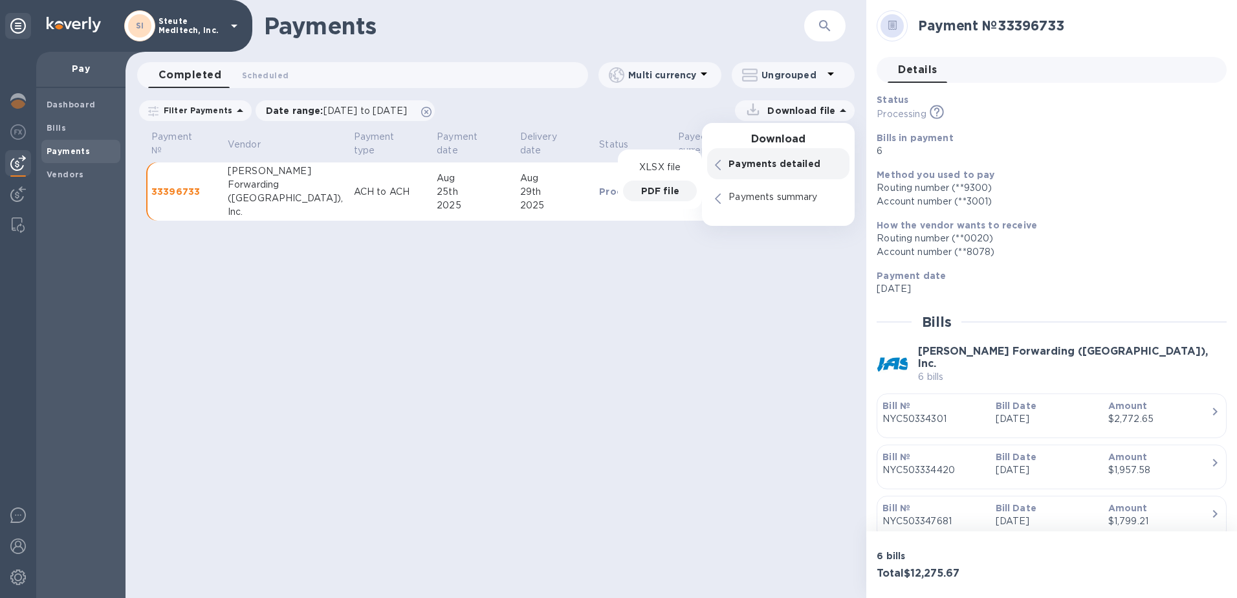
click at [671, 191] on p "PDF file" at bounding box center [660, 190] width 38 height 13
